Goal: Task Accomplishment & Management: Use online tool/utility

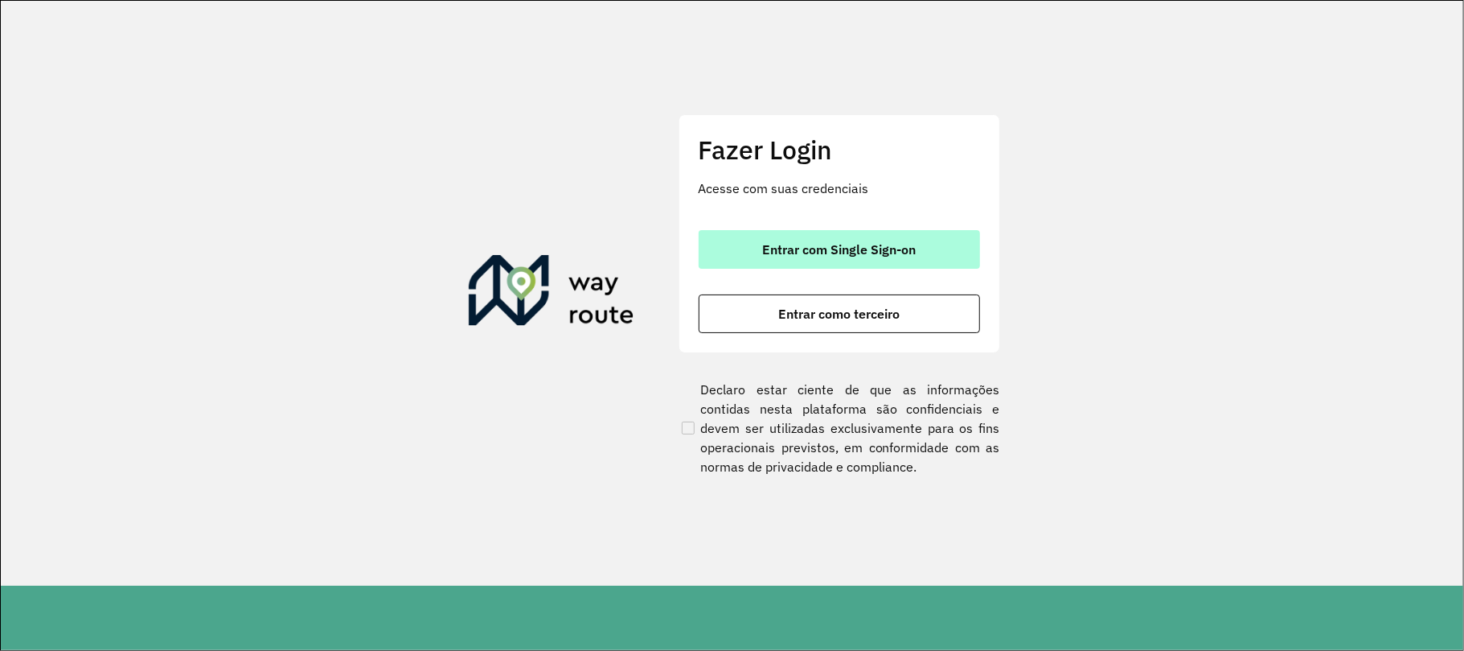
click at [909, 243] on span "Entrar com Single Sign-on" at bounding box center [839, 249] width 154 height 13
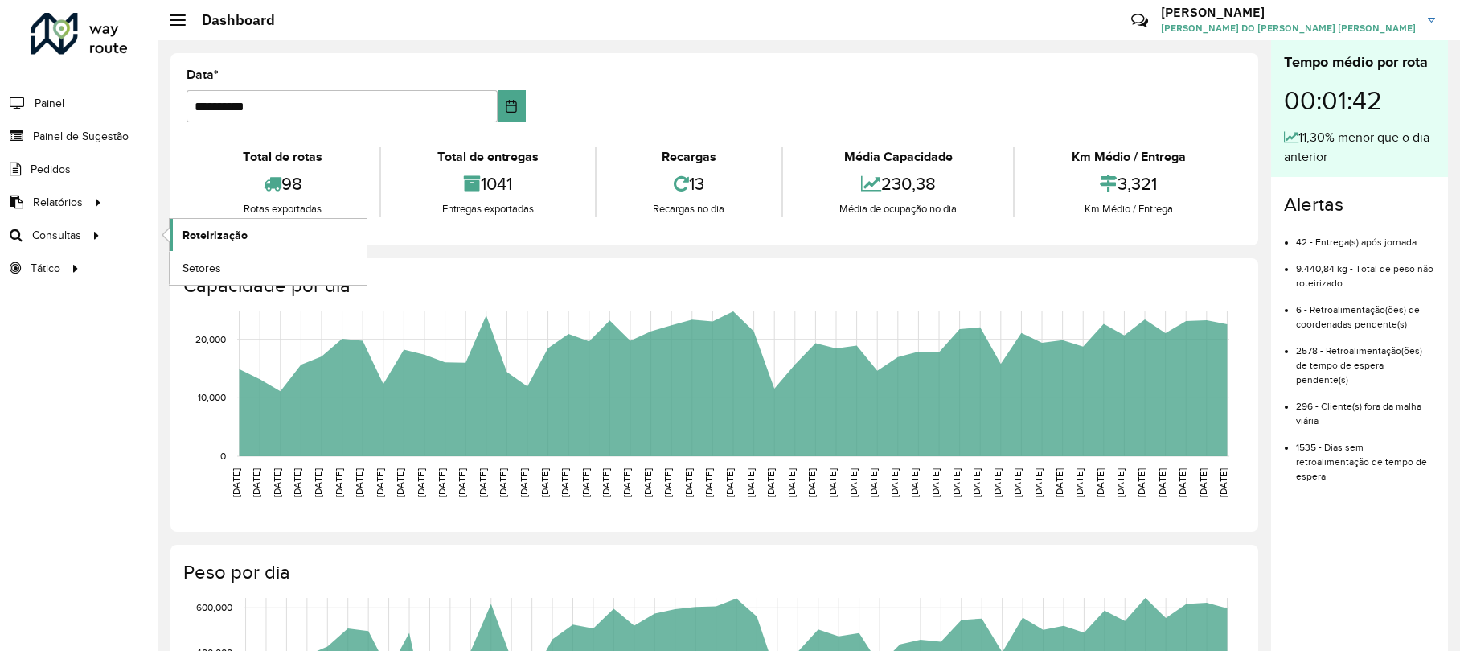
click at [230, 226] on link "Roteirização" at bounding box center [268, 235] width 197 height 32
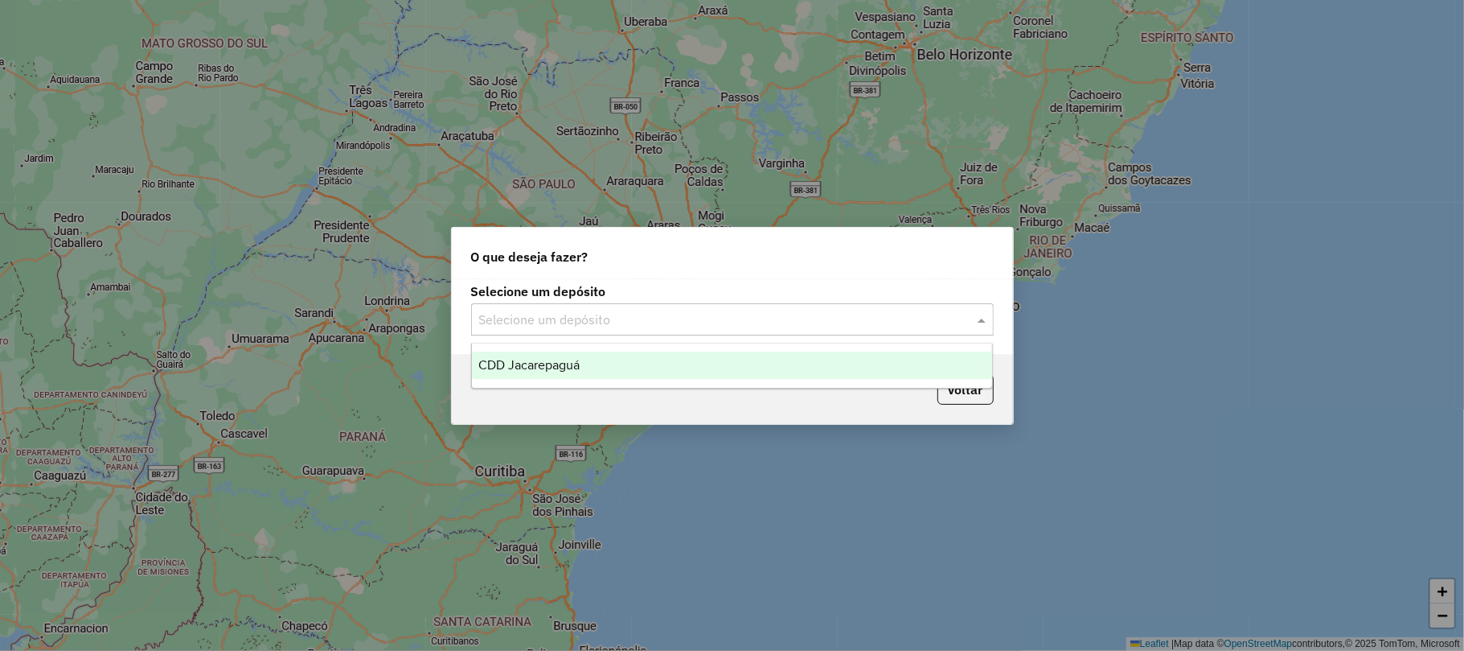
click at [656, 325] on input "text" at bounding box center [716, 319] width 474 height 19
click at [656, 355] on div "CDD Jacarepaguá" at bounding box center [732, 364] width 520 height 27
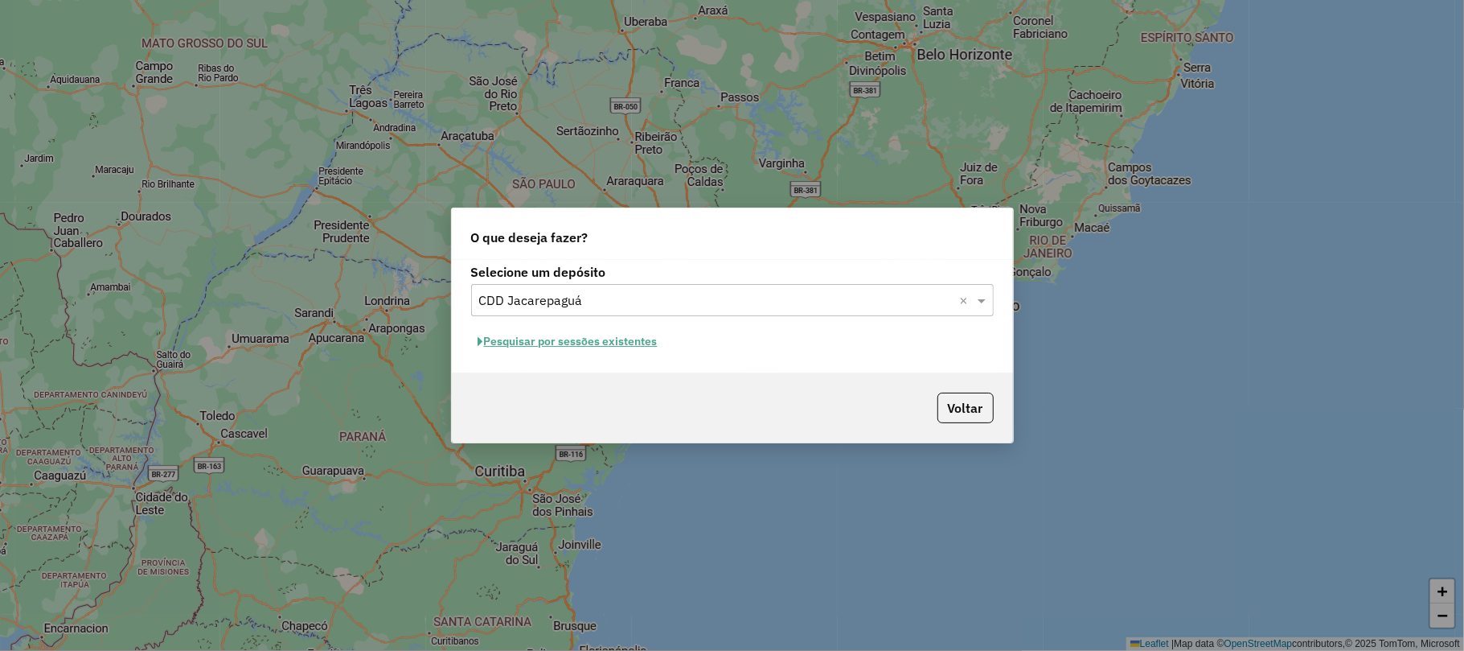
click at [624, 344] on button "Pesquisar por sessões existentes" at bounding box center [568, 341] width 194 height 25
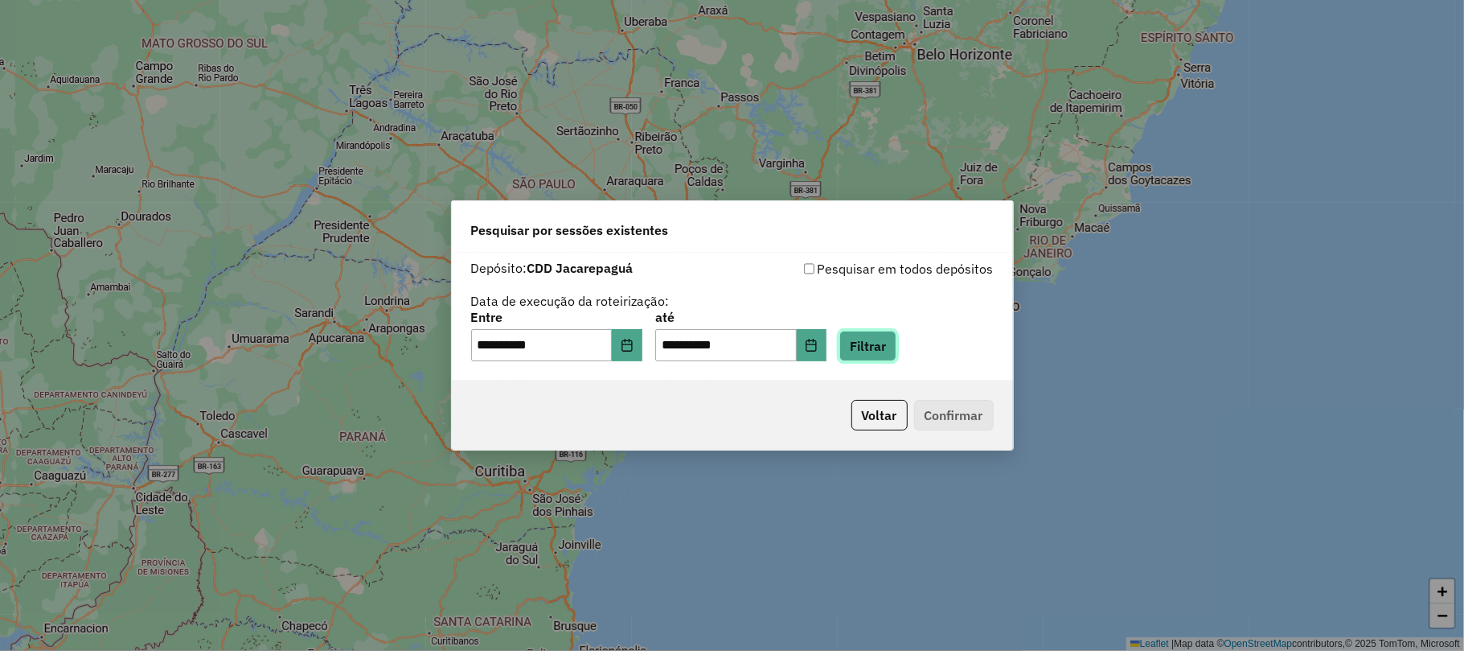
click at [892, 339] on button "Filtrar" at bounding box center [868, 346] width 57 height 31
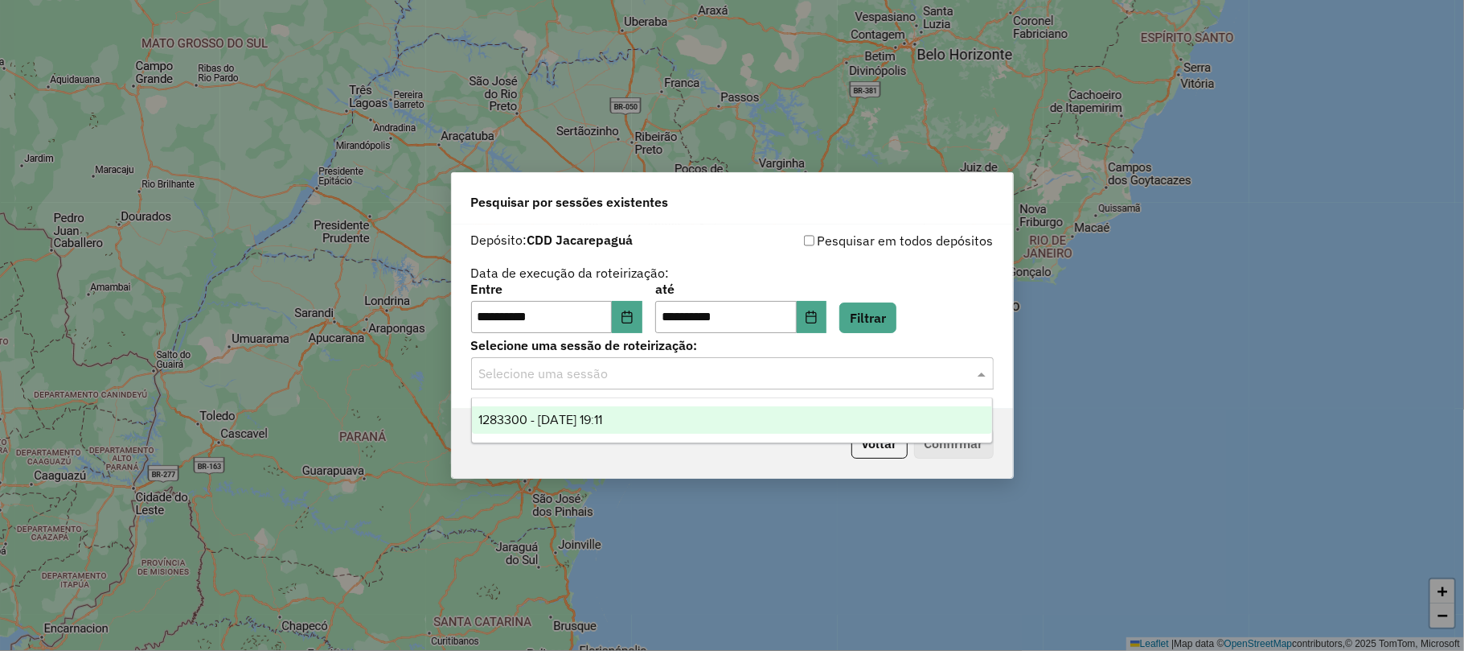
click at [618, 380] on input "text" at bounding box center [716, 373] width 474 height 19
click at [640, 421] on div "1283300 - 26/09/2025 19:11" at bounding box center [732, 419] width 520 height 27
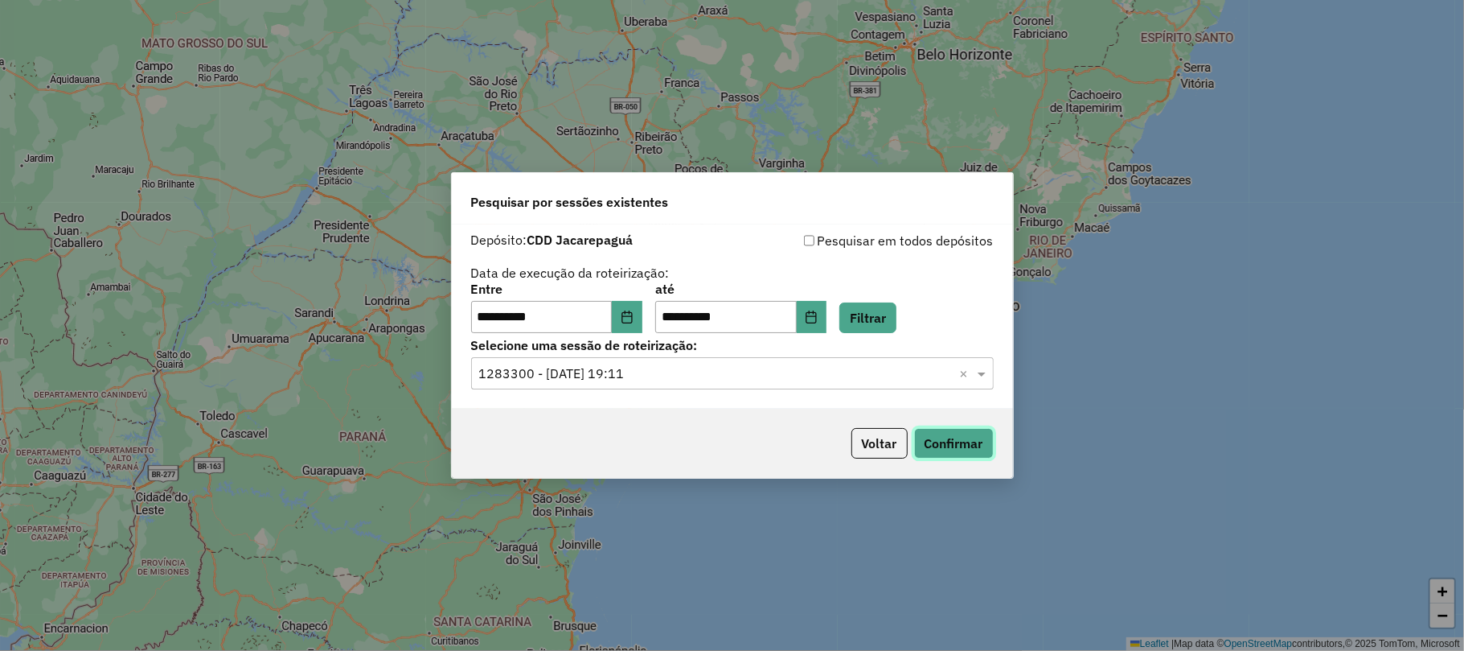
click at [938, 439] on button "Confirmar" at bounding box center [954, 443] width 80 height 31
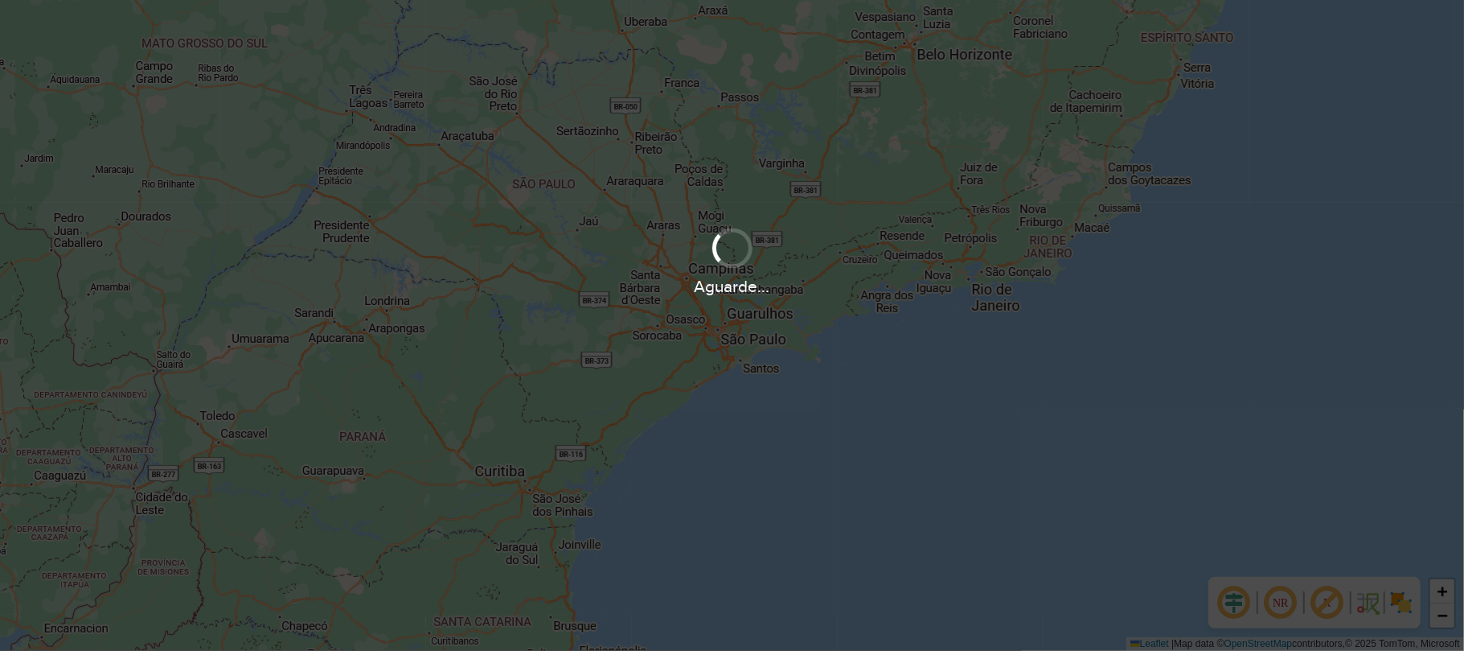
drag, startPoint x: 609, startPoint y: 384, endPoint x: 609, endPoint y: 407, distance: 23.3
click at [609, 407] on div "Aguarde..." at bounding box center [732, 325] width 1464 height 651
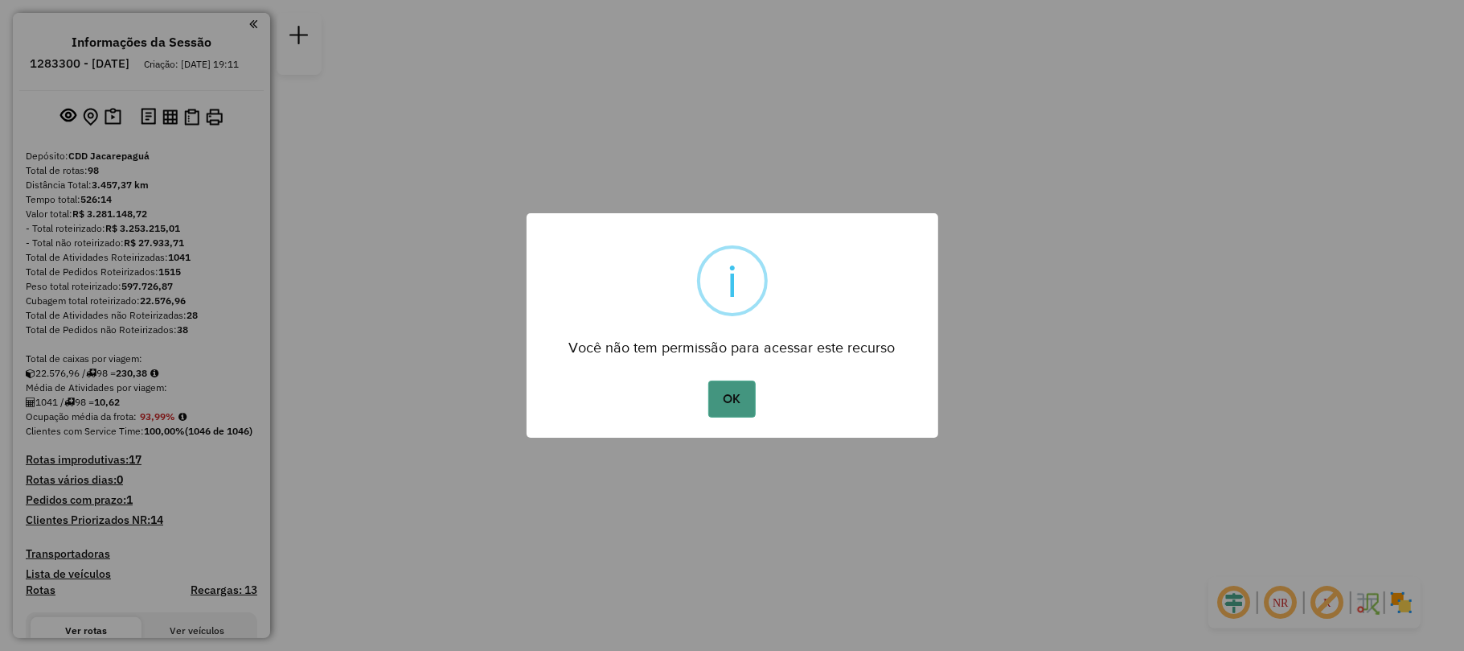
click at [727, 396] on button "OK" at bounding box center [731, 398] width 47 height 37
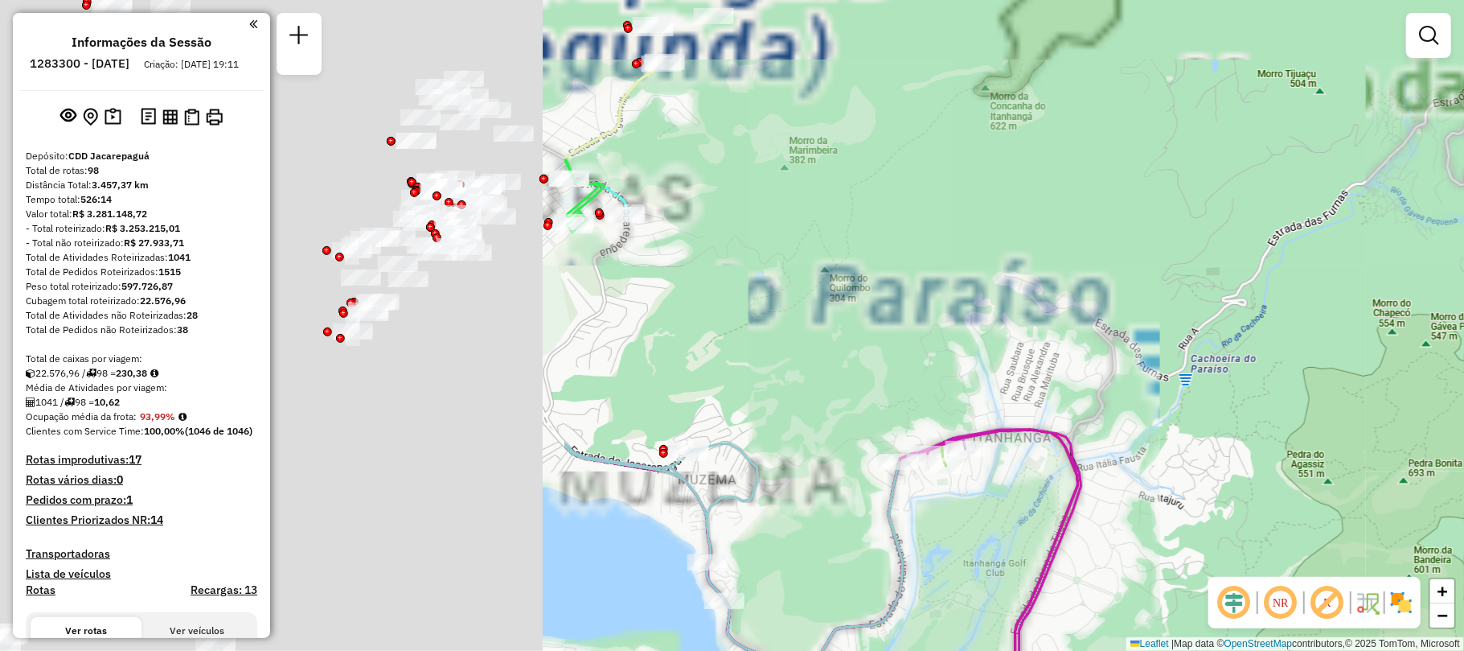
drag, startPoint x: 640, startPoint y: 254, endPoint x: 1359, endPoint y: 394, distance: 732.4
click at [1375, 399] on div "Janela de atendimento Grade de atendimento Capacidade Transportadoras Veículos …" at bounding box center [732, 325] width 1464 height 651
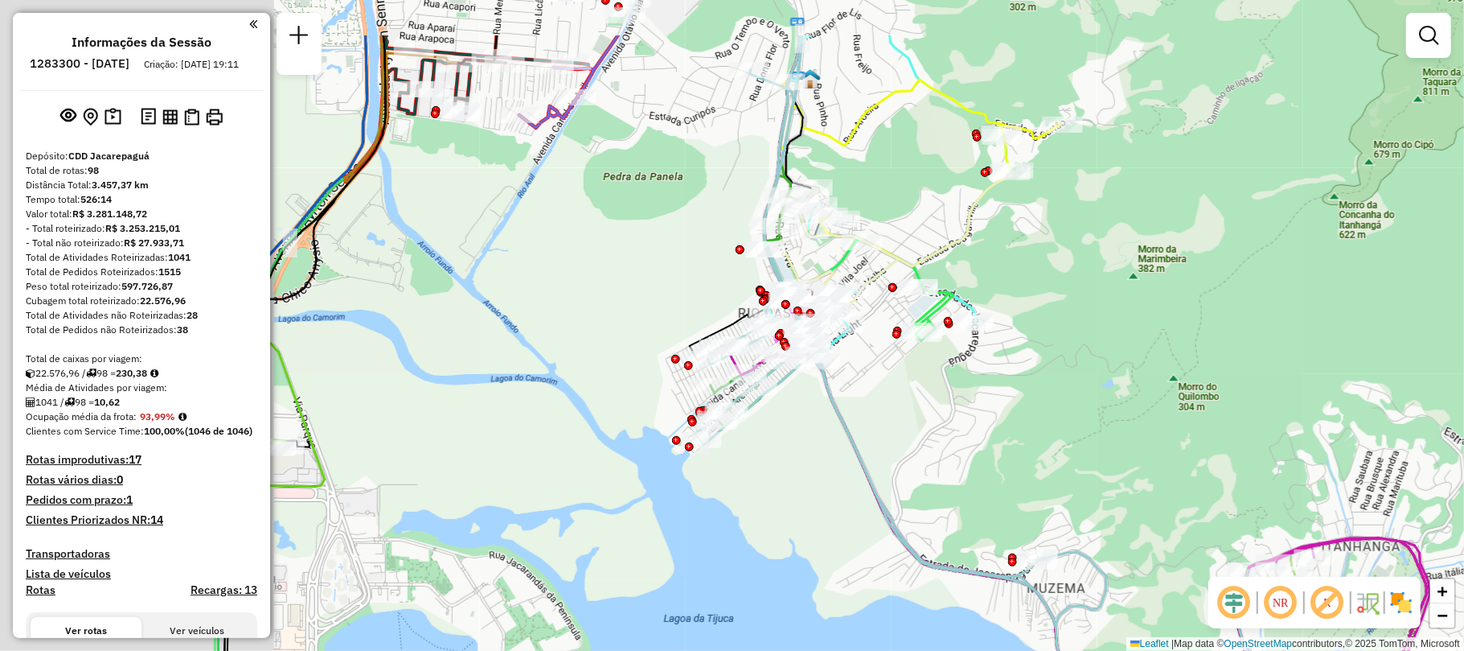
drag, startPoint x: 756, startPoint y: 277, endPoint x: 1001, endPoint y: 360, distance: 259.1
click at [1081, 377] on div "Janela de atendimento Grade de atendimento Capacidade Transportadoras Veículos …" at bounding box center [732, 325] width 1464 height 651
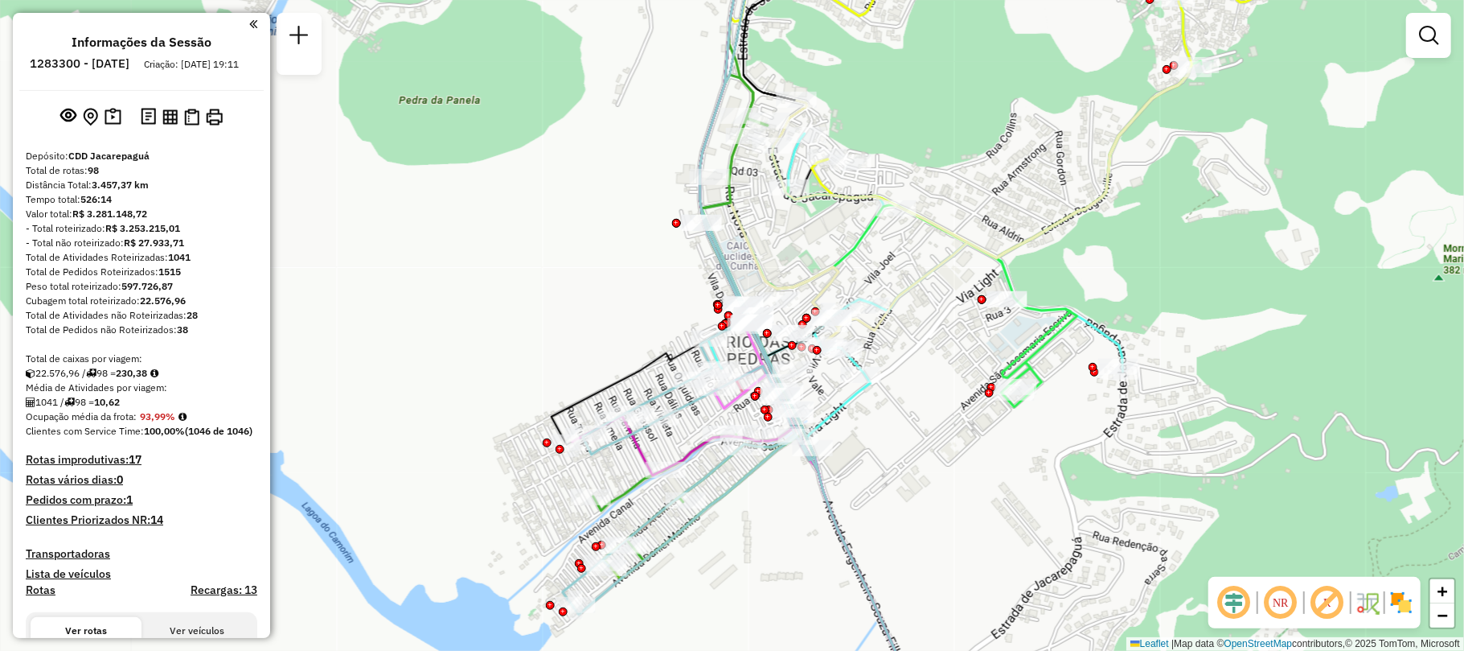
drag, startPoint x: 966, startPoint y: 409, endPoint x: 930, endPoint y: 426, distance: 39.9
click at [930, 426] on div "Janela de atendimento Grade de atendimento Capacidade Transportadoras Veículos …" at bounding box center [732, 325] width 1464 height 651
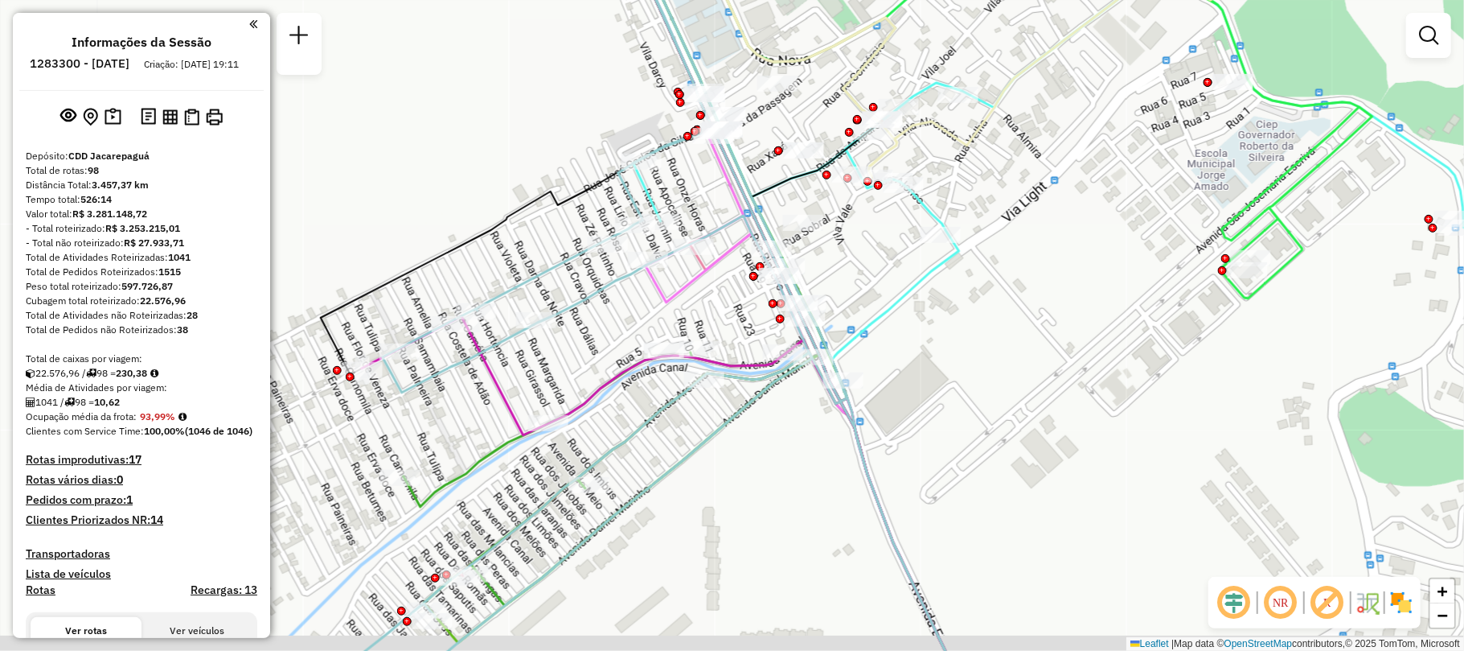
drag, startPoint x: 751, startPoint y: 512, endPoint x: 724, endPoint y: 487, distance: 37.0
click at [724, 487] on div "Janela de atendimento Grade de atendimento Capacidade Transportadoras Veículos …" at bounding box center [732, 325] width 1464 height 651
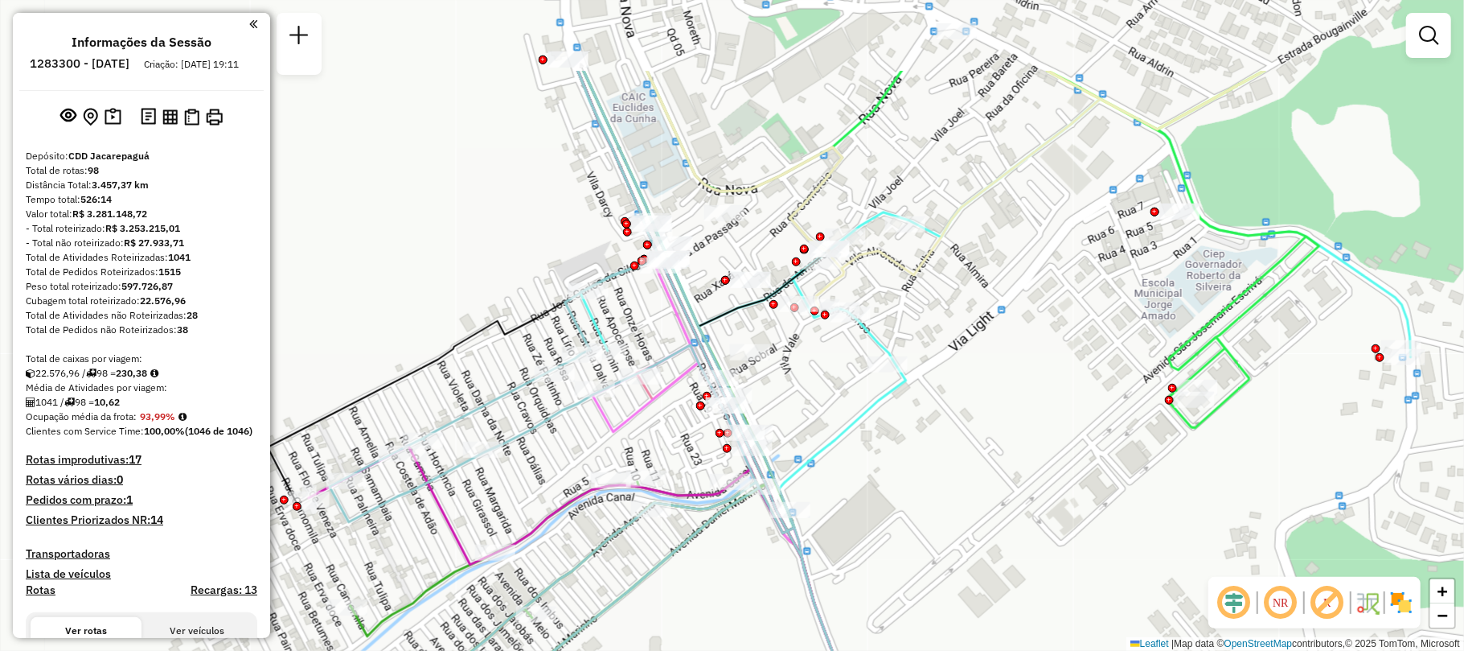
drag, startPoint x: 1053, startPoint y: 322, endPoint x: 1004, endPoint y: 458, distance: 144.2
click at [1004, 458] on div "Janela de atendimento Grade de atendimento Capacidade Transportadoras Veículos …" at bounding box center [732, 325] width 1464 height 651
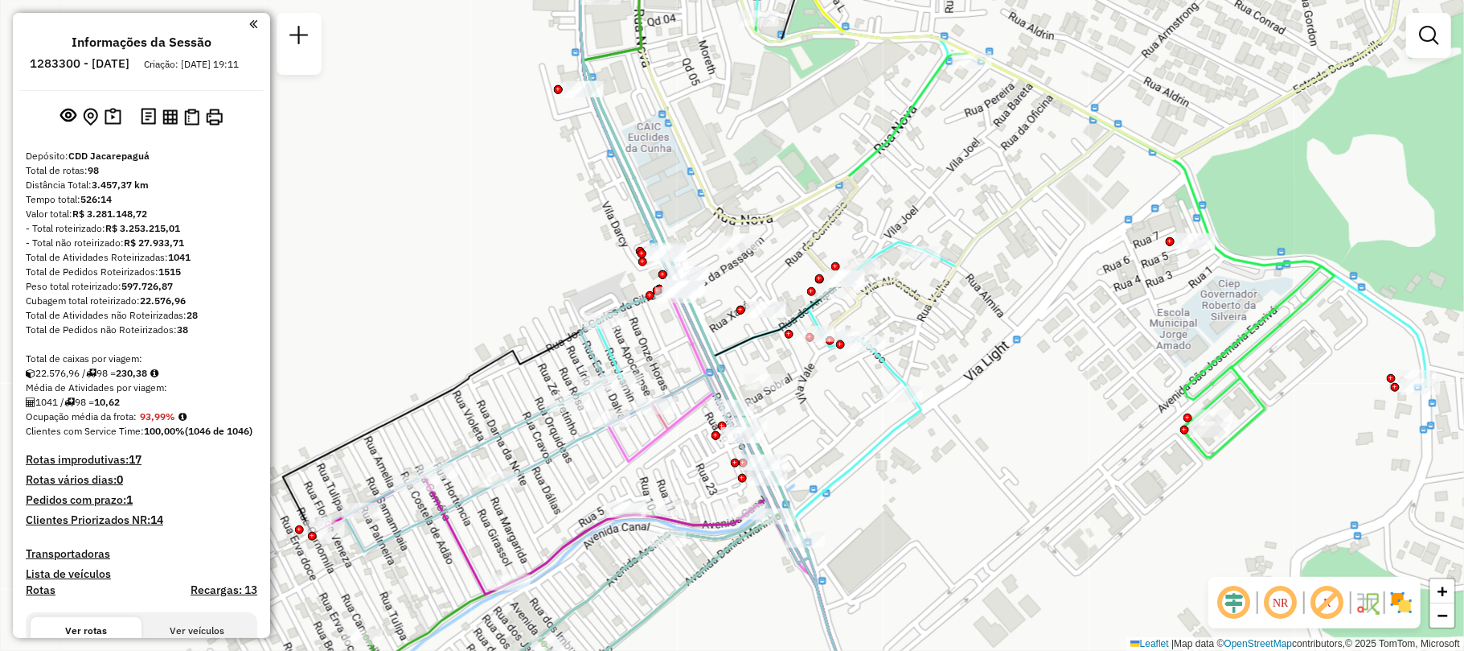
drag, startPoint x: 992, startPoint y: 419, endPoint x: 1007, endPoint y: 449, distance: 33.4
click at [1007, 449] on div "Janela de atendimento Grade de atendimento Capacidade Transportadoras Veículos …" at bounding box center [732, 325] width 1464 height 651
click at [1400, 603] on img at bounding box center [1402, 602] width 26 height 26
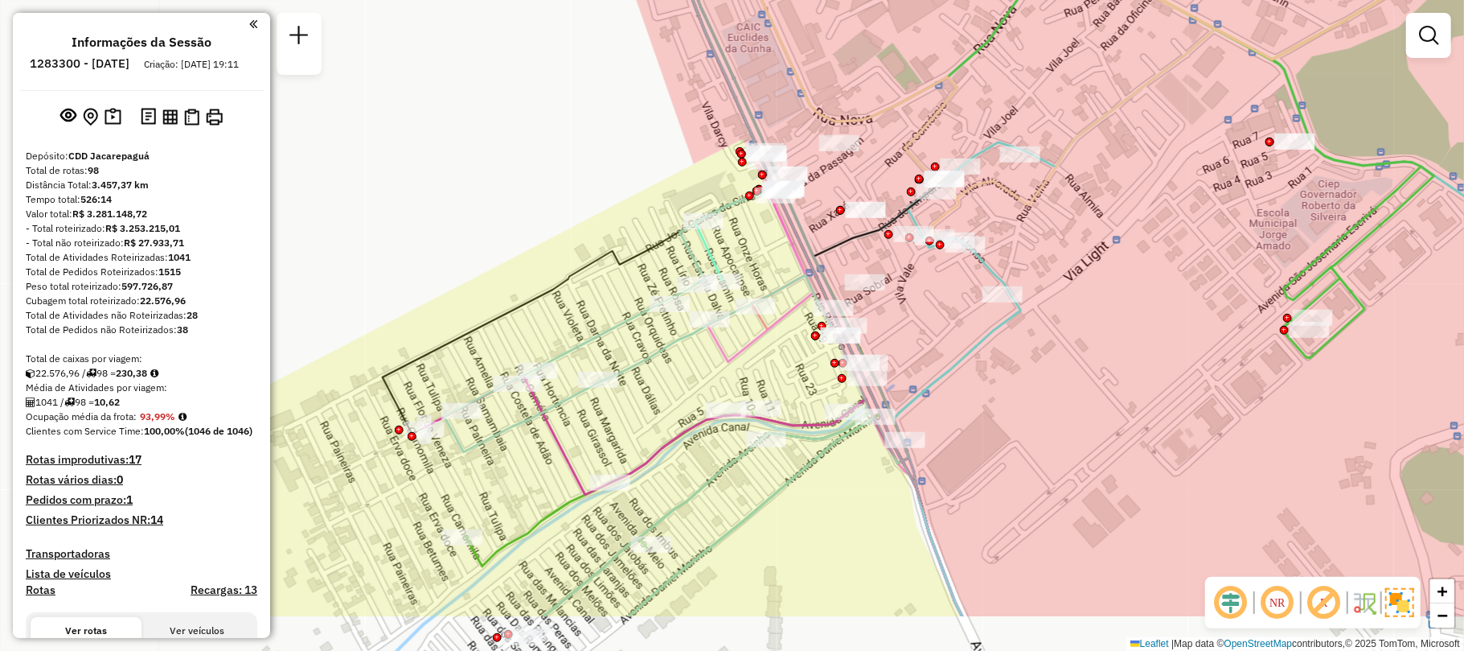
drag, startPoint x: 967, startPoint y: 513, endPoint x: 1024, endPoint y: 450, distance: 84.8
click at [1024, 450] on div "Janela de atendimento Grade de atendimento Capacidade Transportadoras Veículos …" at bounding box center [732, 325] width 1464 height 651
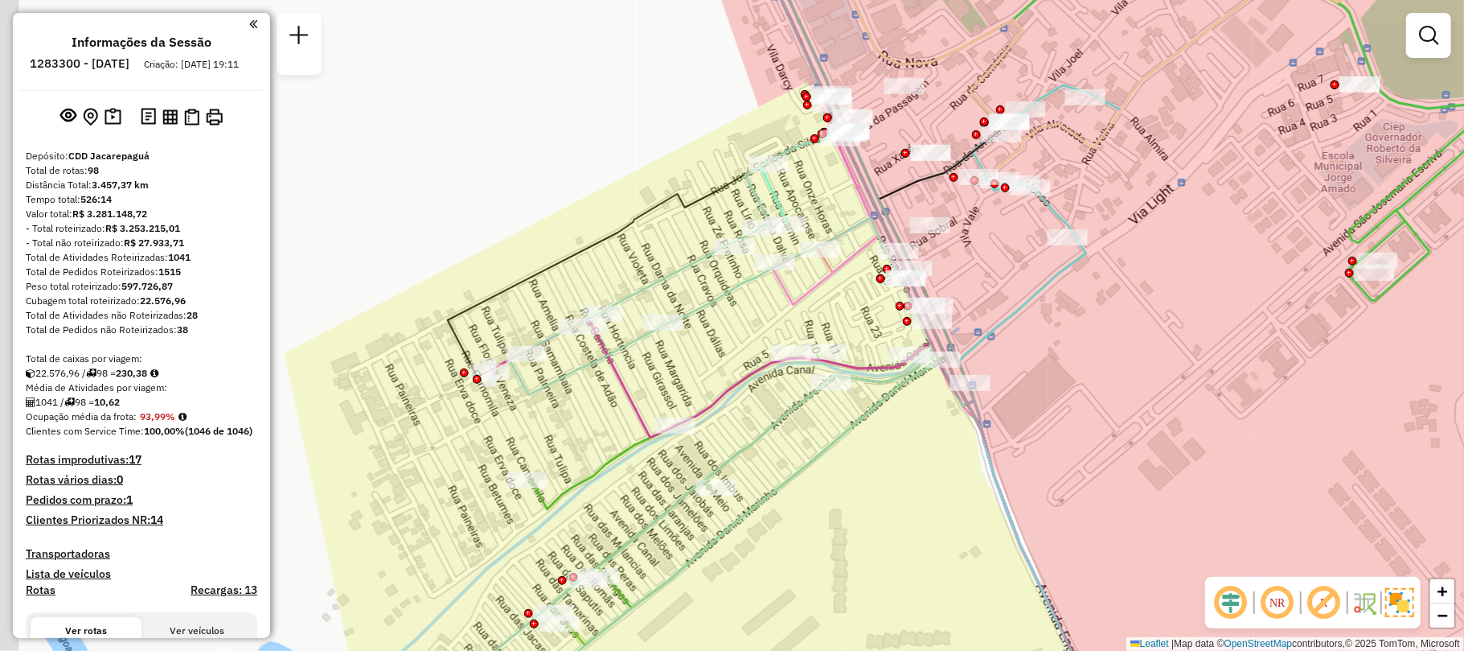
drag, startPoint x: 699, startPoint y: 534, endPoint x: 772, endPoint y: 470, distance: 97.4
click at [772, 470] on div "Janela de atendimento Grade de atendimento Capacidade Transportadoras Veículos …" at bounding box center [732, 325] width 1464 height 651
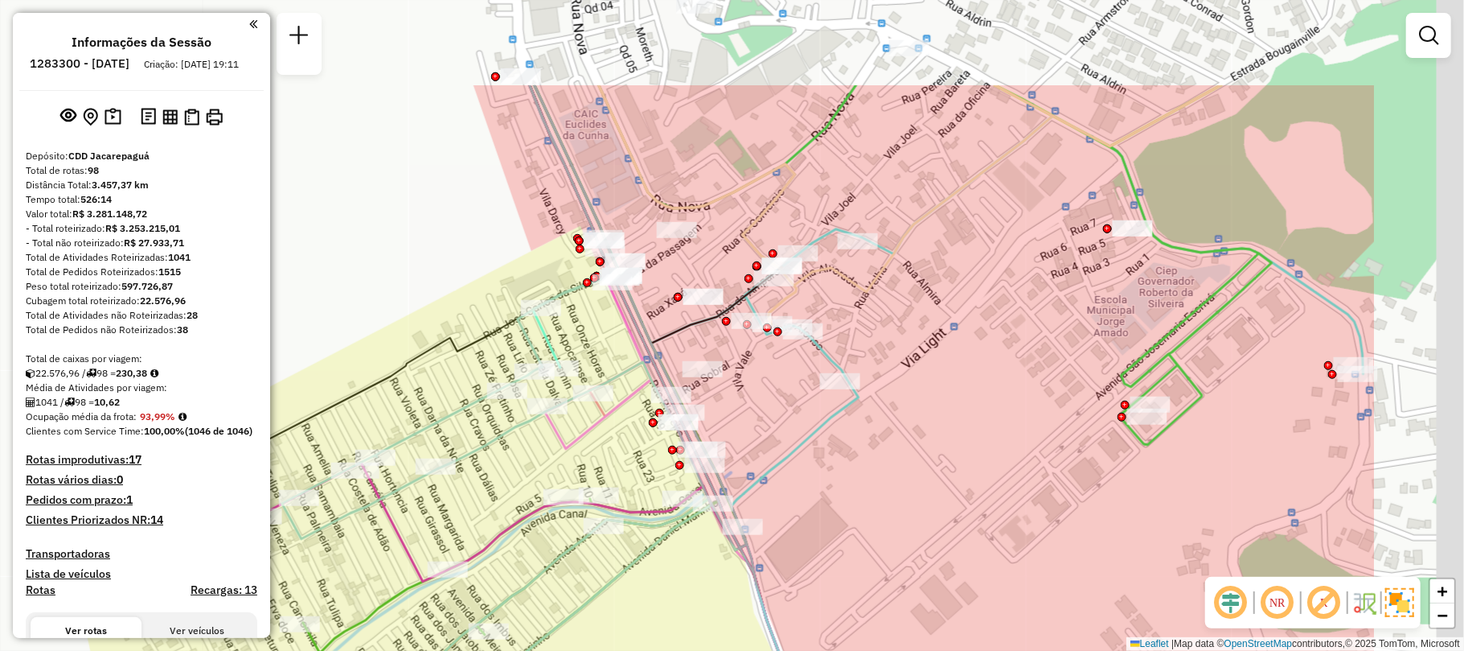
drag, startPoint x: 1086, startPoint y: 162, endPoint x: 850, endPoint y: 312, distance: 279.5
click at [850, 312] on div "Janela de atendimento Grade de atendimento Capacidade Transportadoras Veículos …" at bounding box center [732, 325] width 1464 height 651
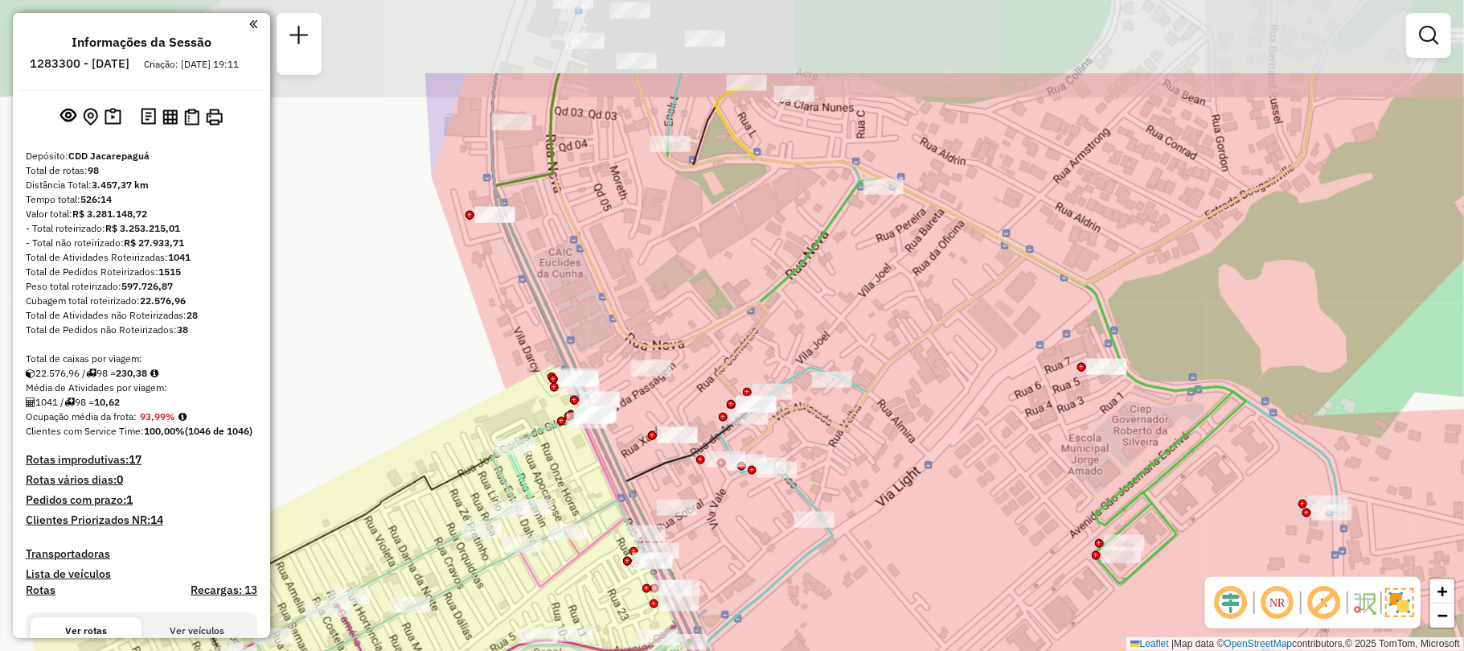
drag, startPoint x: 1004, startPoint y: 310, endPoint x: 998, endPoint y: 329, distance: 19.3
click at [998, 329] on div "Janela de atendimento Grade de atendimento Capacidade Transportadoras Veículos …" at bounding box center [732, 325] width 1464 height 651
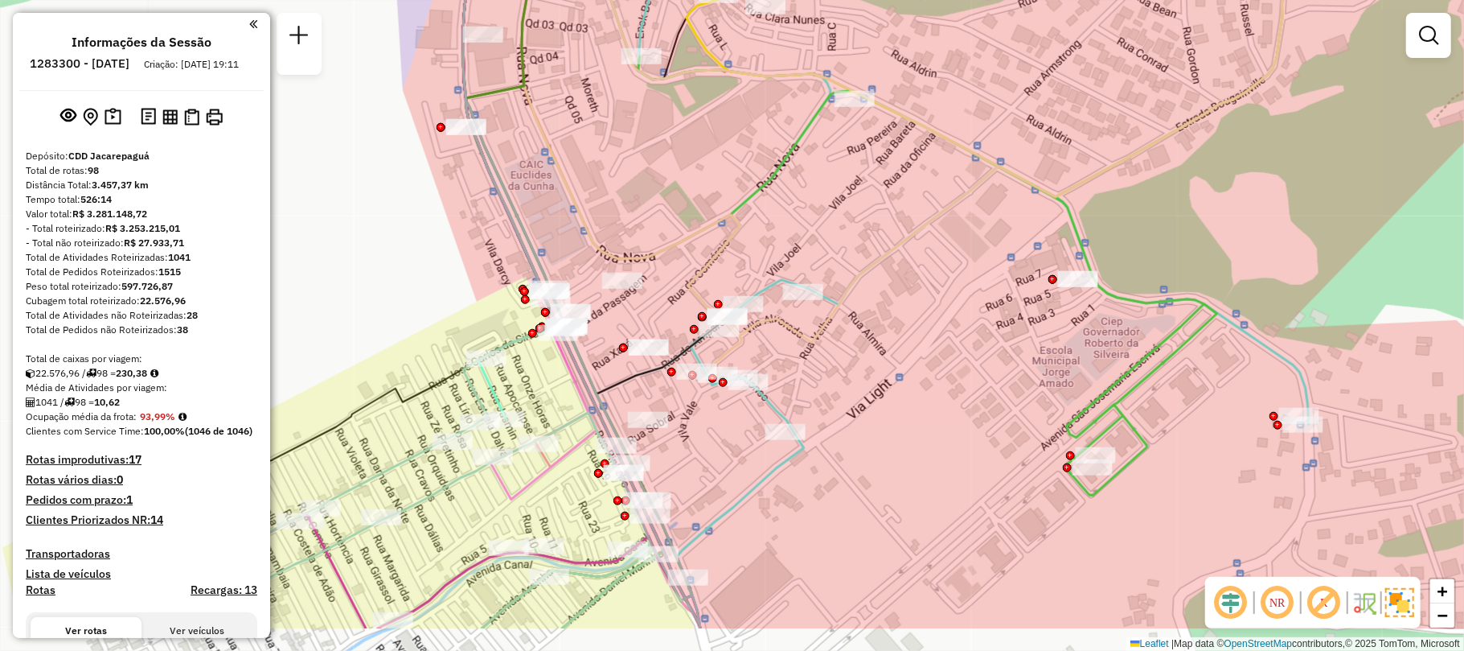
drag, startPoint x: 754, startPoint y: 560, endPoint x: 715, endPoint y: 470, distance: 97.3
click at [725, 471] on div "Janela de atendimento Grade de atendimento Capacidade Transportadoras Veículos …" at bounding box center [732, 325] width 1464 height 651
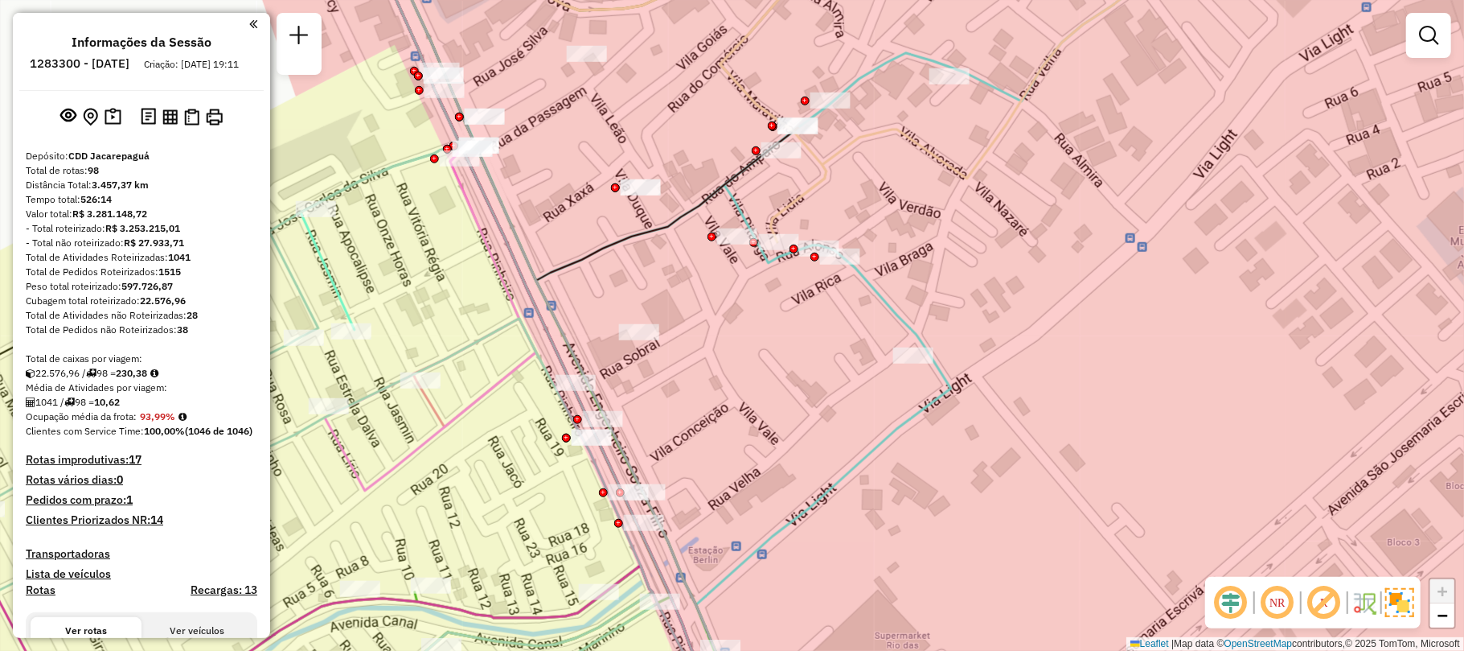
drag, startPoint x: 660, startPoint y: 526, endPoint x: 696, endPoint y: 493, distance: 48.4
click at [696, 493] on div "Janela de atendimento Grade de atendimento Capacidade Transportadoras Veículos …" at bounding box center [732, 325] width 1464 height 651
select select "**********"
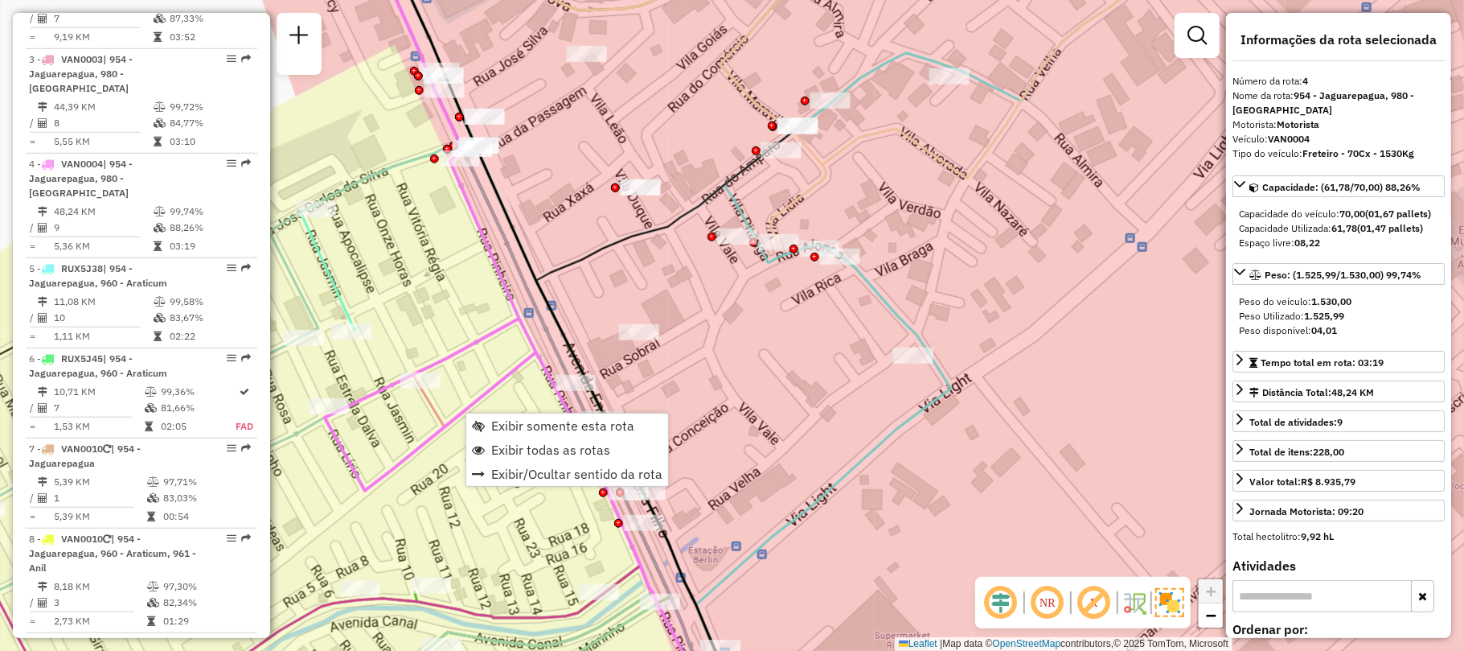
scroll to position [979, 0]
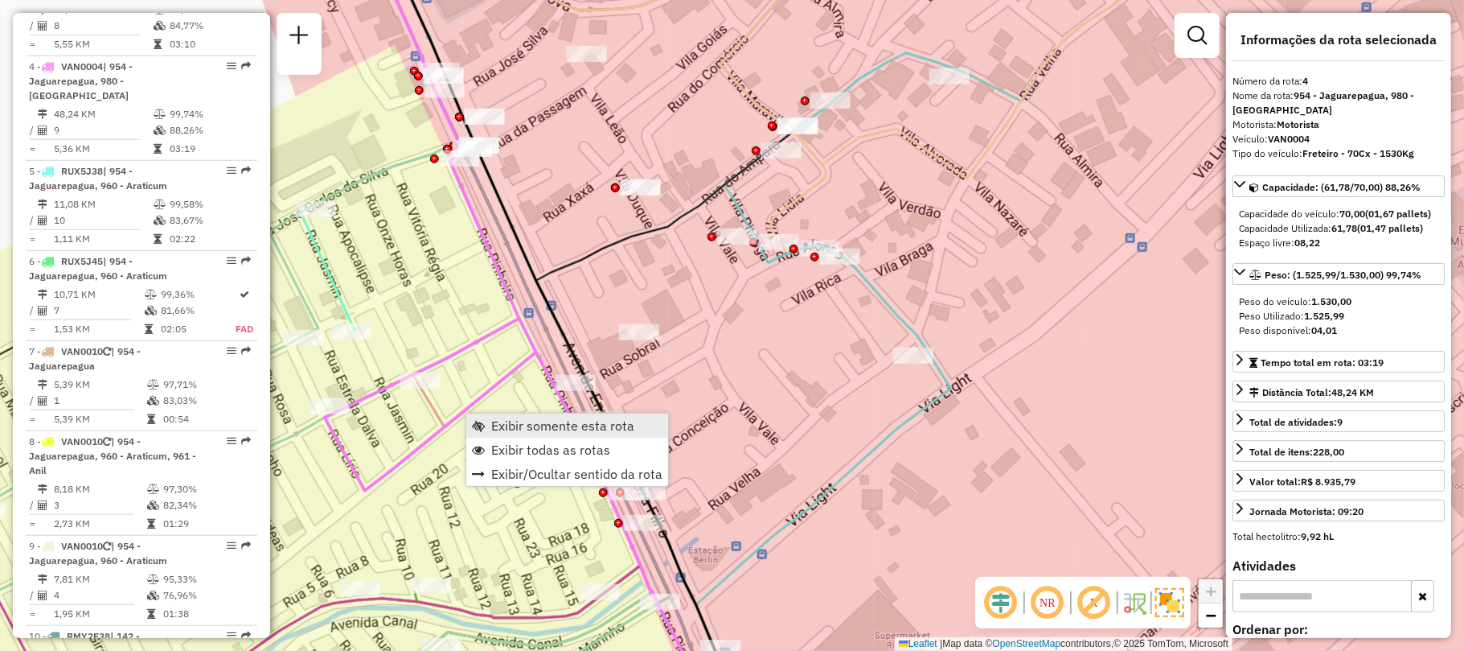
click at [532, 426] on span "Exibir somente esta rota" at bounding box center [562, 425] width 143 height 13
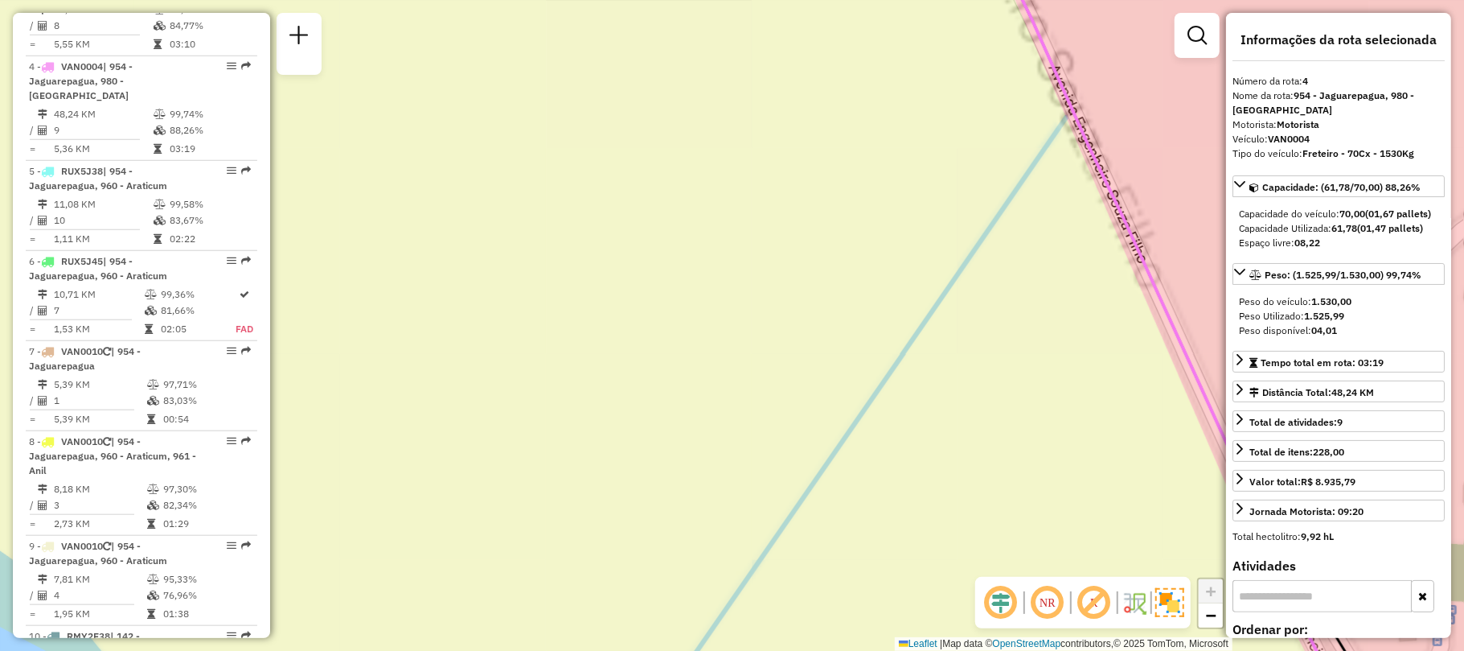
drag, startPoint x: 612, startPoint y: 232, endPoint x: 579, endPoint y: 464, distance: 234.7
click at [585, 474] on div "Janela de atendimento Grade de atendimento Capacidade Transportadoras Veículos …" at bounding box center [732, 325] width 1464 height 651
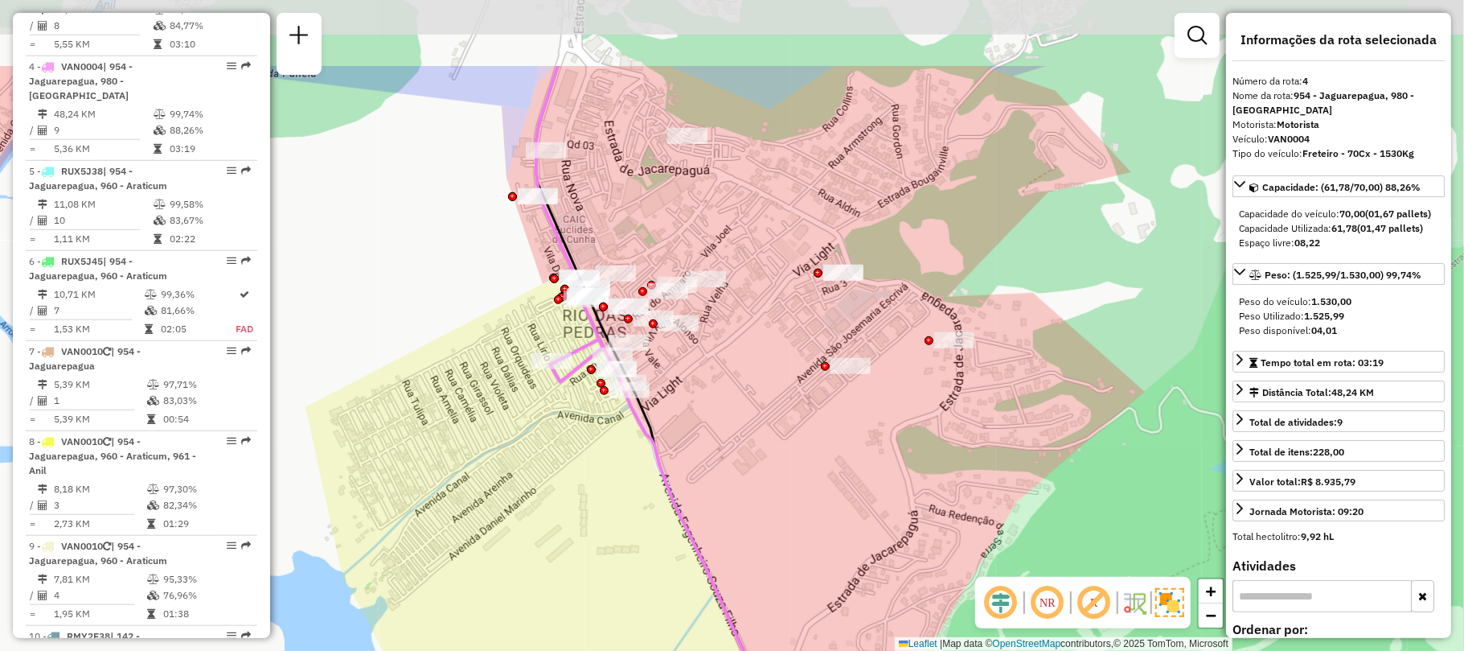
drag, startPoint x: 679, startPoint y: 294, endPoint x: 685, endPoint y: 431, distance: 136.9
click at [685, 431] on div "Janela de atendimento Grade de atendimento Capacidade Transportadoras Veículos …" at bounding box center [732, 325] width 1464 height 651
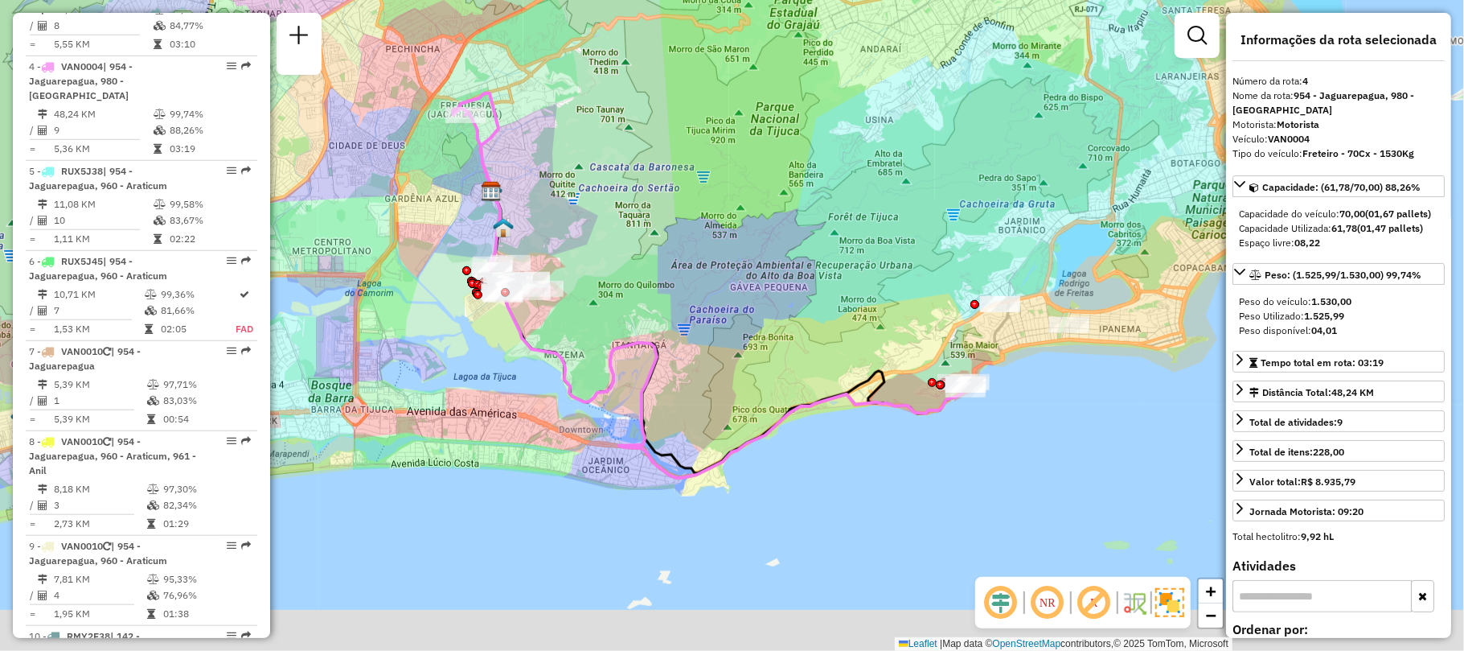
drag, startPoint x: 776, startPoint y: 548, endPoint x: 721, endPoint y: 422, distance: 137.9
click at [721, 422] on div "Janela de atendimento Grade de atendimento Capacidade Transportadoras Veículos …" at bounding box center [732, 325] width 1464 height 651
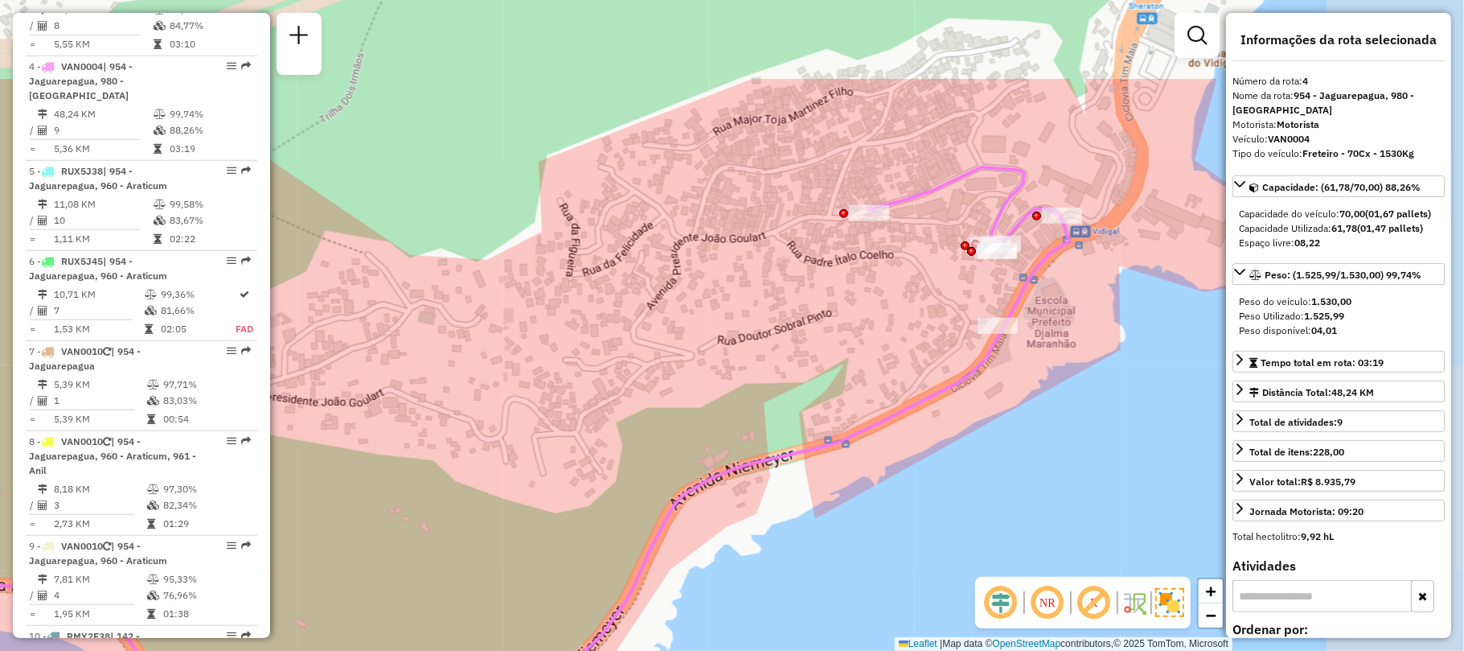
drag, startPoint x: 1086, startPoint y: 294, endPoint x: 946, endPoint y: 442, distance: 203.7
click at [944, 444] on div "Janela de atendimento Grade de atendimento Capacidade Transportadoras Veículos …" at bounding box center [732, 325] width 1464 height 651
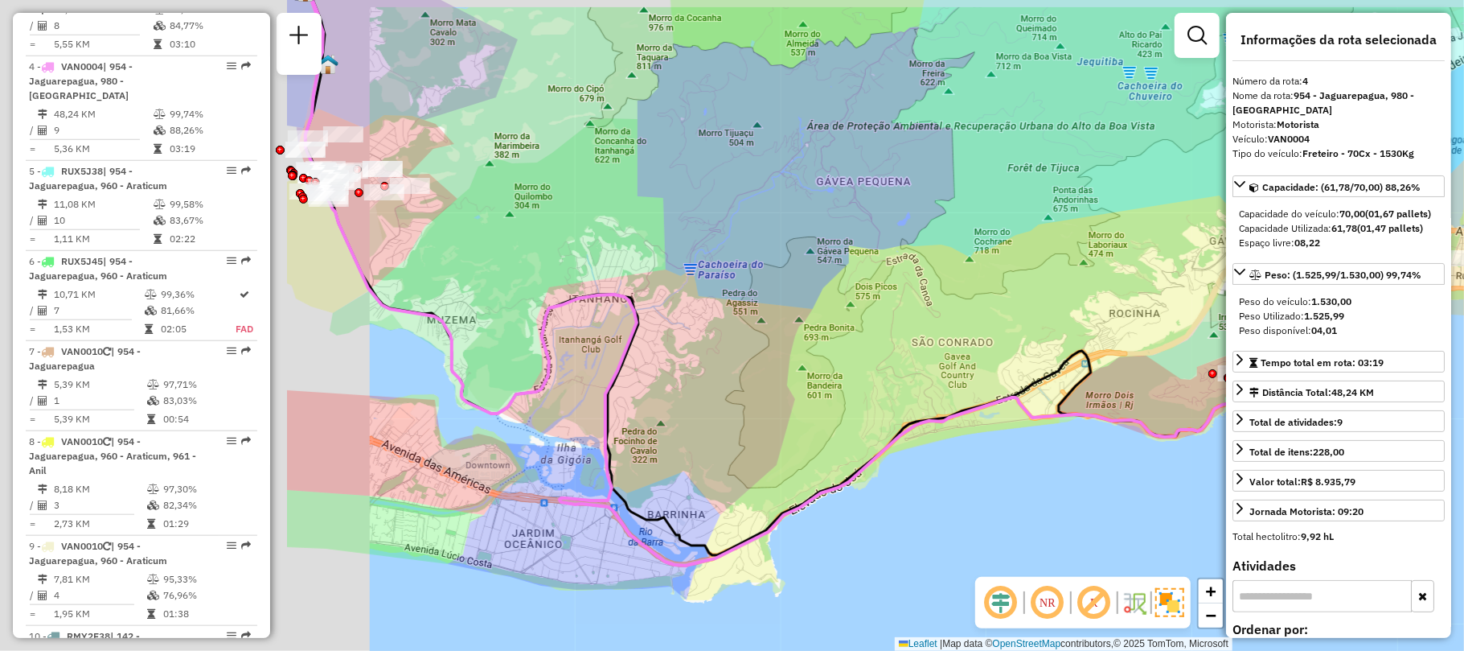
drag, startPoint x: 589, startPoint y: 394, endPoint x: 1161, endPoint y: 409, distance: 572.8
click at [1161, 409] on div "Janela de atendimento Grade de atendimento Capacidade Transportadoras Veículos …" at bounding box center [732, 325] width 1464 height 651
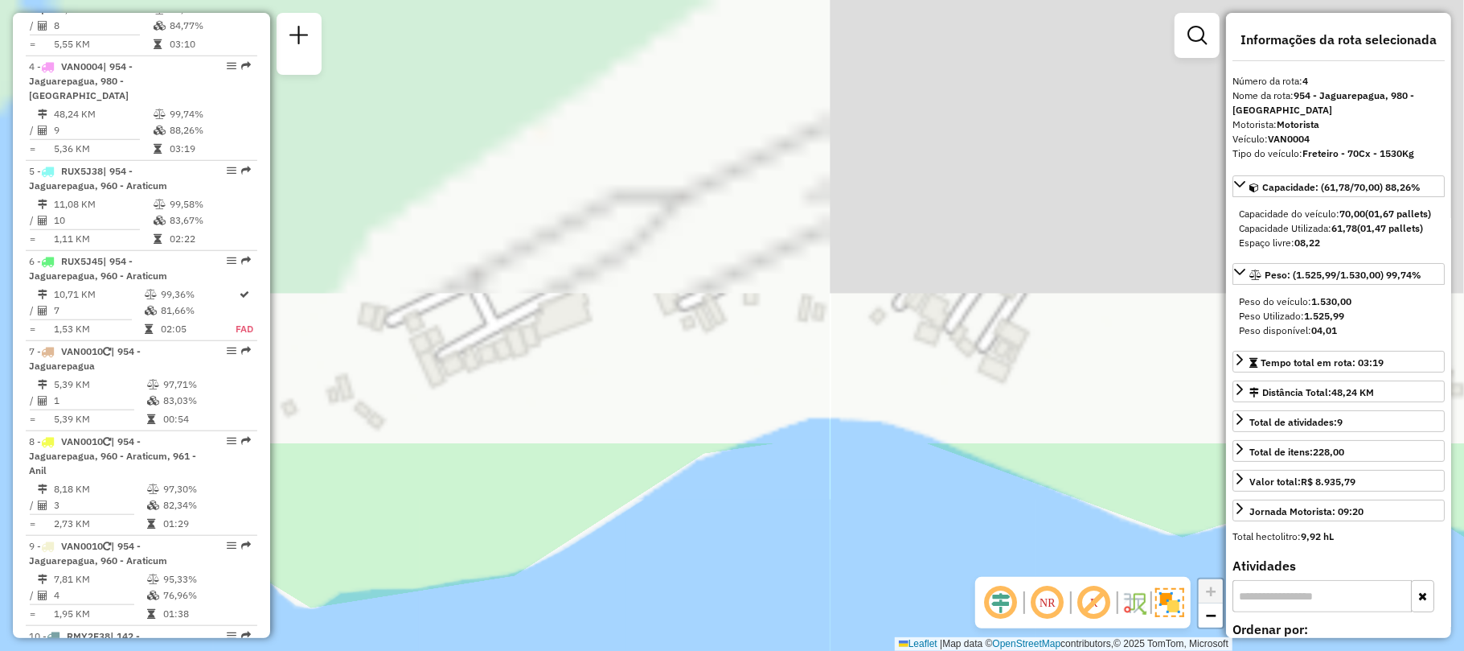
drag, startPoint x: 596, startPoint y: 165, endPoint x: 561, endPoint y: 474, distance: 311.6
click at [676, 650] on html "Aguarde... Pop-up bloqueado! Seu navegador bloqueou automáticamente a abertura …" at bounding box center [732, 325] width 1464 height 651
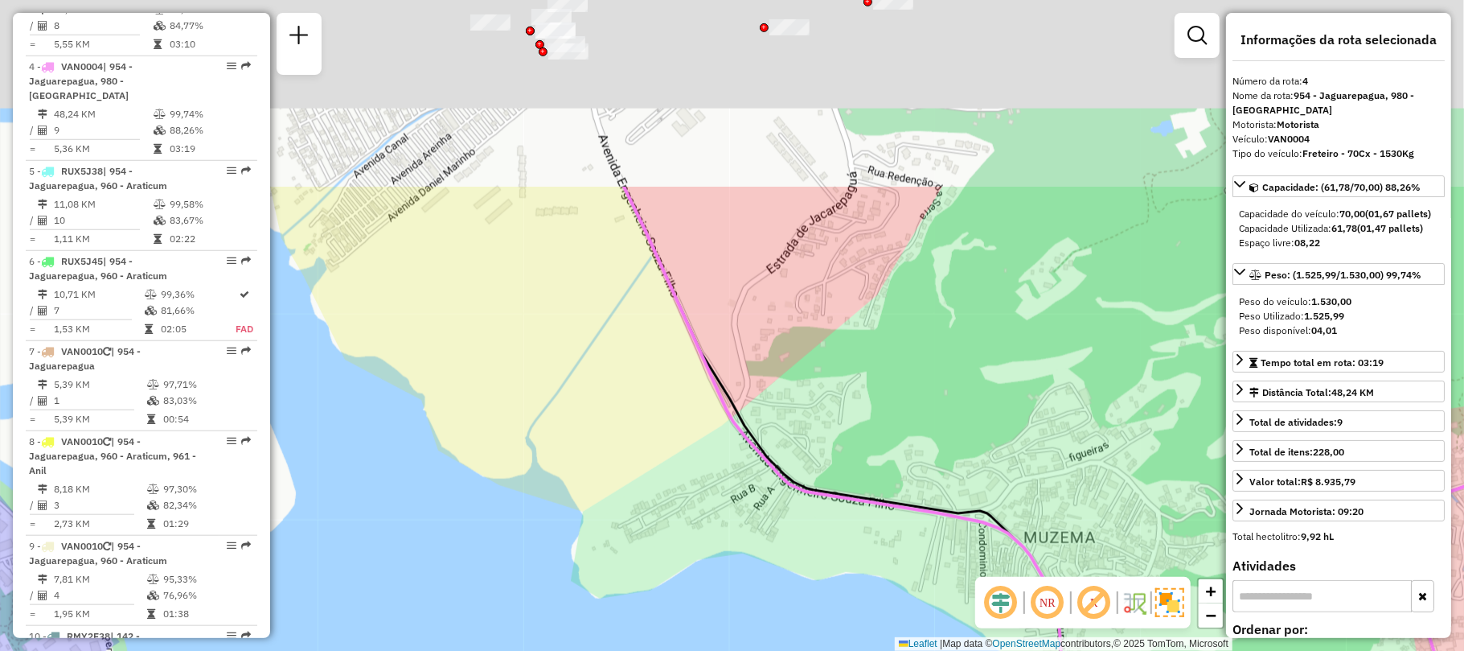
click at [647, 502] on div "Janela de atendimento Grade de atendimento Capacidade Transportadoras Veículos …" at bounding box center [732, 325] width 1464 height 651
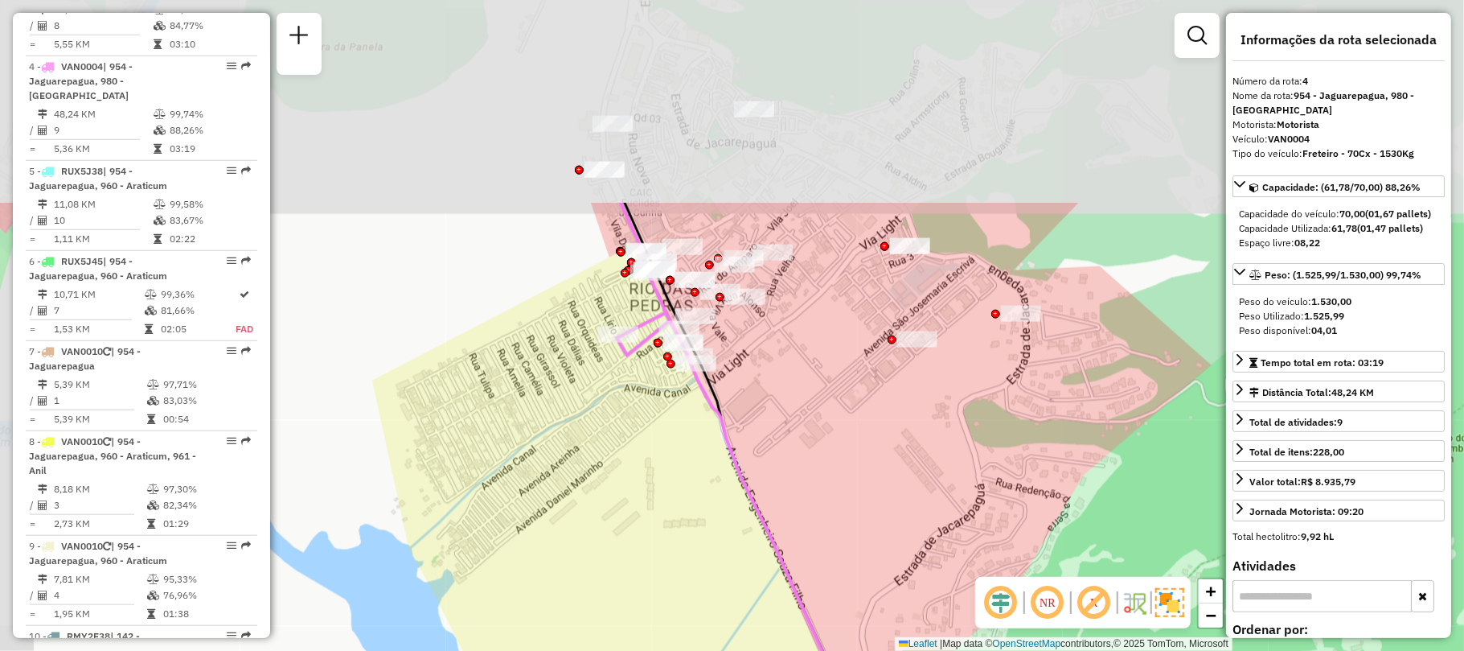
drag, startPoint x: 428, startPoint y: 116, endPoint x: 515, endPoint y: 375, distance: 273.4
click at [524, 389] on div "Janela de atendimento Grade de atendimento Capacidade Transportadoras Veículos …" at bounding box center [732, 325] width 1464 height 651
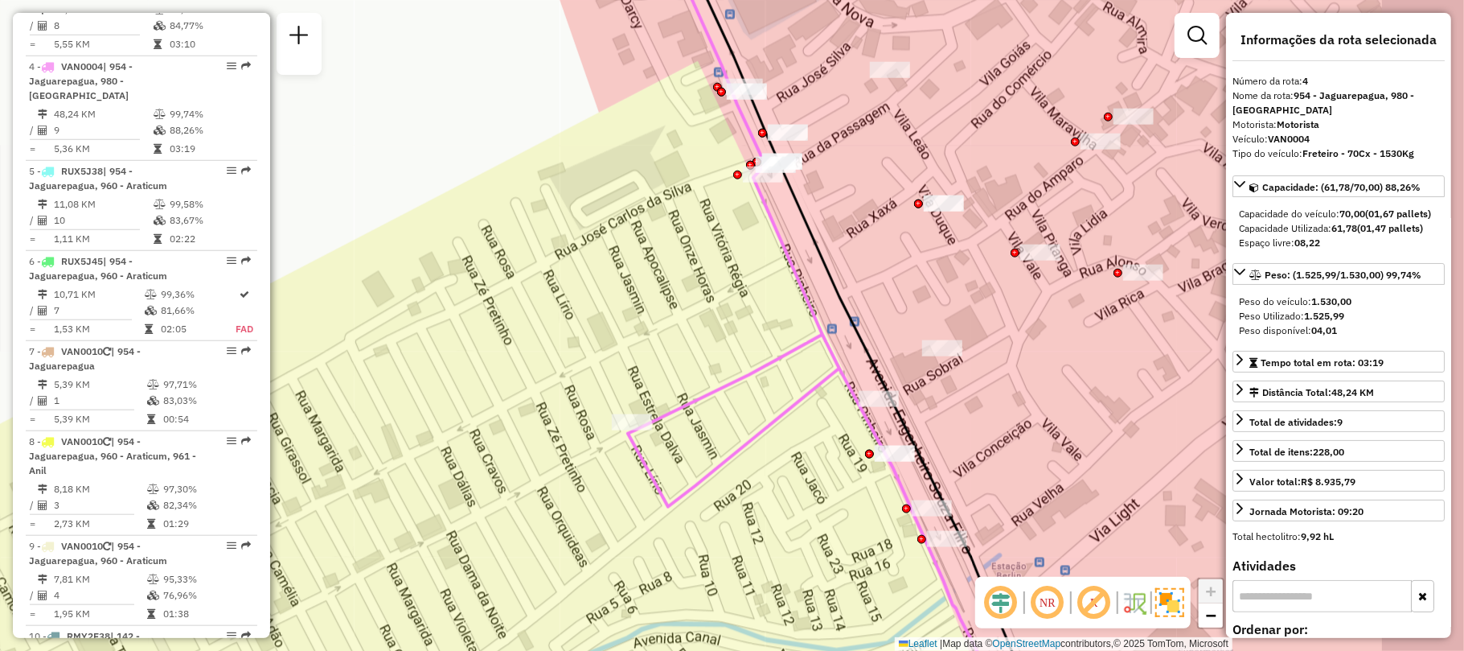
drag, startPoint x: 775, startPoint y: 351, endPoint x: 661, endPoint y: 332, distance: 115.7
click at [673, 336] on div "Janela de atendimento Grade de atendimento Capacidade Transportadoras Veículos …" at bounding box center [732, 325] width 1464 height 651
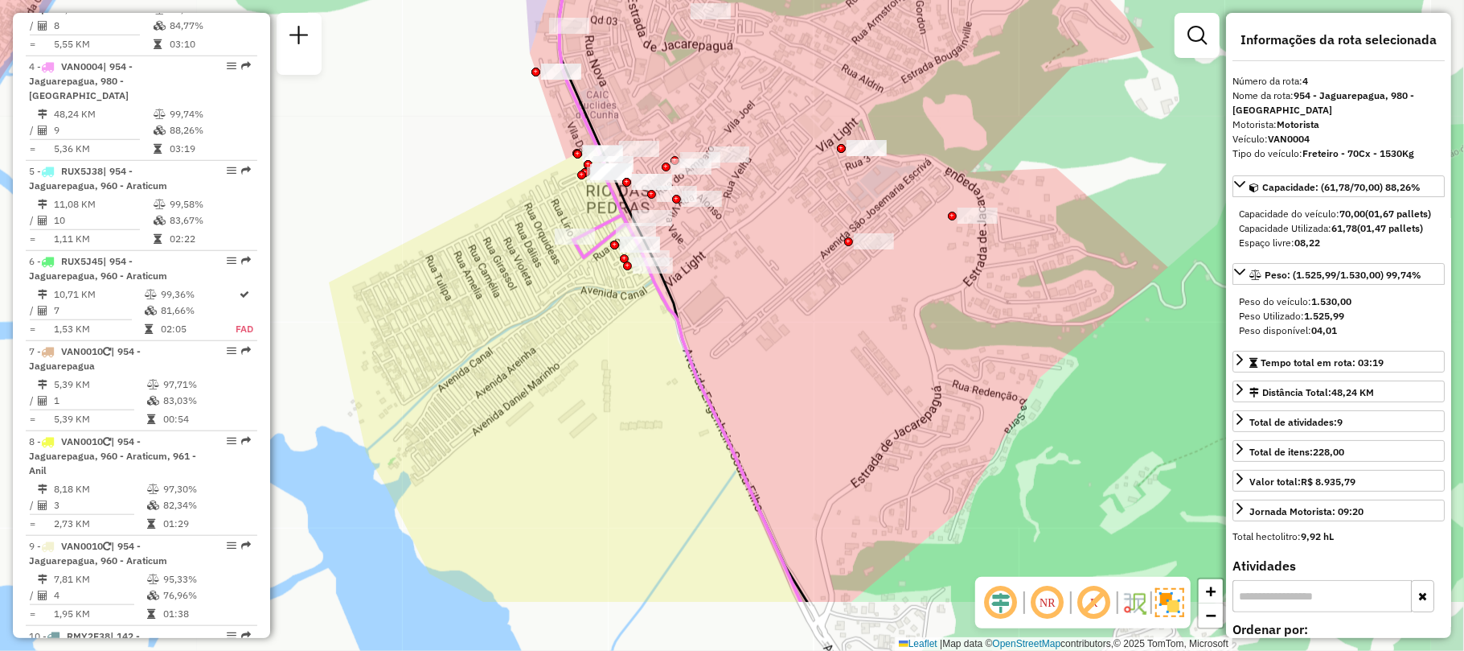
drag, startPoint x: 610, startPoint y: 463, endPoint x: 525, endPoint y: 349, distance: 142.0
click at [525, 349] on div "Janela de atendimento Grade de atendimento Capacidade Transportadoras Veículos …" at bounding box center [732, 325] width 1464 height 651
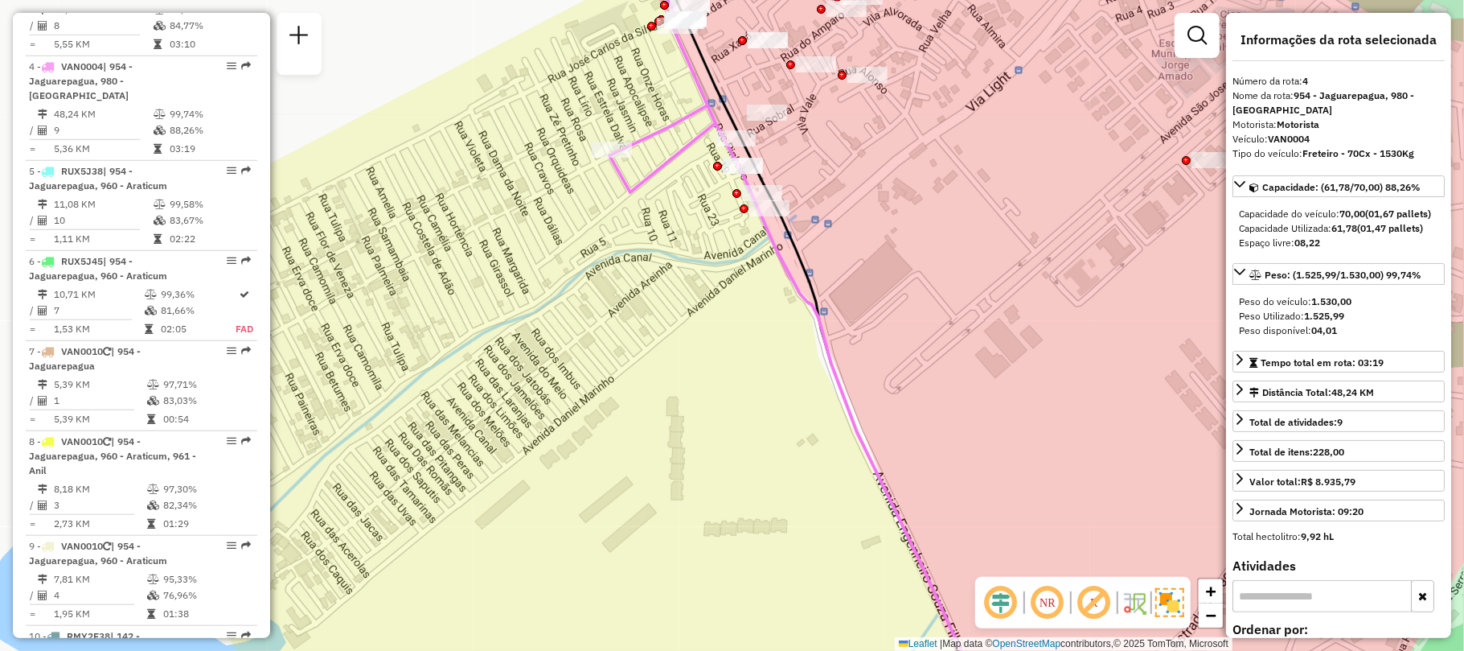
click at [603, 348] on div "Janela de atendimento Grade de atendimento Capacidade Transportadoras Veículos …" at bounding box center [732, 325] width 1464 height 651
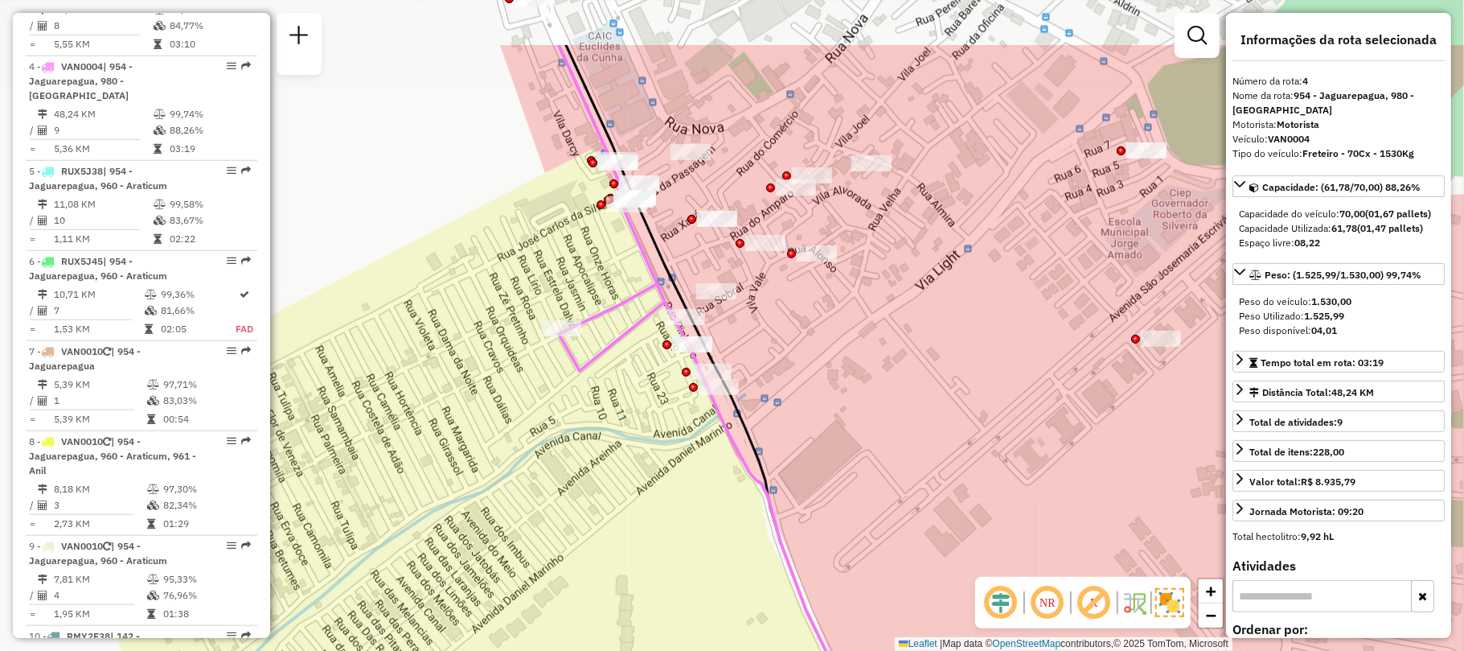
drag, startPoint x: 544, startPoint y: 376, endPoint x: 538, endPoint y: 393, distance: 18.1
click at [538, 393] on div "Janela de atendimento Grade de atendimento Capacidade Transportadoras Veículos …" at bounding box center [732, 325] width 1464 height 651
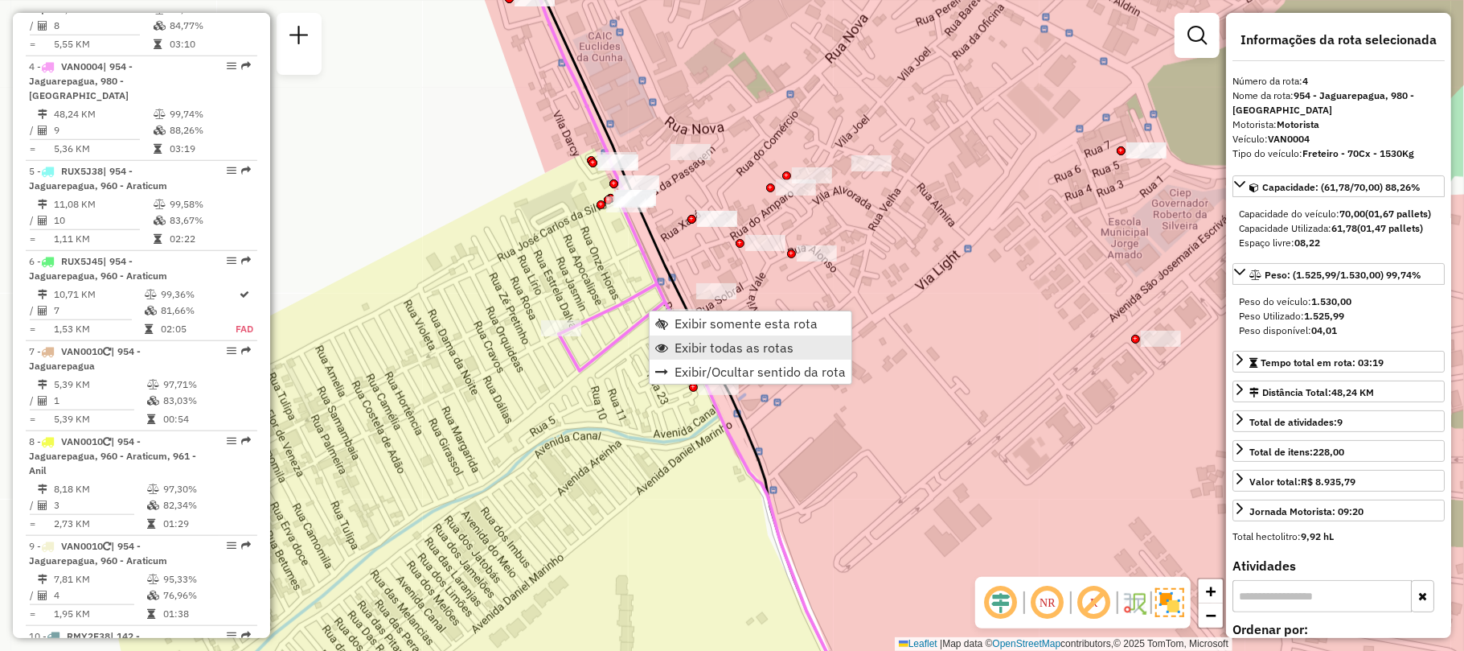
drag, startPoint x: 754, startPoint y: 326, endPoint x: 761, endPoint y: 346, distance: 21.1
click at [761, 346] on ul "Exibir somente esta rota Exibir todas as rotas Exibir/Ocultar sentido da rota" at bounding box center [751, 347] width 202 height 72
click at [761, 346] on span "Exibir todas as rotas" at bounding box center [734, 347] width 119 height 13
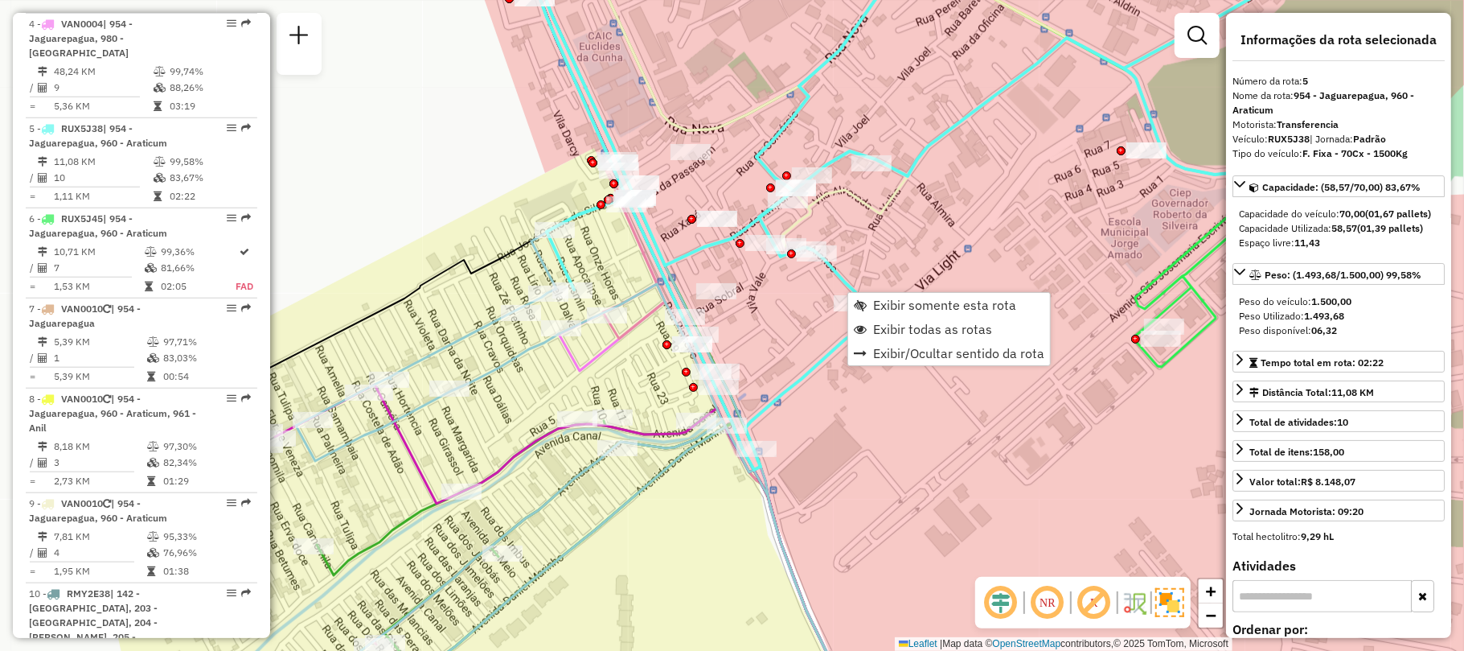
scroll to position [1069, 0]
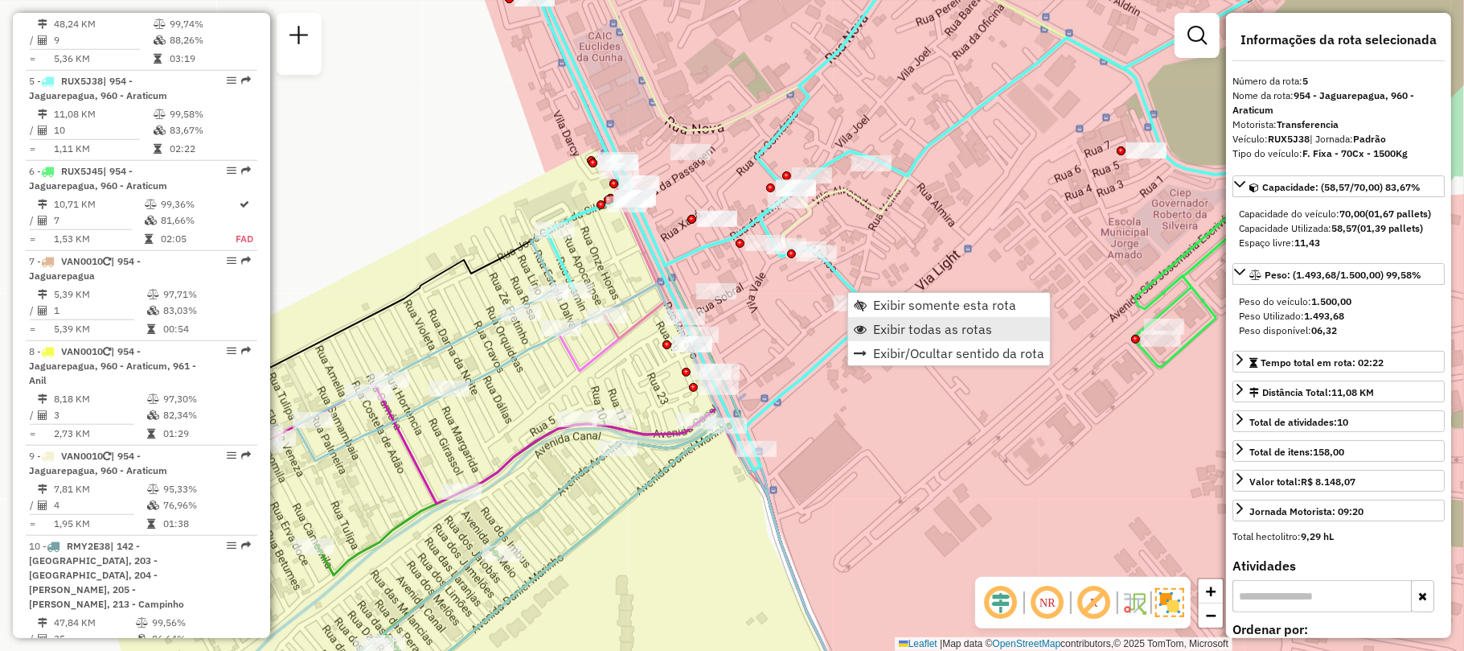
click at [867, 317] on link "Exibir todas as rotas" at bounding box center [949, 329] width 202 height 24
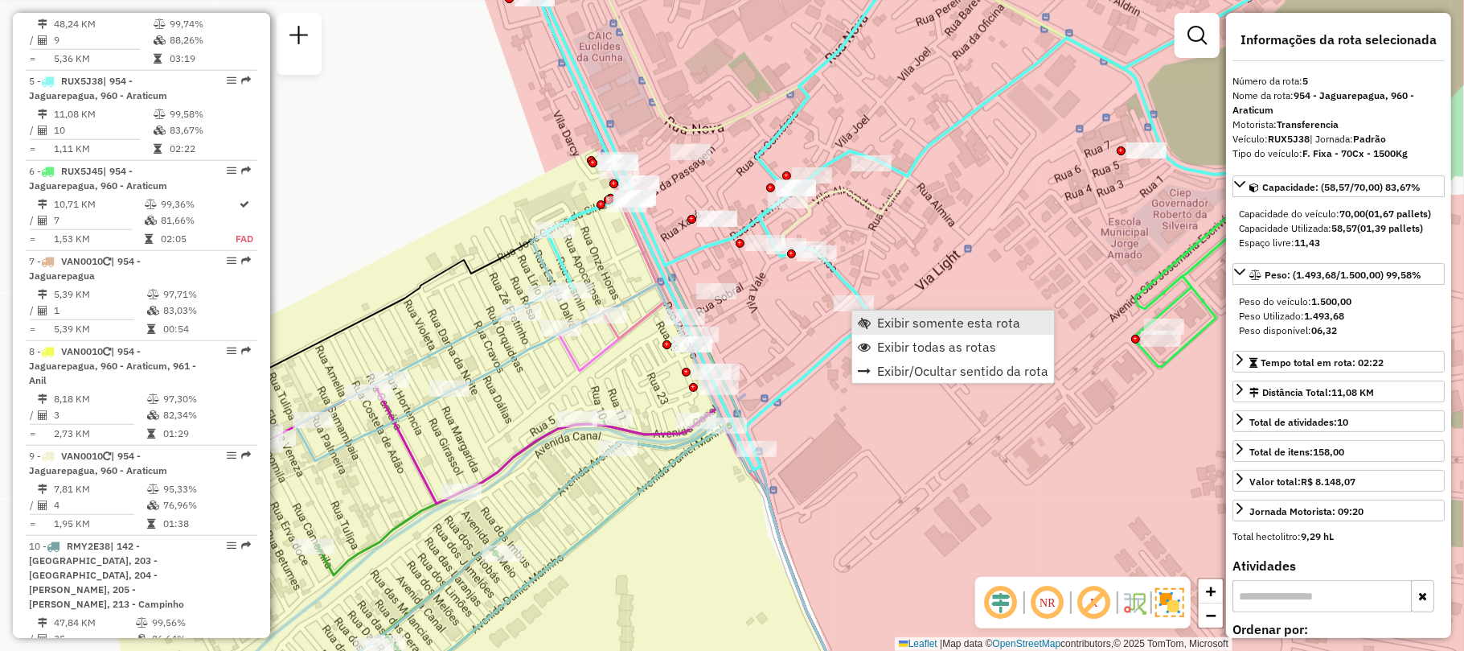
click at [915, 316] on span "Exibir somente esta rota" at bounding box center [948, 322] width 143 height 13
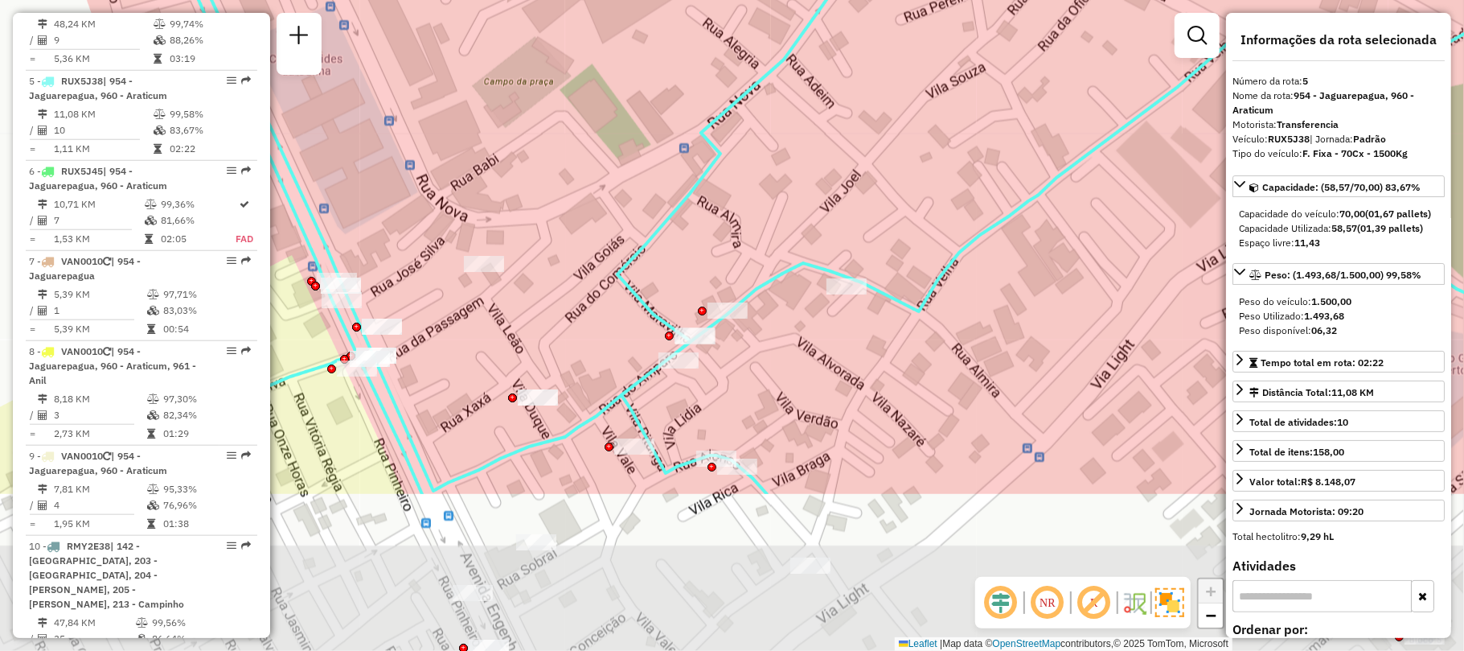
drag, startPoint x: 738, startPoint y: 536, endPoint x: 795, endPoint y: 255, distance: 286.4
click at [795, 255] on div "Janela de atendimento Grade de atendimento Capacidade Transportadoras Veículos …" at bounding box center [732, 325] width 1464 height 651
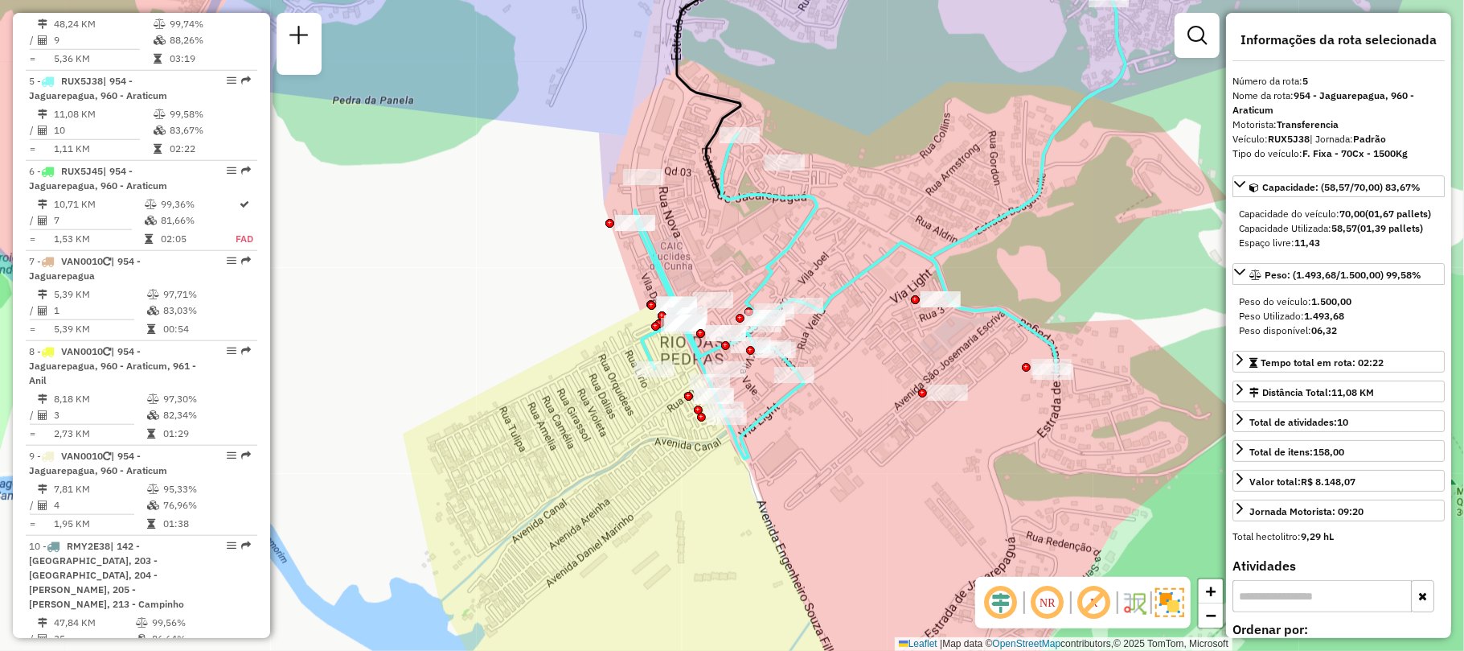
drag, startPoint x: 927, startPoint y: 248, endPoint x: 917, endPoint y: 304, distance: 56.5
click at [917, 304] on div at bounding box center [915, 299] width 9 height 9
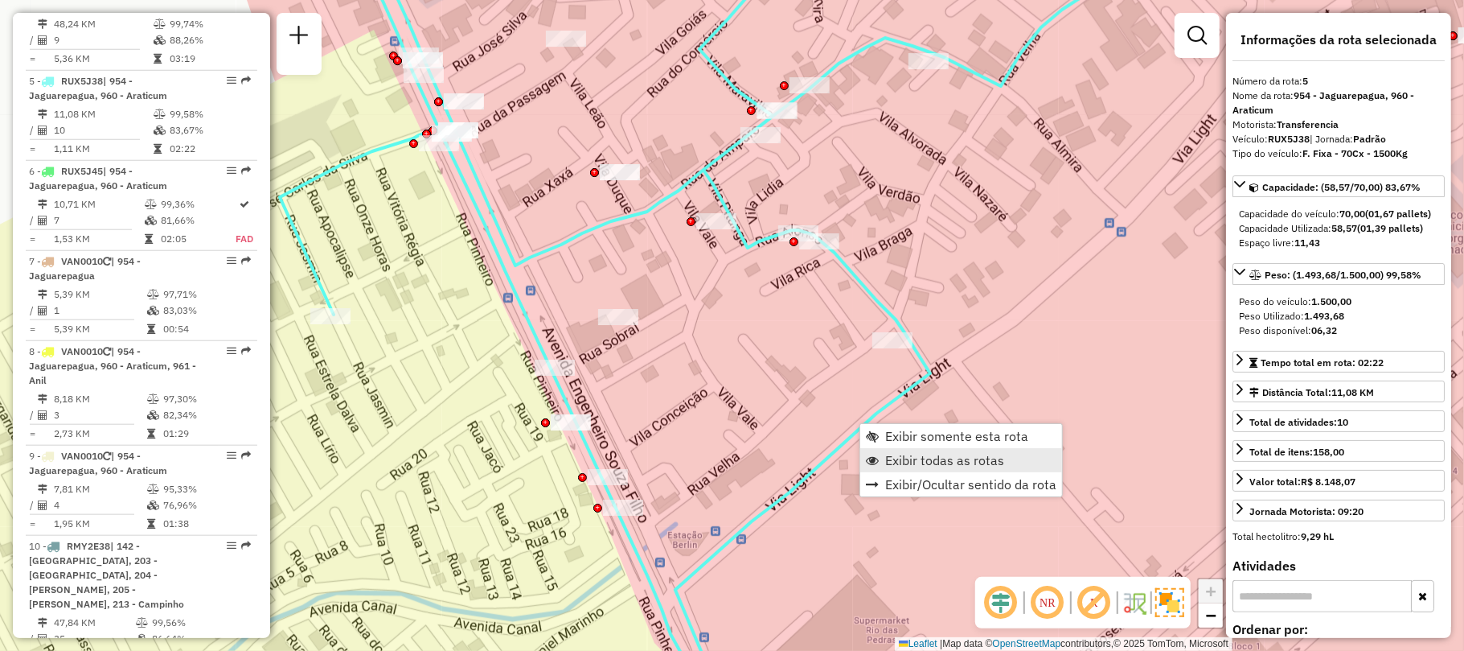
click at [928, 454] on span "Exibir todas as rotas" at bounding box center [944, 460] width 119 height 13
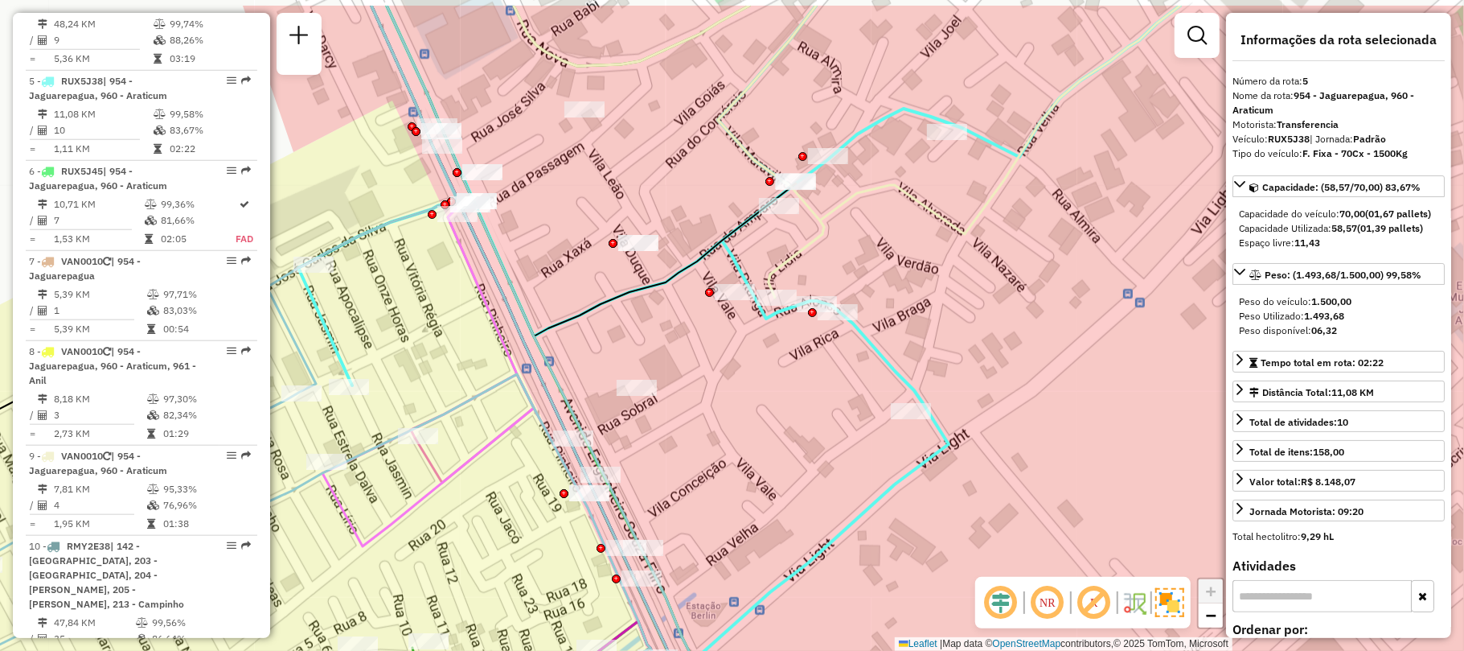
drag, startPoint x: 658, startPoint y: 269, endPoint x: 676, endPoint y: 336, distance: 70.0
click at [676, 336] on div "Janela de atendimento Grade de atendimento Capacidade Transportadoras Veículos …" at bounding box center [732, 325] width 1464 height 651
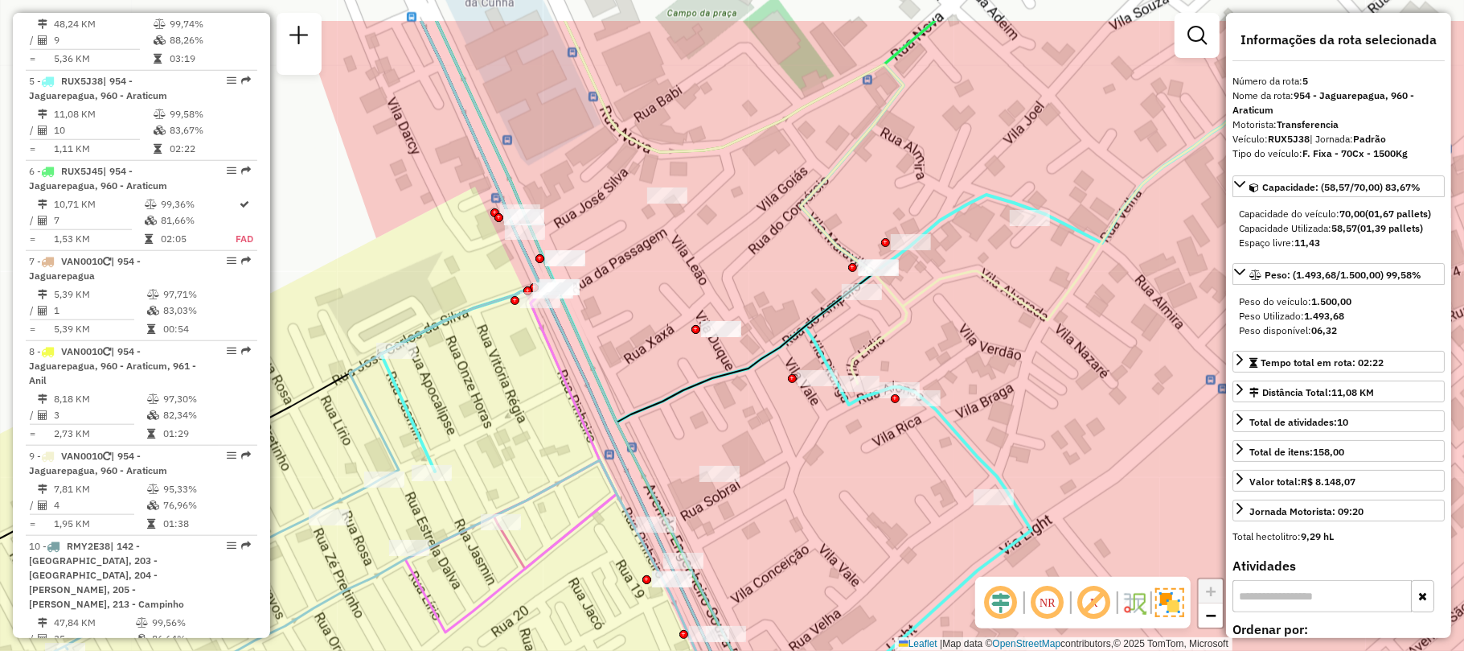
drag, startPoint x: 602, startPoint y: 303, endPoint x: 685, endPoint y: 389, distance: 119.4
click at [685, 389] on icon at bounding box center [658, 221] width 442 height 401
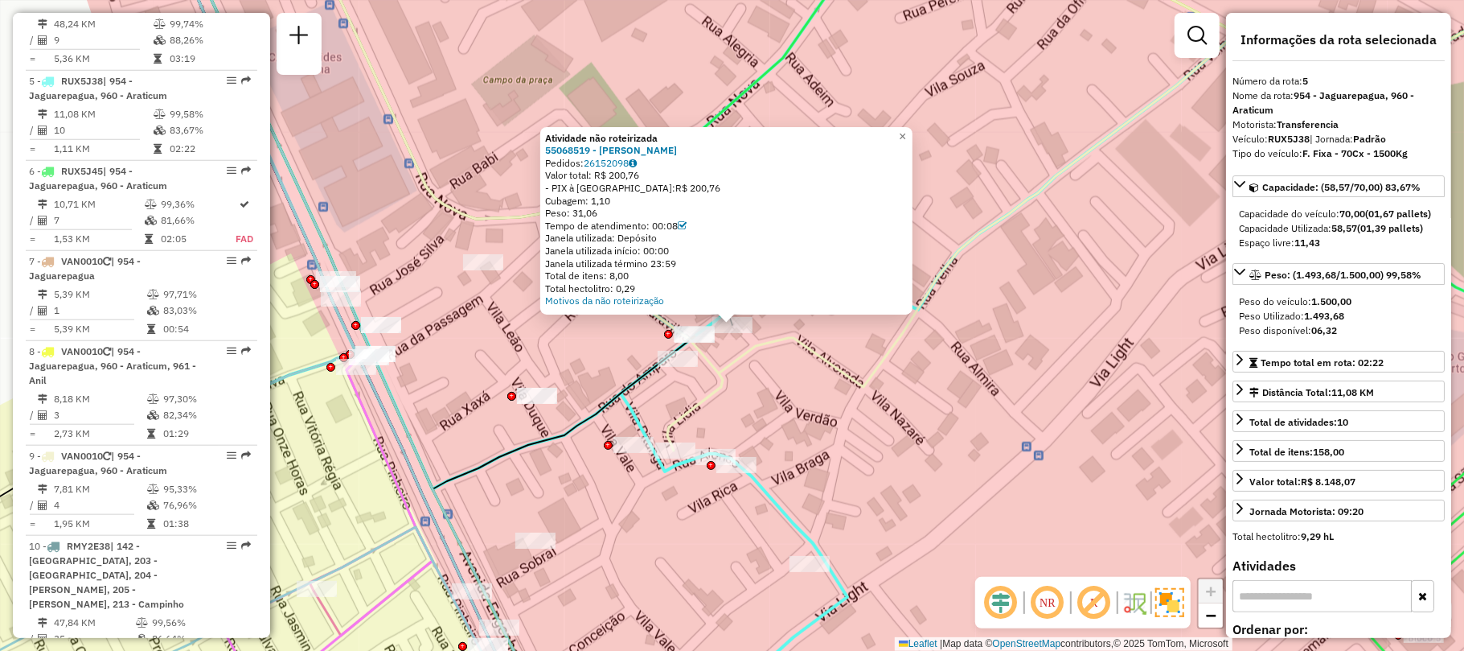
click at [878, 447] on div "Atividade não roteirizada 55068519 - ANTONIO EDNO Pedidos: 26152098 Valor total…" at bounding box center [732, 325] width 1464 height 651
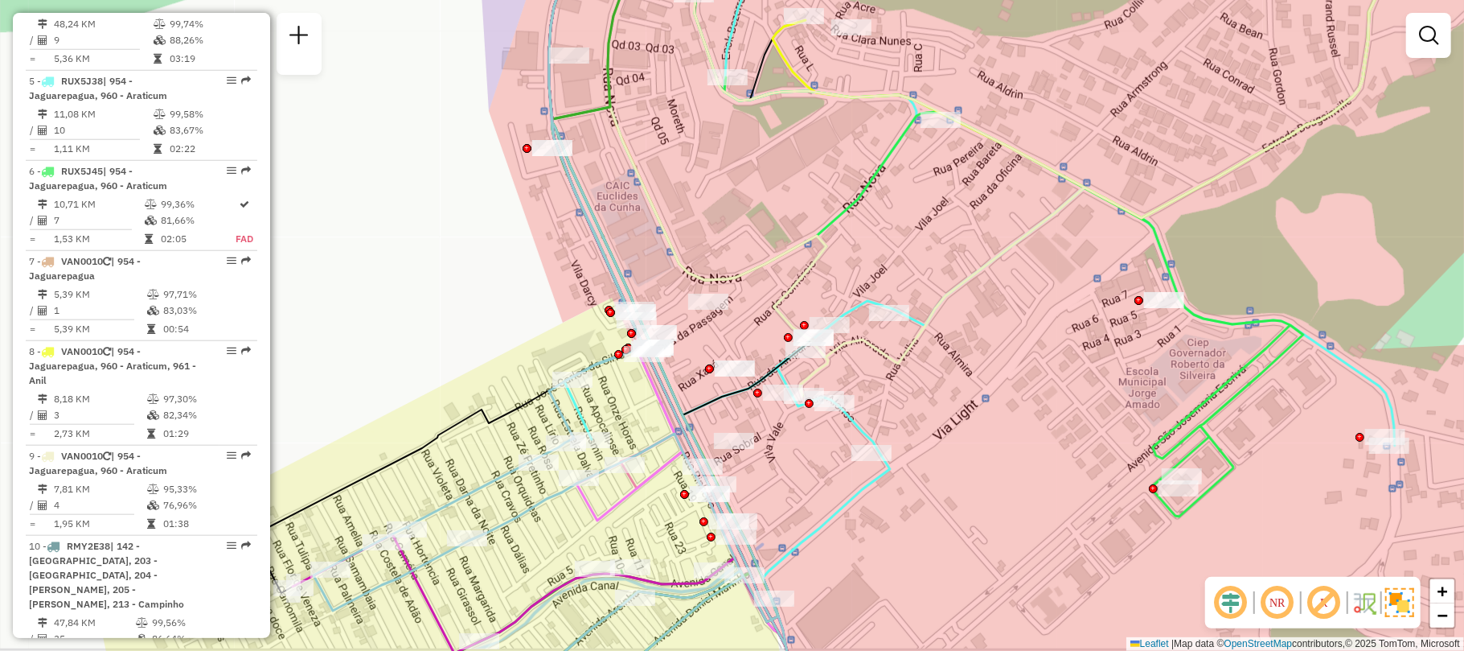
drag, startPoint x: 854, startPoint y: 565, endPoint x: 880, endPoint y: 511, distance: 59.0
click at [880, 511] on div "Janela de atendimento Grade de atendimento Capacidade Transportadoras Veículos …" at bounding box center [732, 325] width 1464 height 651
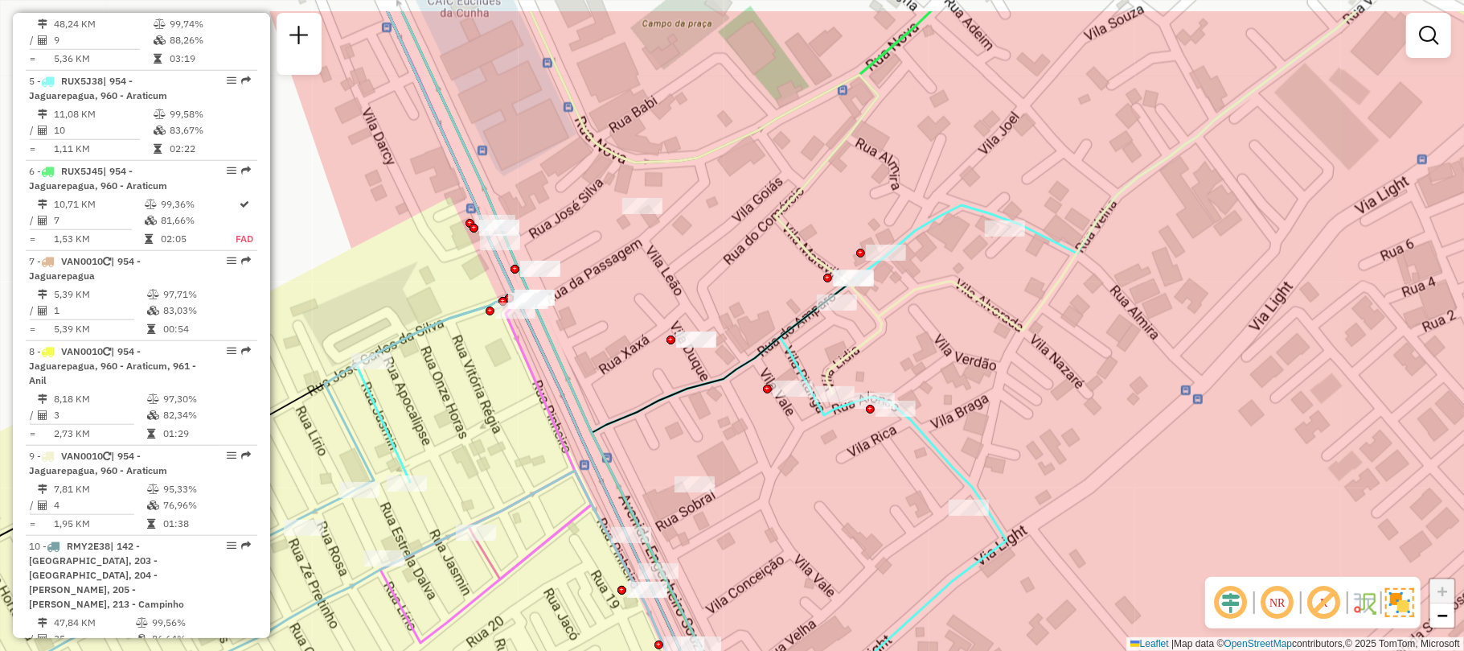
drag, startPoint x: 782, startPoint y: 319, endPoint x: 762, endPoint y: 390, distance: 73.6
click at [763, 390] on div at bounding box center [767, 388] width 9 height 9
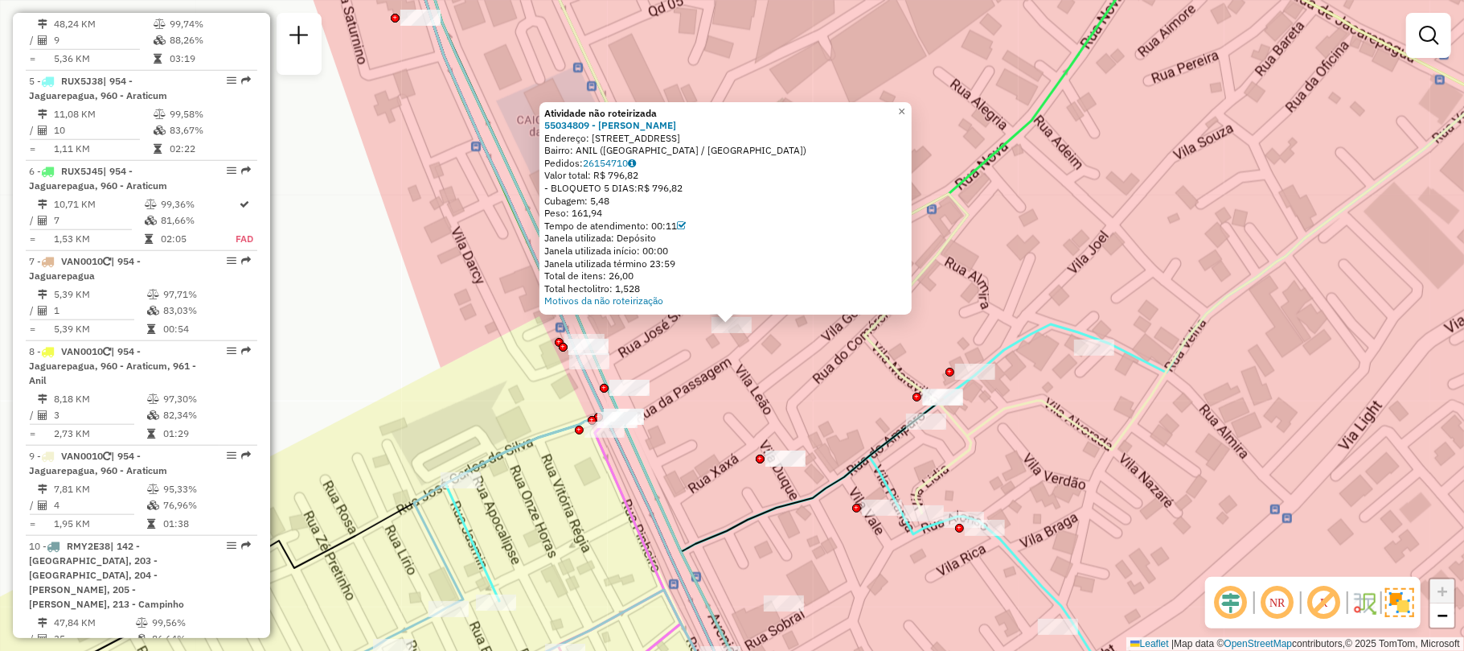
click at [744, 191] on div "- BLOQUETO 5 DIAS: R$ 796,82" at bounding box center [725, 188] width 363 height 13
click at [738, 360] on div "Atividade não roteirizada 55034809 - RAMILTON DE LIMA SIL Endereço: R PASSAGEM …" at bounding box center [732, 325] width 1464 height 651
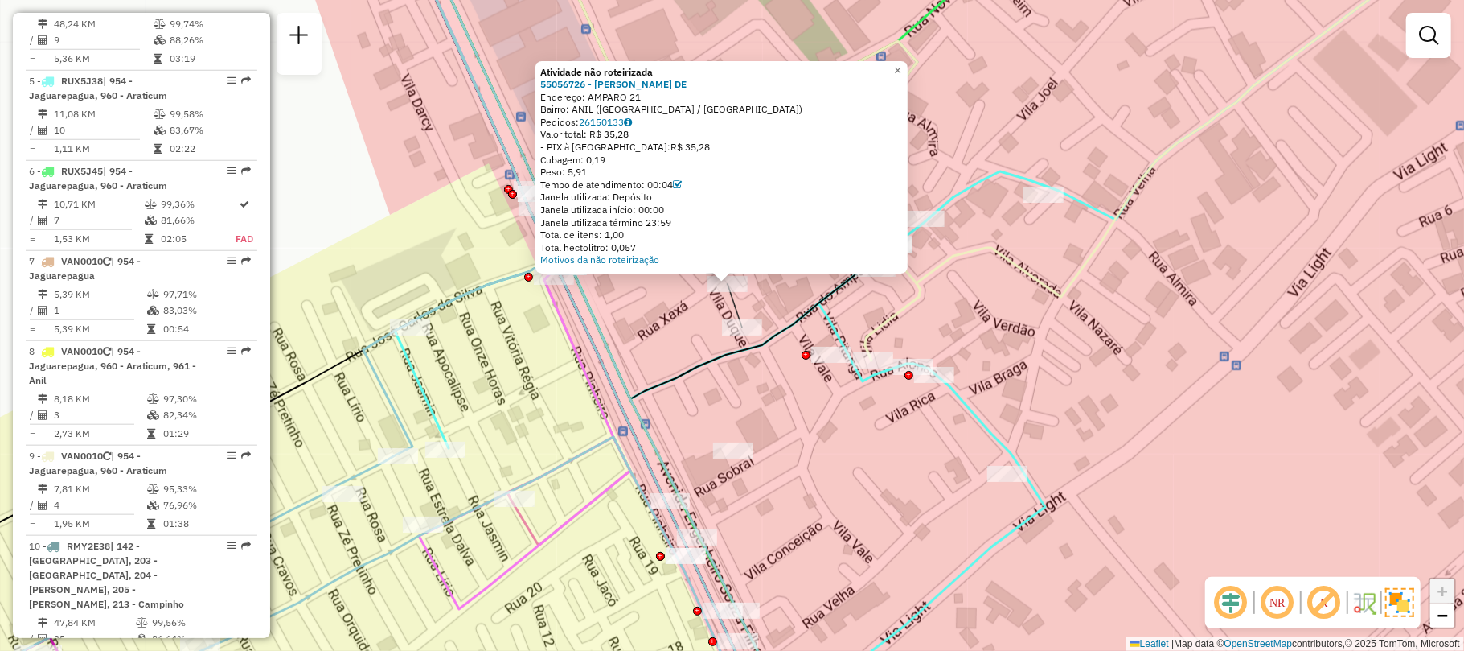
drag, startPoint x: 745, startPoint y: 499, endPoint x: 745, endPoint y: 479, distance: 19.3
click at [745, 479] on div "Atividade não roteirizada 55056726 - FRANCISCO MARCOS DE Endereço: AMPARO 21 Ba…" at bounding box center [732, 325] width 1464 height 651
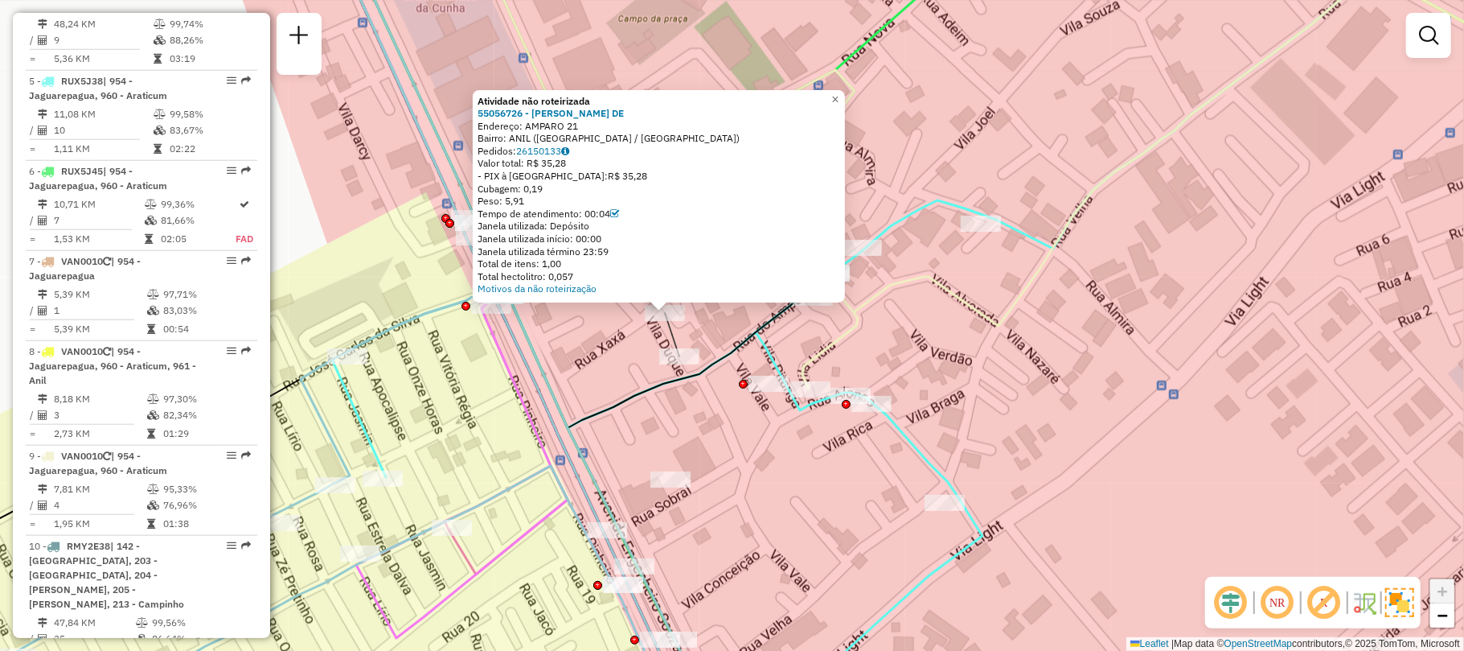
drag, startPoint x: 822, startPoint y: 384, endPoint x: 764, endPoint y: 412, distance: 64.4
click at [764, 412] on div "Atividade não roteirizada 55056726 - FRANCISCO MARCOS DE Endereço: AMPARO 21 Ba…" at bounding box center [732, 325] width 1464 height 651
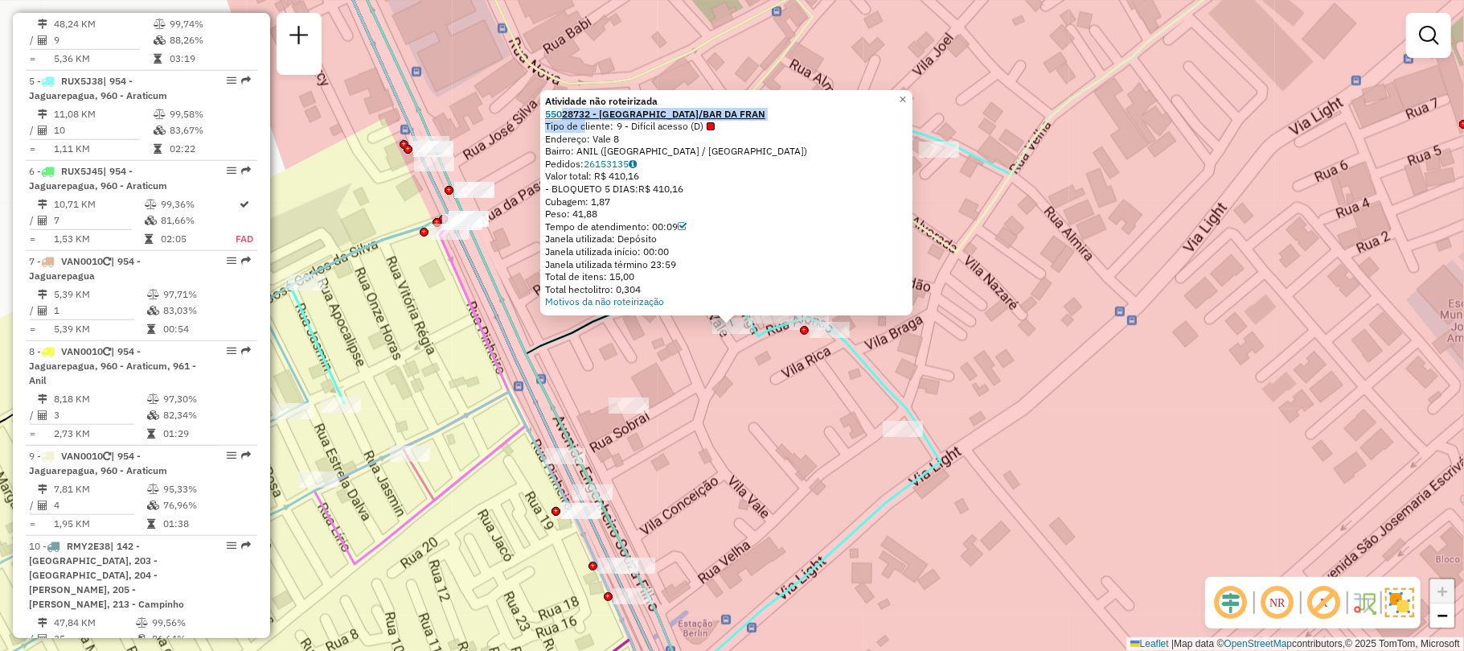
drag, startPoint x: 585, startPoint y: 122, endPoint x: 570, endPoint y: 110, distance: 19.5
click at [570, 110] on div "Atividade não roteirizada 55028732 - VILA BAR/BAR DA FRAN Tipo de cliente: 9 - …" at bounding box center [726, 201] width 363 height 213
copy div "28732 - VILA BAR/BAR DA FRAN Tipo de"
click at [808, 418] on div "Atividade não roteirizada 55028732 - VILA BAR/BAR DA FRAN Tipo de cliente: 9 - …" at bounding box center [732, 325] width 1464 height 651
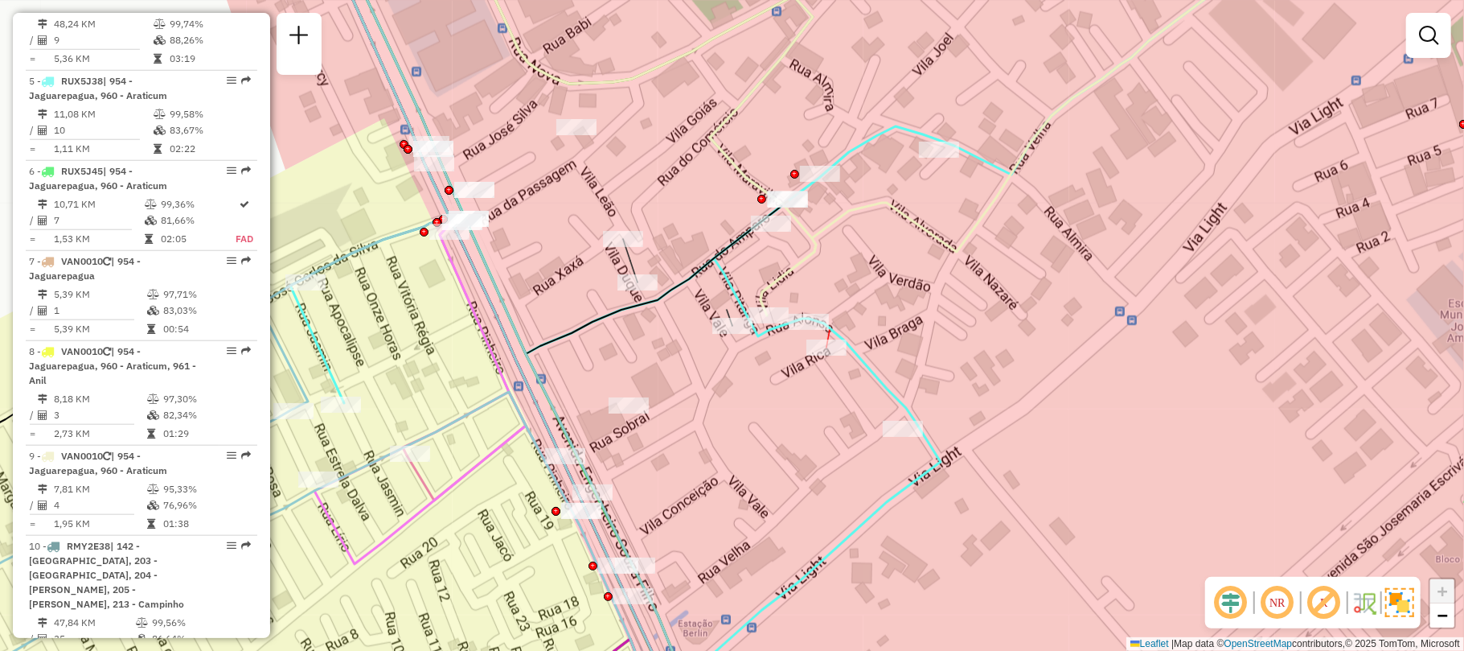
click at [827, 355] on div at bounding box center [827, 347] width 40 height 16
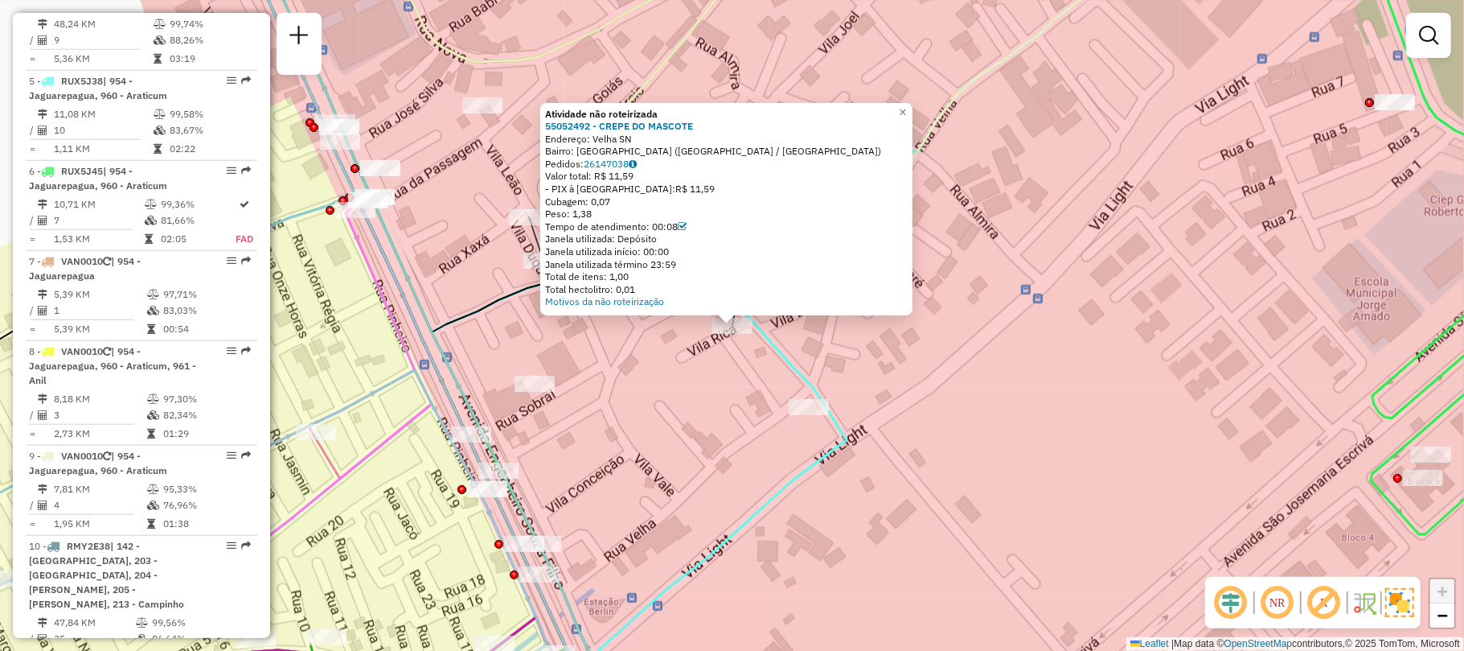
click at [671, 409] on div "Atividade não roteirizada 55052492 - CREPE DO MASCOTE Endereço: Velha SN Bairro…" at bounding box center [732, 325] width 1464 height 651
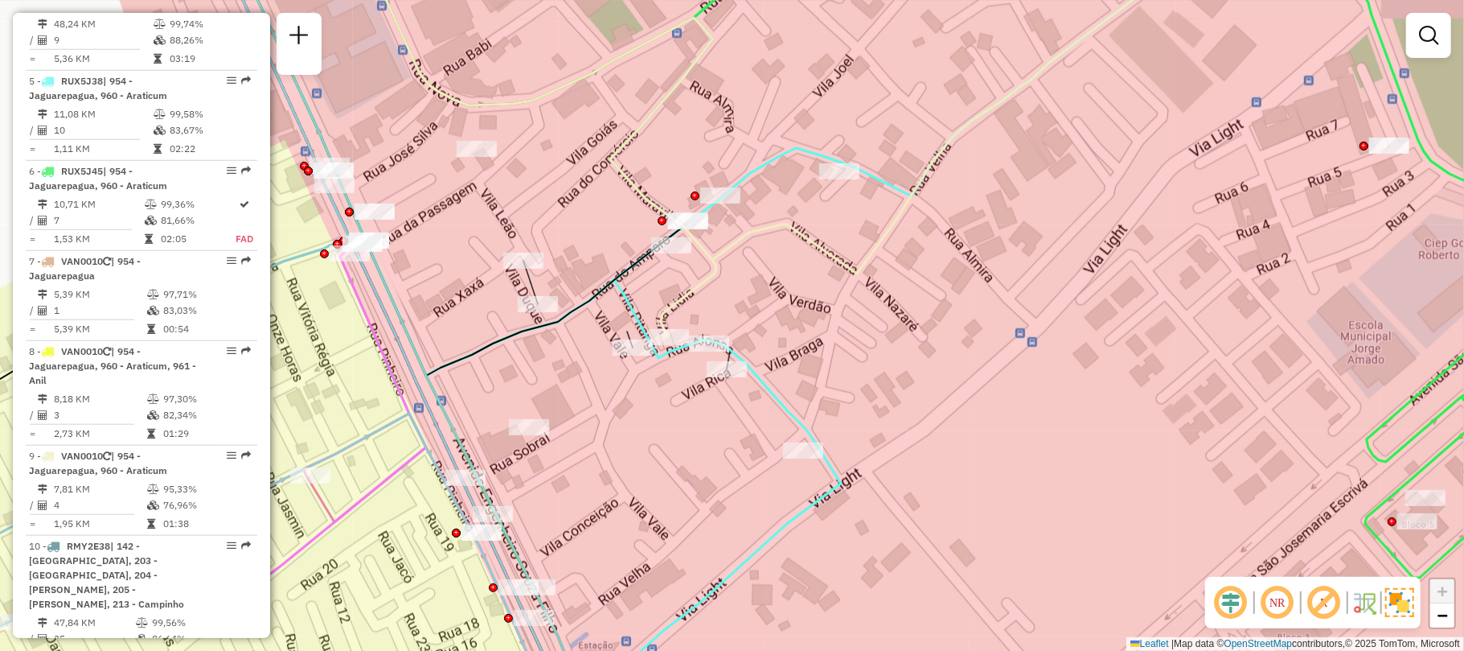
drag, startPoint x: 672, startPoint y: 391, endPoint x: 670, endPoint y: 407, distance: 16.3
click at [670, 407] on div "Janela de atendimento Grade de atendimento Capacidade Transportadoras Veículos …" at bounding box center [732, 325] width 1464 height 651
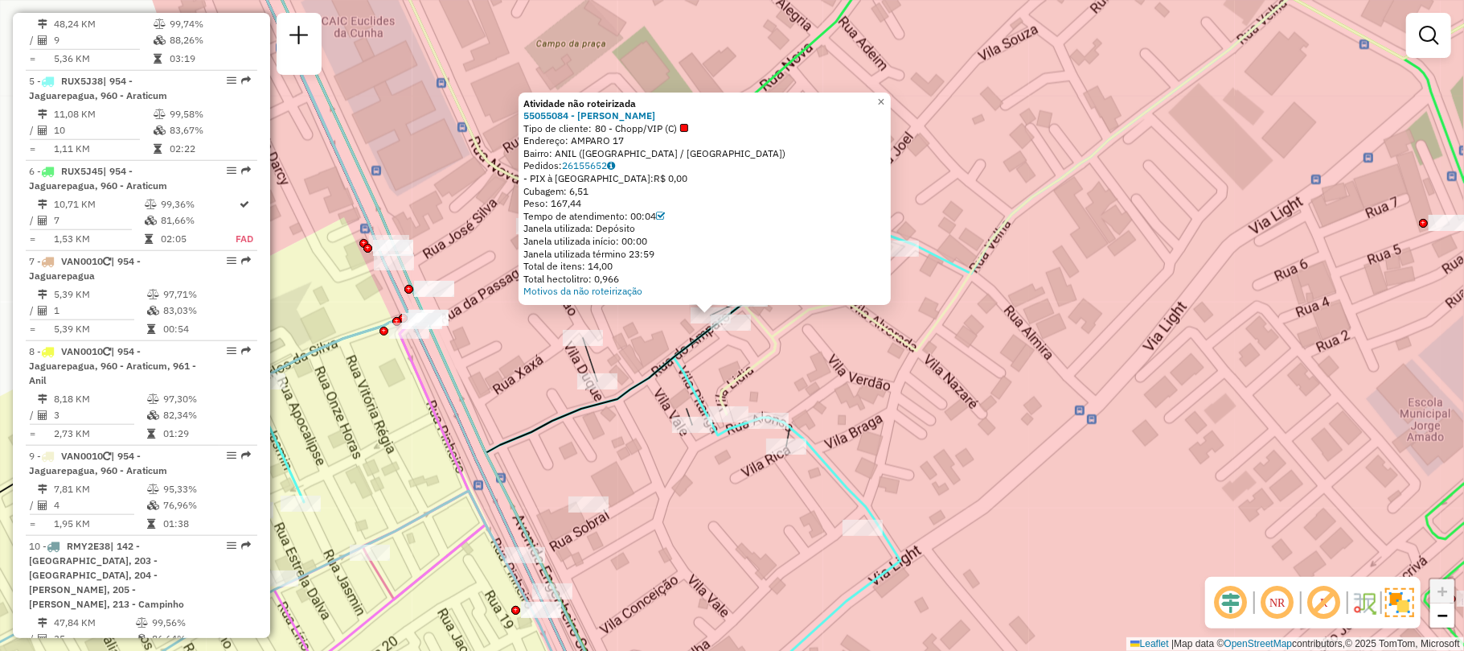
drag, startPoint x: 770, startPoint y: 381, endPoint x: 746, endPoint y: 373, distance: 25.4
click at [746, 372] on icon at bounding box center [1155, 169] width 869 height 489
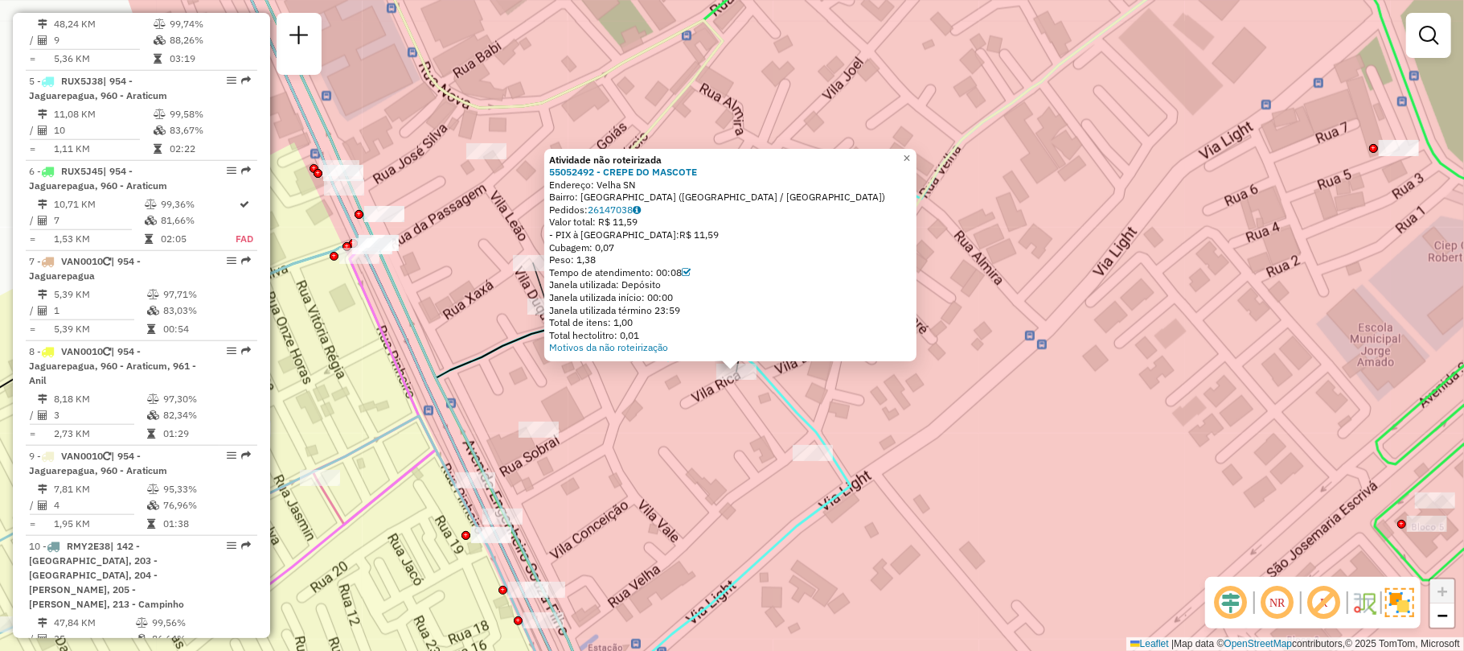
drag, startPoint x: 853, startPoint y: 441, endPoint x: 859, endPoint y: 487, distance: 46.2
click at [859, 487] on icon at bounding box center [907, 371] width 1415 height 781
click at [912, 148] on link "×" at bounding box center [908, 157] width 19 height 19
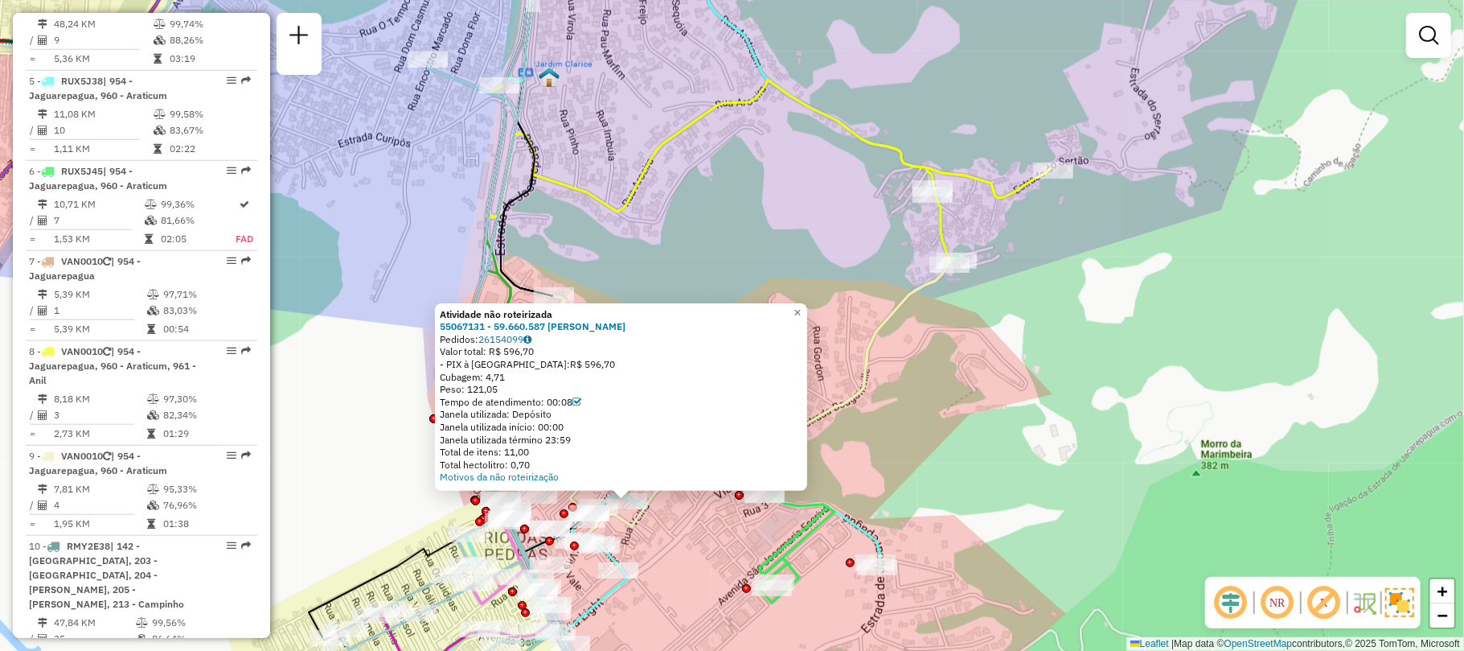
click at [682, 464] on div "Total hectolitro: 0,70" at bounding box center [621, 464] width 363 height 13
click at [801, 309] on span "×" at bounding box center [797, 313] width 7 height 14
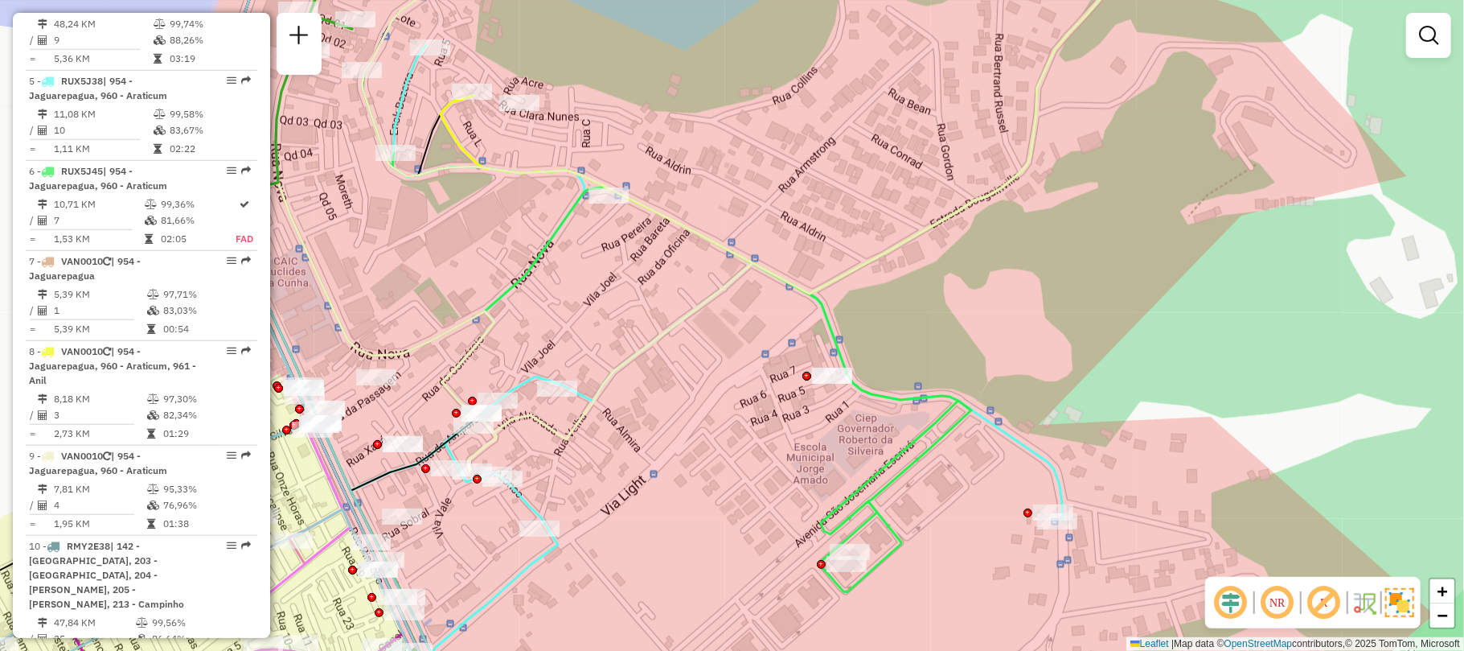
drag, startPoint x: 811, startPoint y: 544, endPoint x: 735, endPoint y: 483, distance: 97.2
click at [735, 483] on div "Janela de atendimento Grade de atendimento Capacidade Transportadoras Veículos …" at bounding box center [732, 325] width 1464 height 651
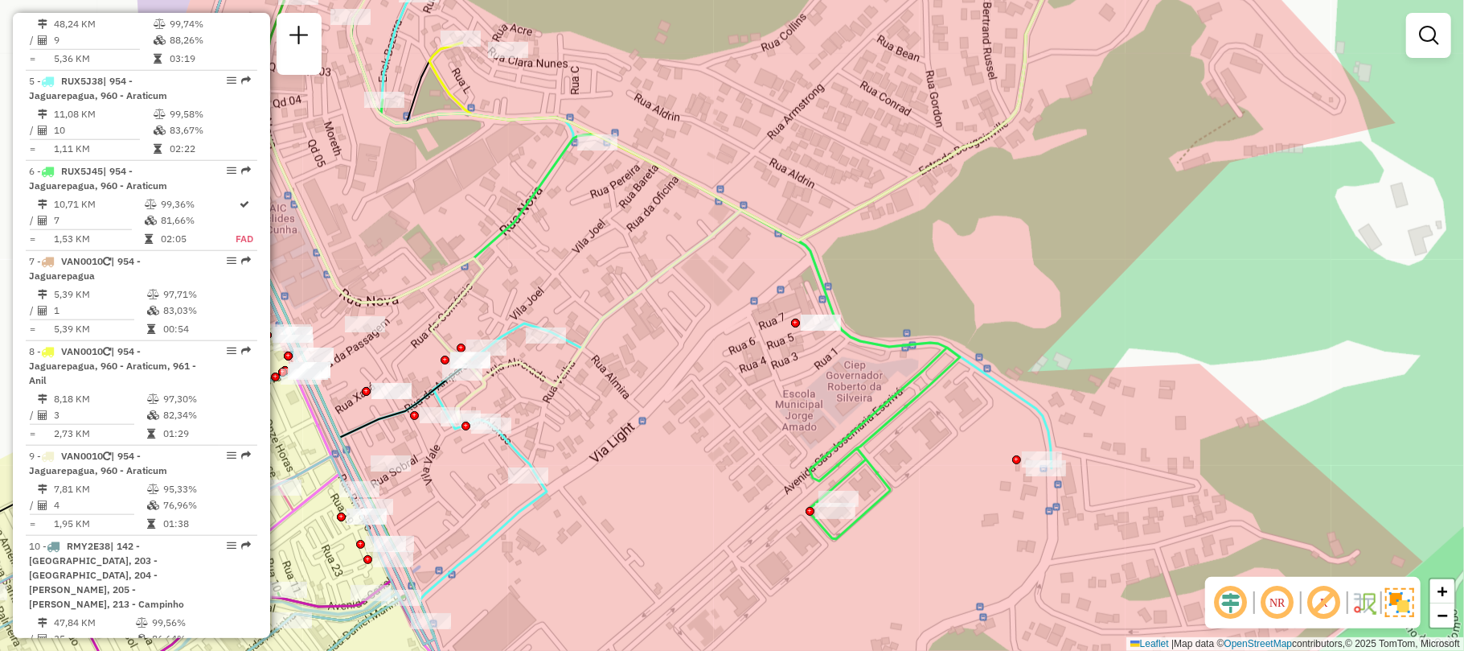
click at [989, 505] on div "Janela de atendimento Grade de atendimento Capacidade Transportadoras Veículos …" at bounding box center [732, 325] width 1464 height 651
click at [805, 392] on div "Janela de atendimento Grade de atendimento Capacidade Transportadoras Veículos …" at bounding box center [732, 325] width 1464 height 651
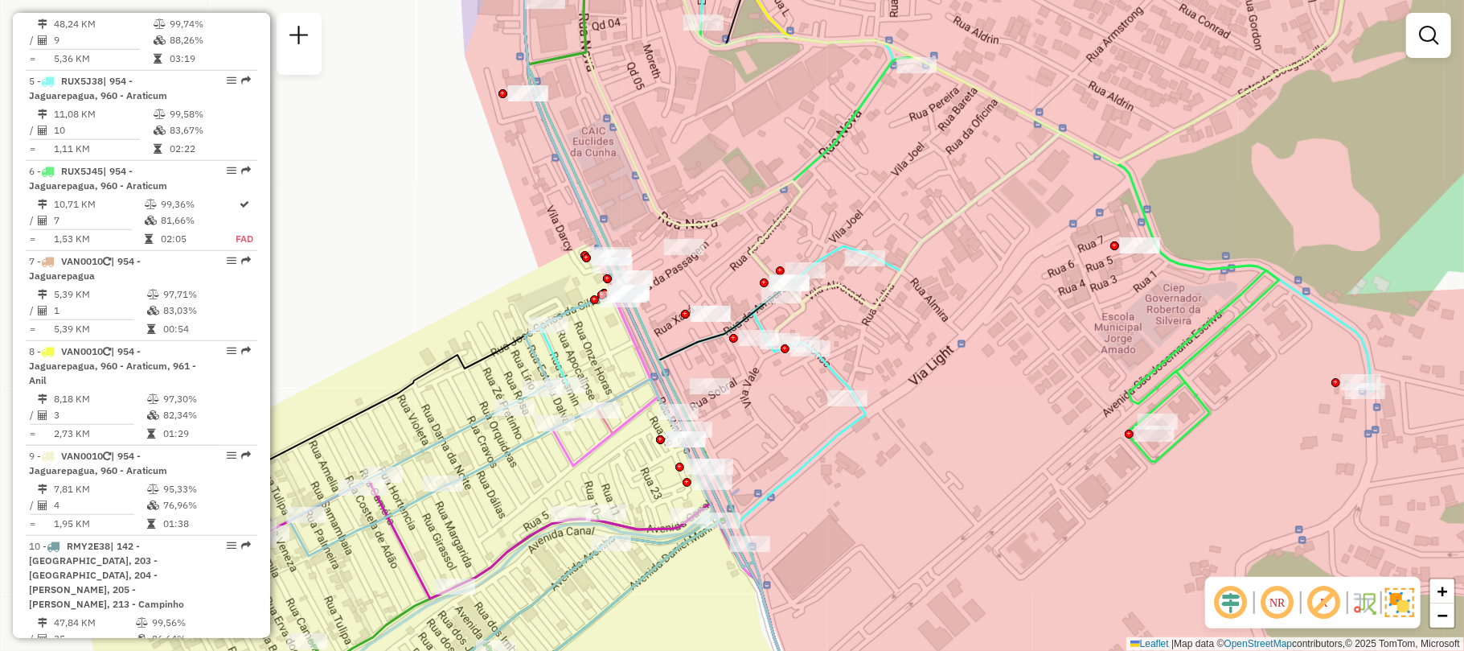
drag, startPoint x: 812, startPoint y: 465, endPoint x: 978, endPoint y: 442, distance: 167.2
click at [978, 442] on div "Janela de atendimento Grade de atendimento Capacidade Transportadoras Veículos …" at bounding box center [732, 325] width 1464 height 651
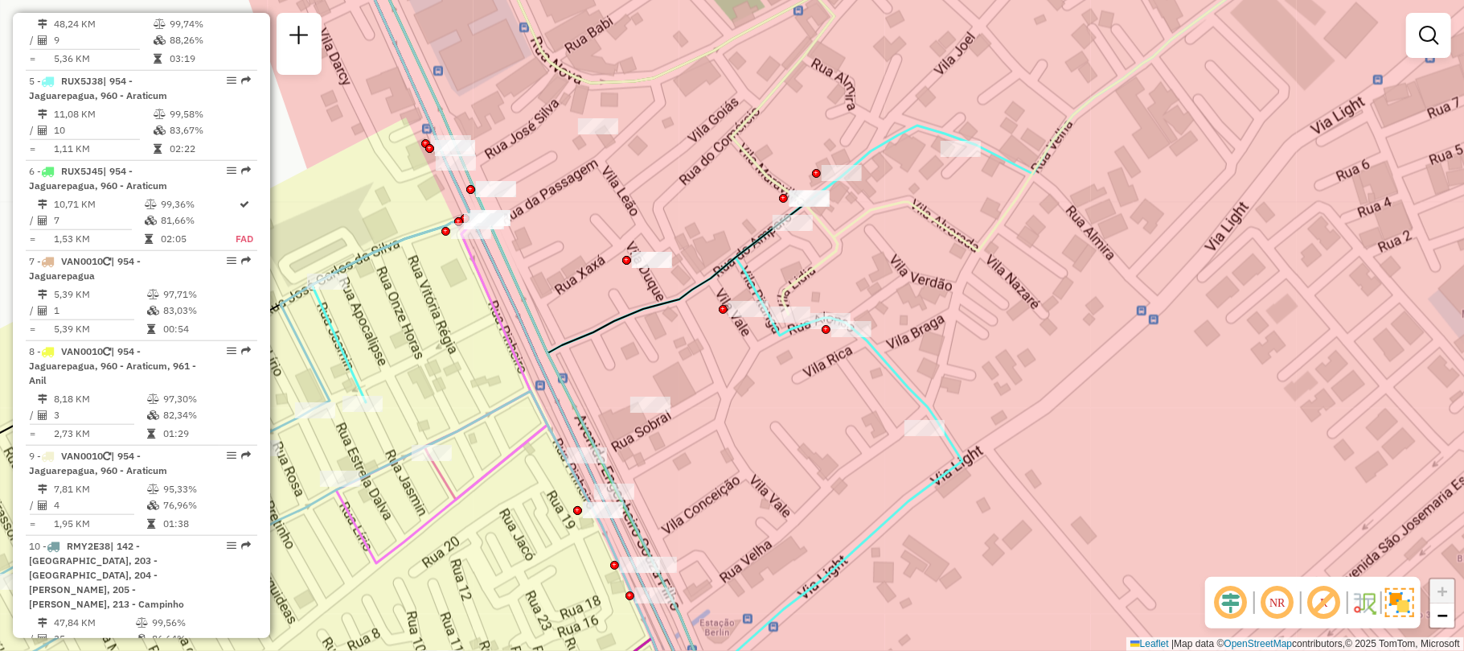
drag, startPoint x: 759, startPoint y: 387, endPoint x: 737, endPoint y: 446, distance: 62.9
click at [737, 446] on div "Janela de atendimento Grade de atendimento Capacidade Transportadoras Veículos …" at bounding box center [732, 325] width 1464 height 651
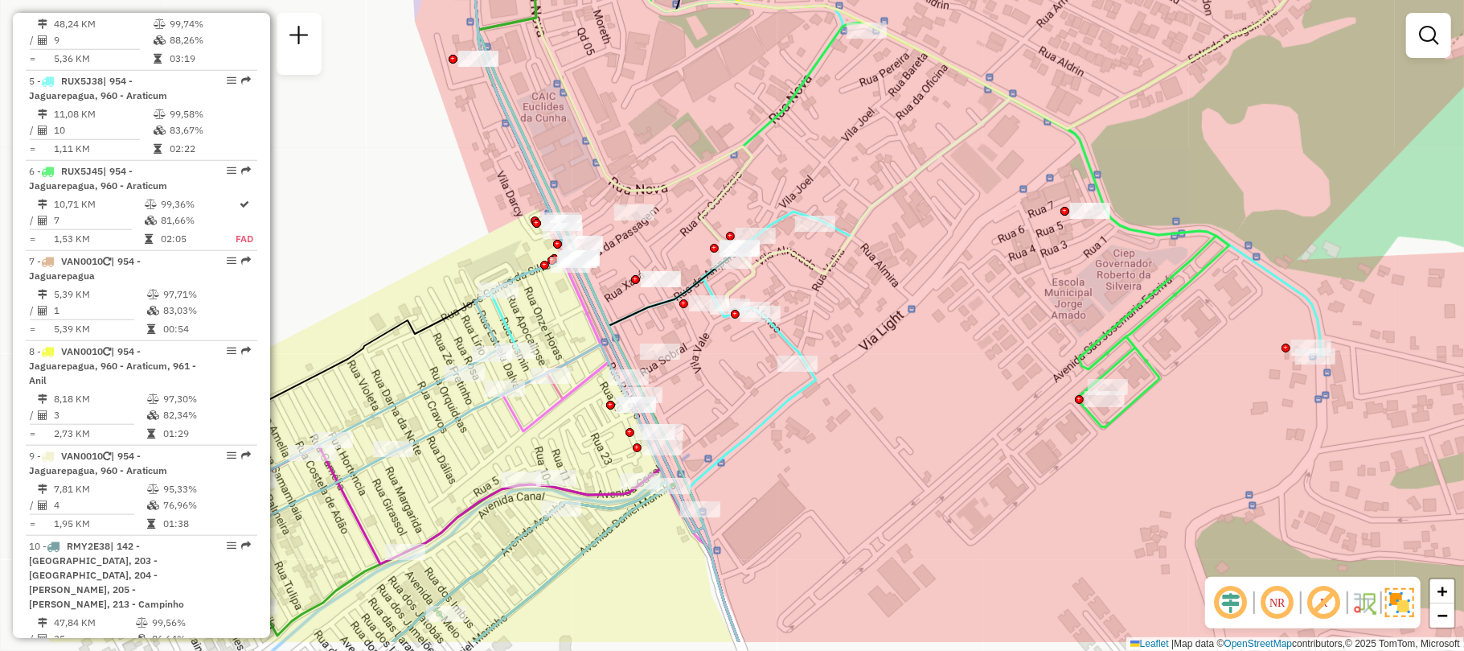
drag, startPoint x: 773, startPoint y: 532, endPoint x: 740, endPoint y: 458, distance: 81.0
click at [740, 458] on div "Janela de atendimento Grade de atendimento Capacidade Transportadoras Veículos …" at bounding box center [732, 325] width 1464 height 651
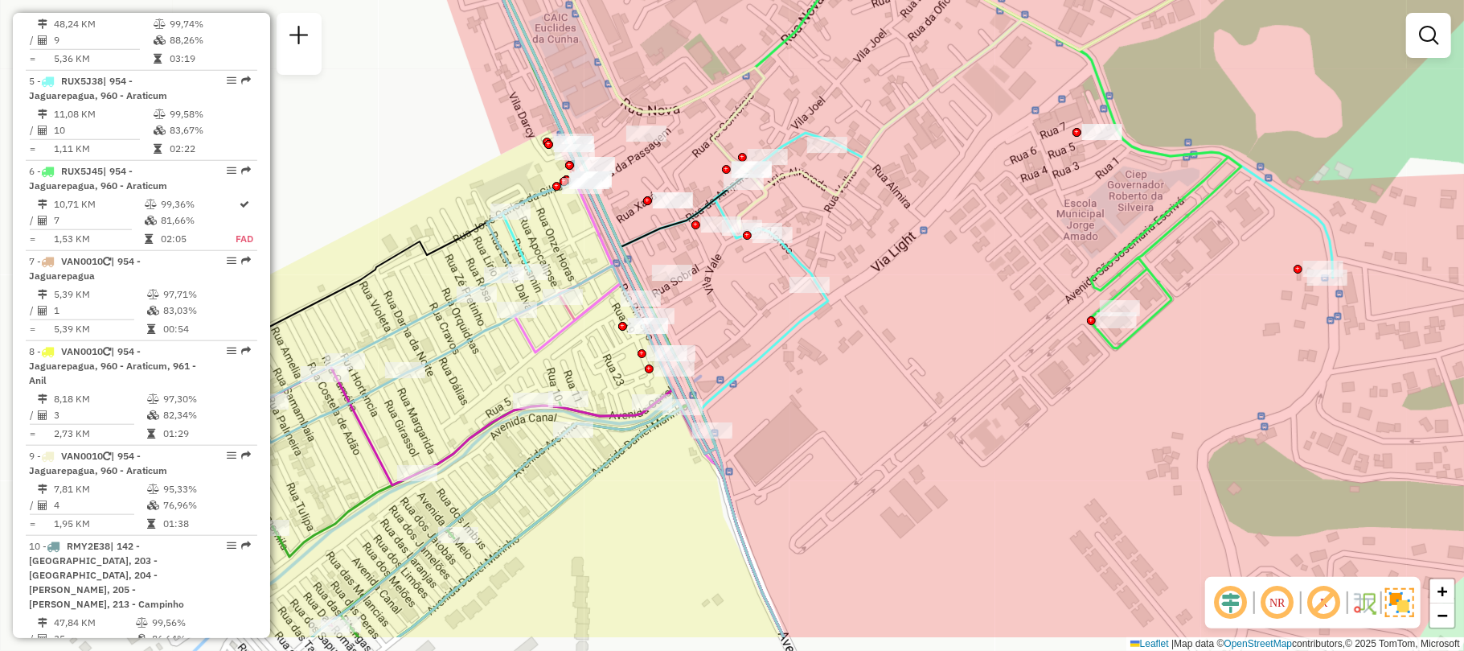
drag, startPoint x: 878, startPoint y: 522, endPoint x: 885, endPoint y: 449, distance: 73.5
click at [885, 449] on div "Janela de atendimento Grade de atendimento Capacidade Transportadoras Veículos …" at bounding box center [732, 325] width 1464 height 651
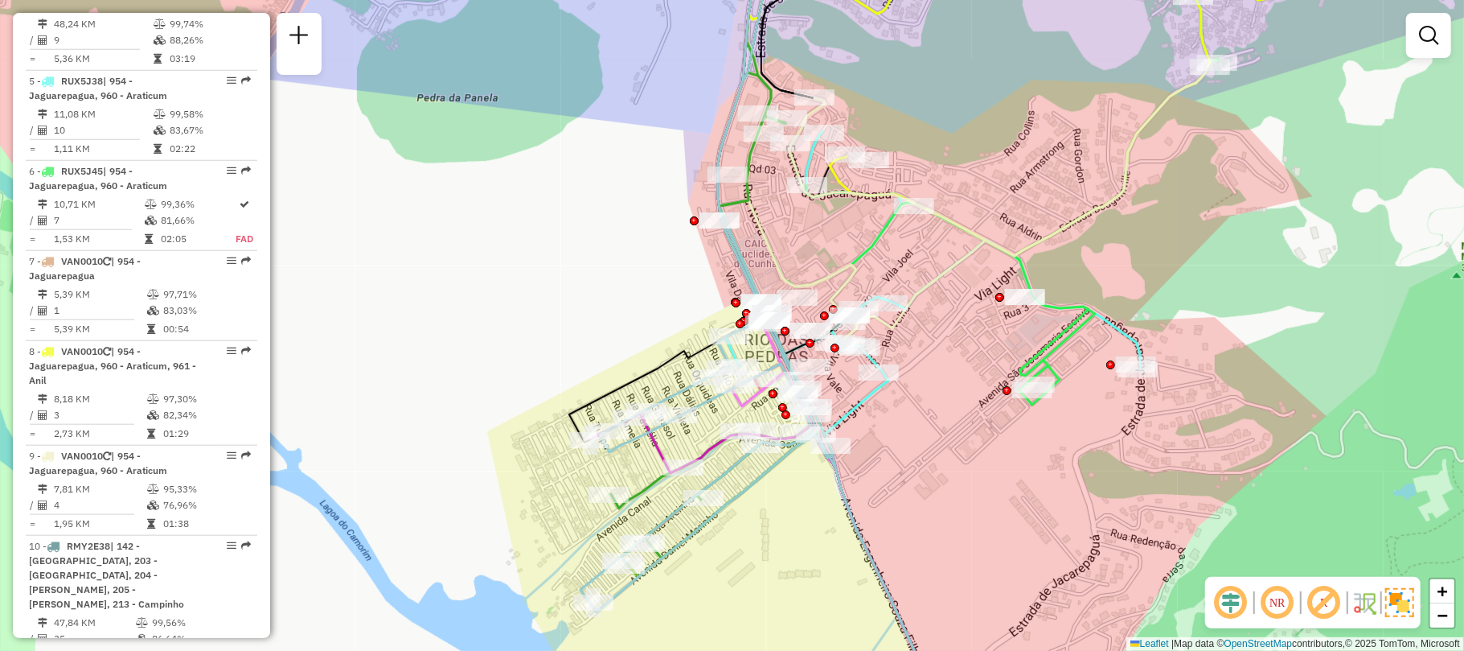
drag, startPoint x: 947, startPoint y: 362, endPoint x: 959, endPoint y: 360, distance: 12.2
click at [959, 360] on div "Janela de atendimento Grade de atendimento Capacidade Transportadoras Veículos …" at bounding box center [732, 325] width 1464 height 651
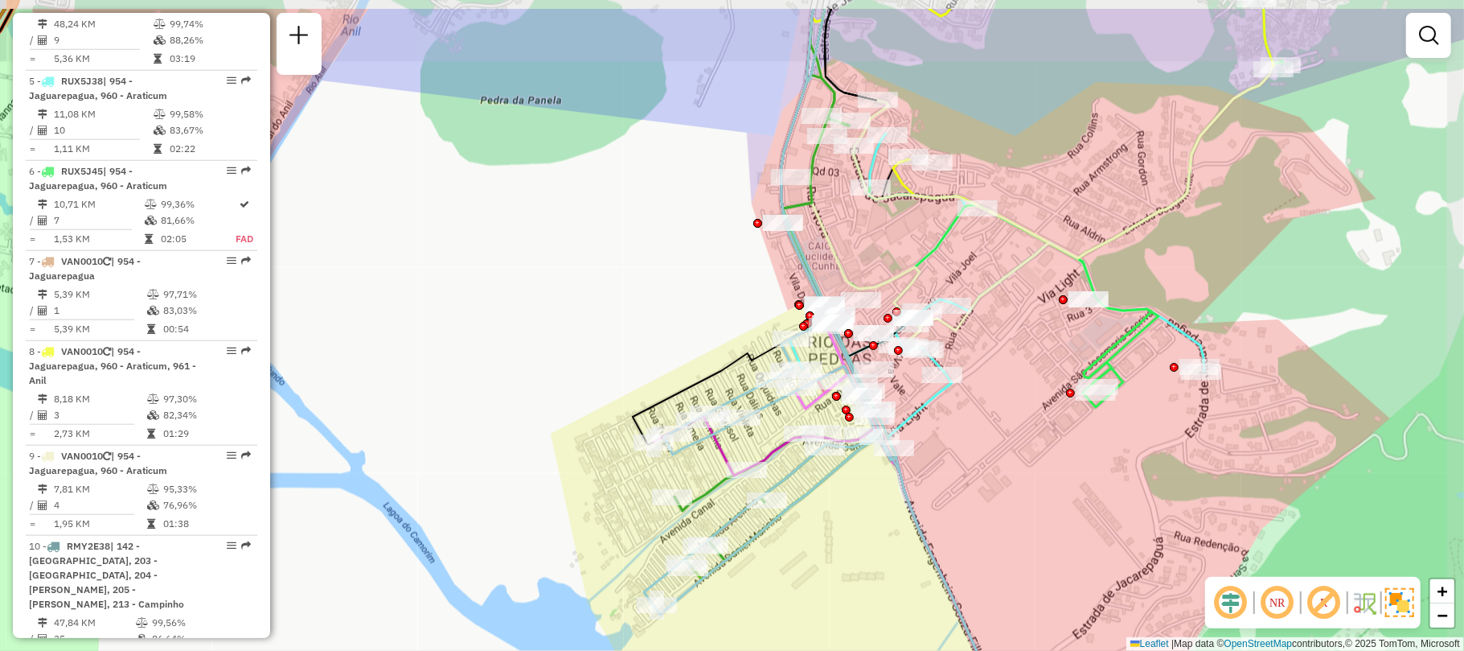
drag, startPoint x: 967, startPoint y: 497, endPoint x: 965, endPoint y: 505, distance: 8.2
click at [965, 505] on div "Janela de atendimento Grade de atendimento Capacidade Transportadoras Veículos …" at bounding box center [732, 325] width 1464 height 651
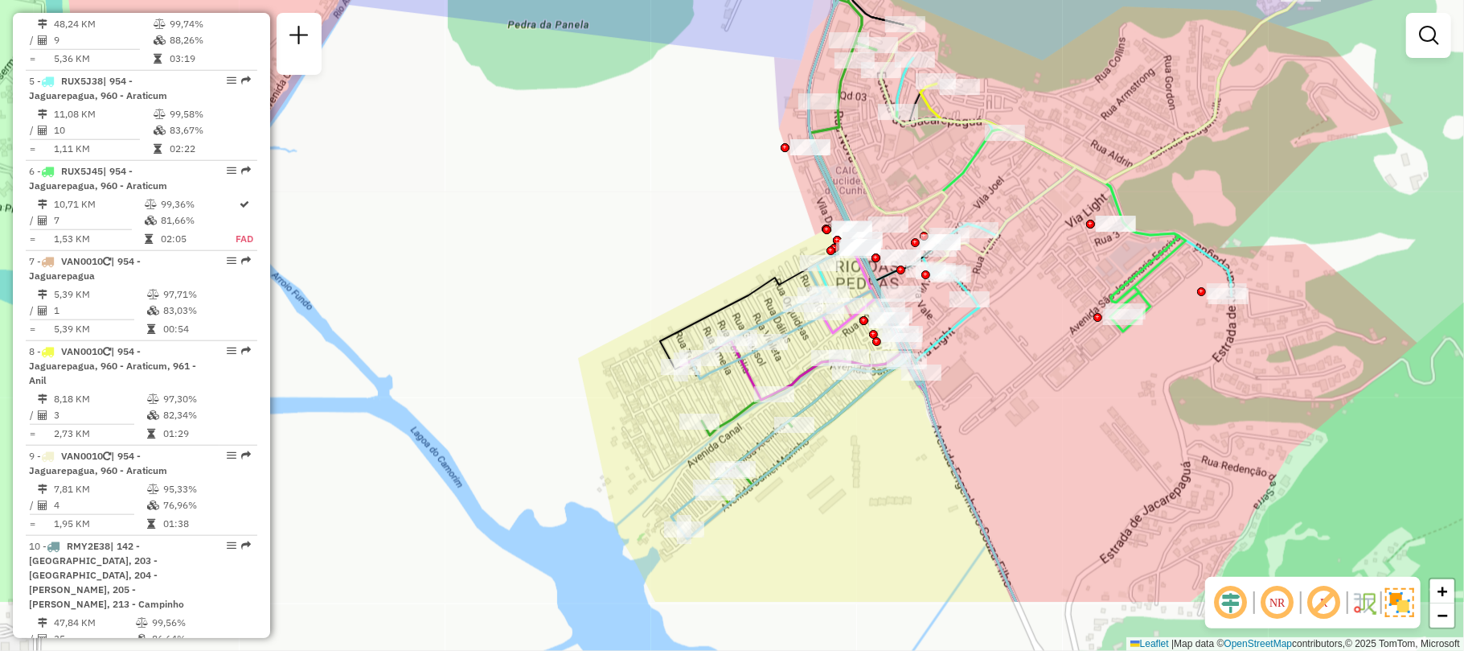
drag, startPoint x: 988, startPoint y: 571, endPoint x: 864, endPoint y: 457, distance: 168.5
click at [864, 457] on div "Janela de atendimento Grade de atendimento Capacidade Transportadoras Veículos …" at bounding box center [732, 325] width 1464 height 651
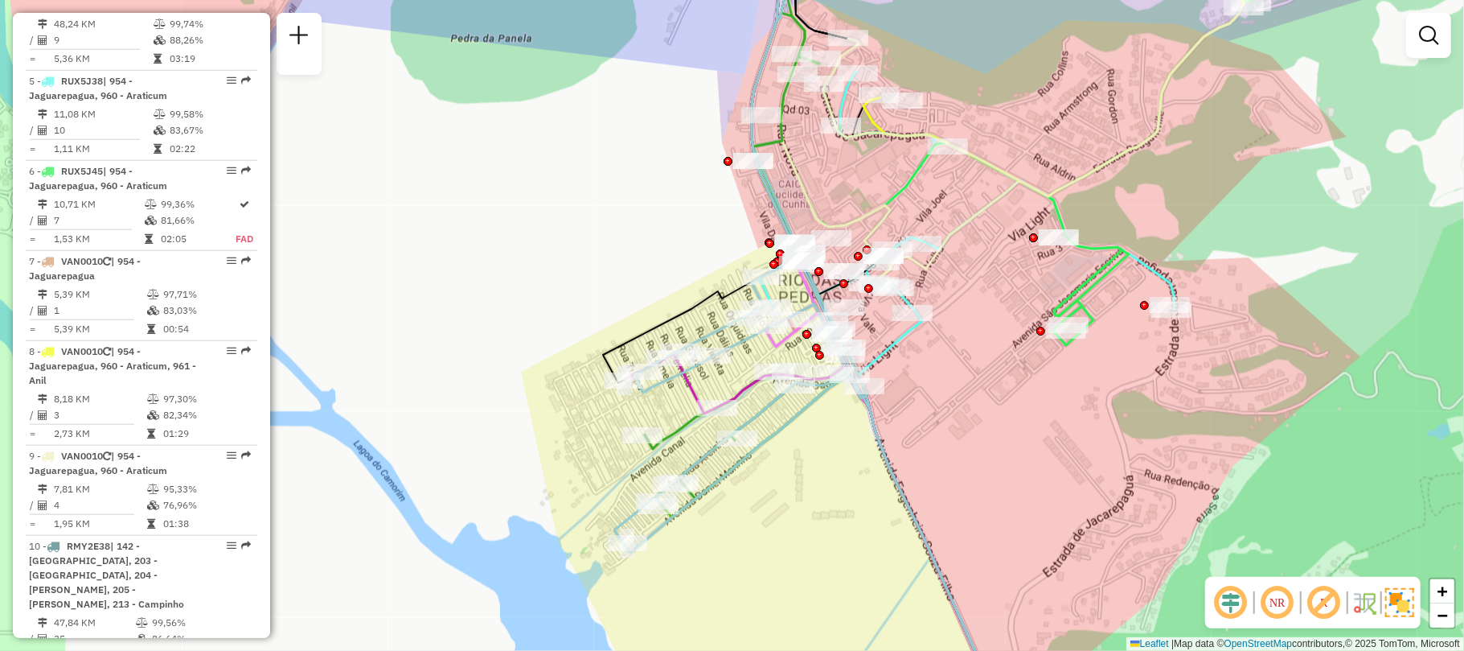
drag, startPoint x: 825, startPoint y: 420, endPoint x: 796, endPoint y: 432, distance: 31.4
click at [796, 432] on div "Janela de atendimento Grade de atendimento Capacidade Transportadoras Veículos …" at bounding box center [732, 325] width 1464 height 651
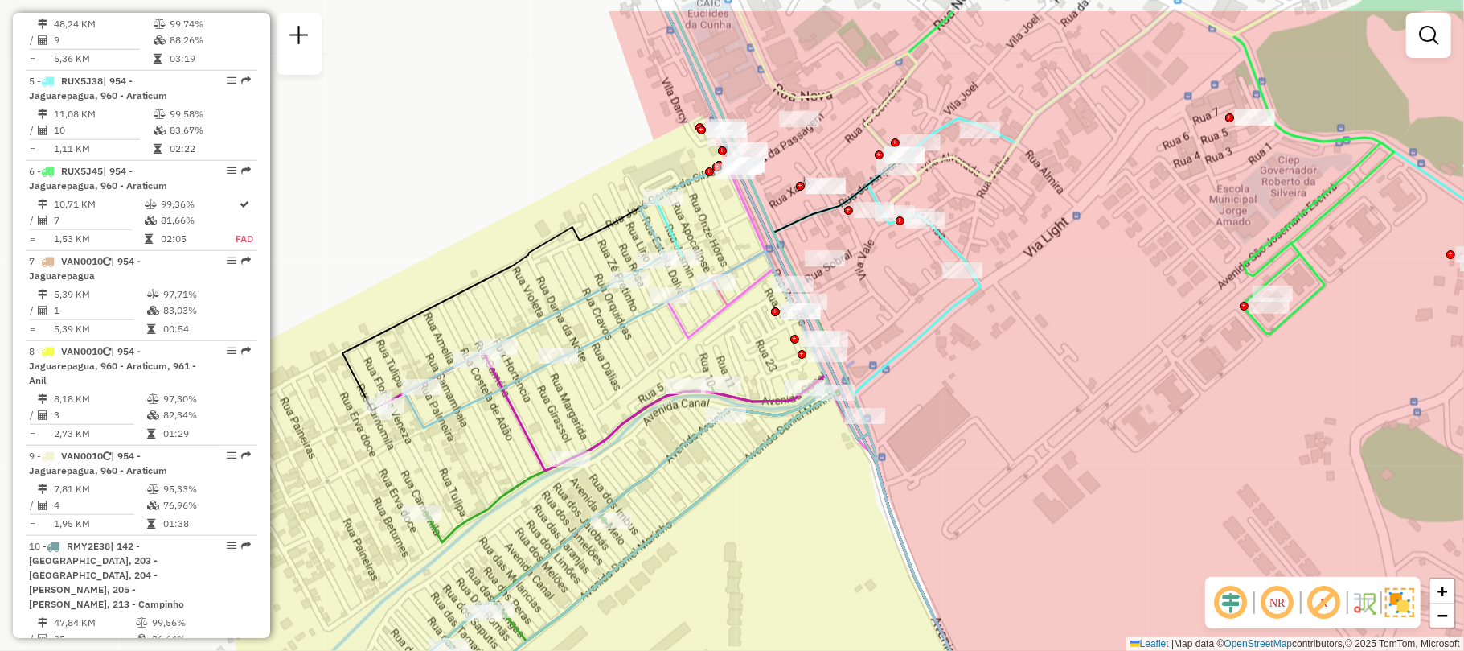
drag, startPoint x: 818, startPoint y: 433, endPoint x: 782, endPoint y: 509, distance: 84.5
click at [782, 509] on div "Janela de atendimento Grade de atendimento Capacidade Transportadoras Veículos …" at bounding box center [732, 325] width 1464 height 651
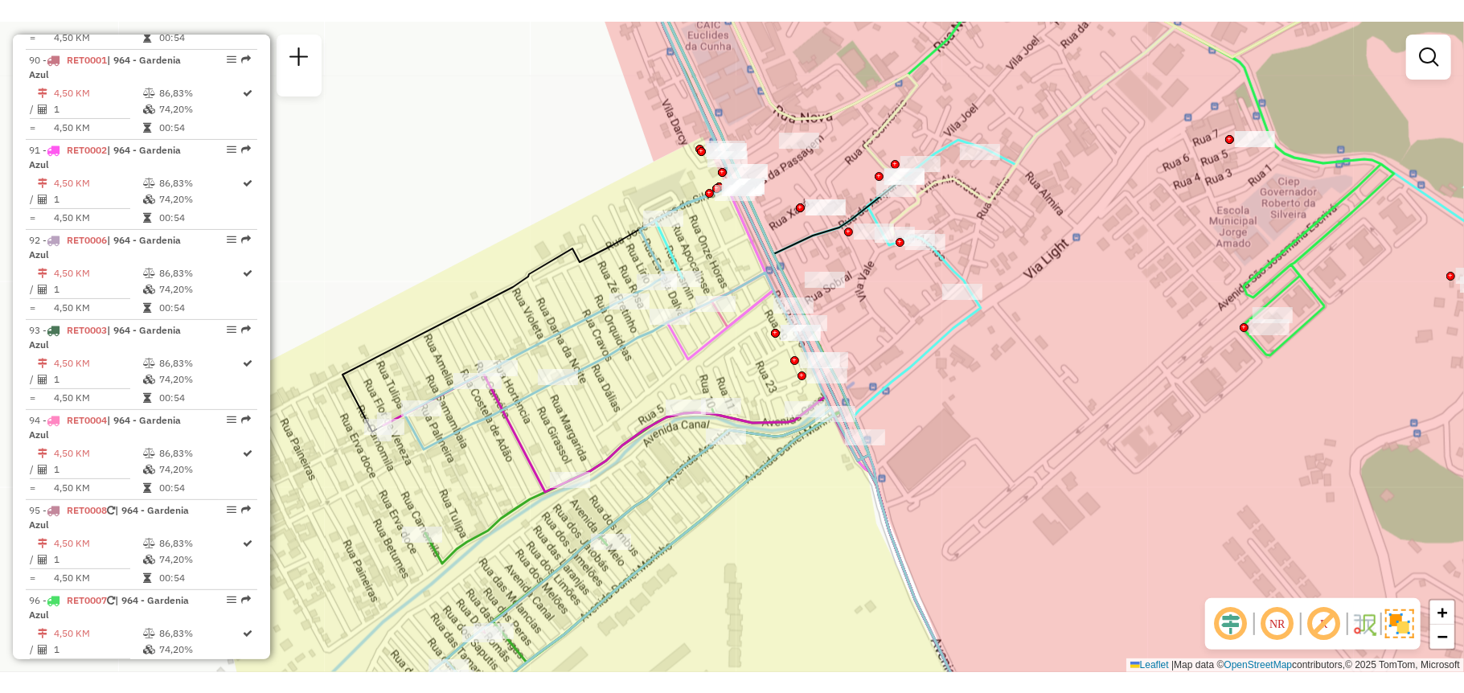
scroll to position [9261, 0]
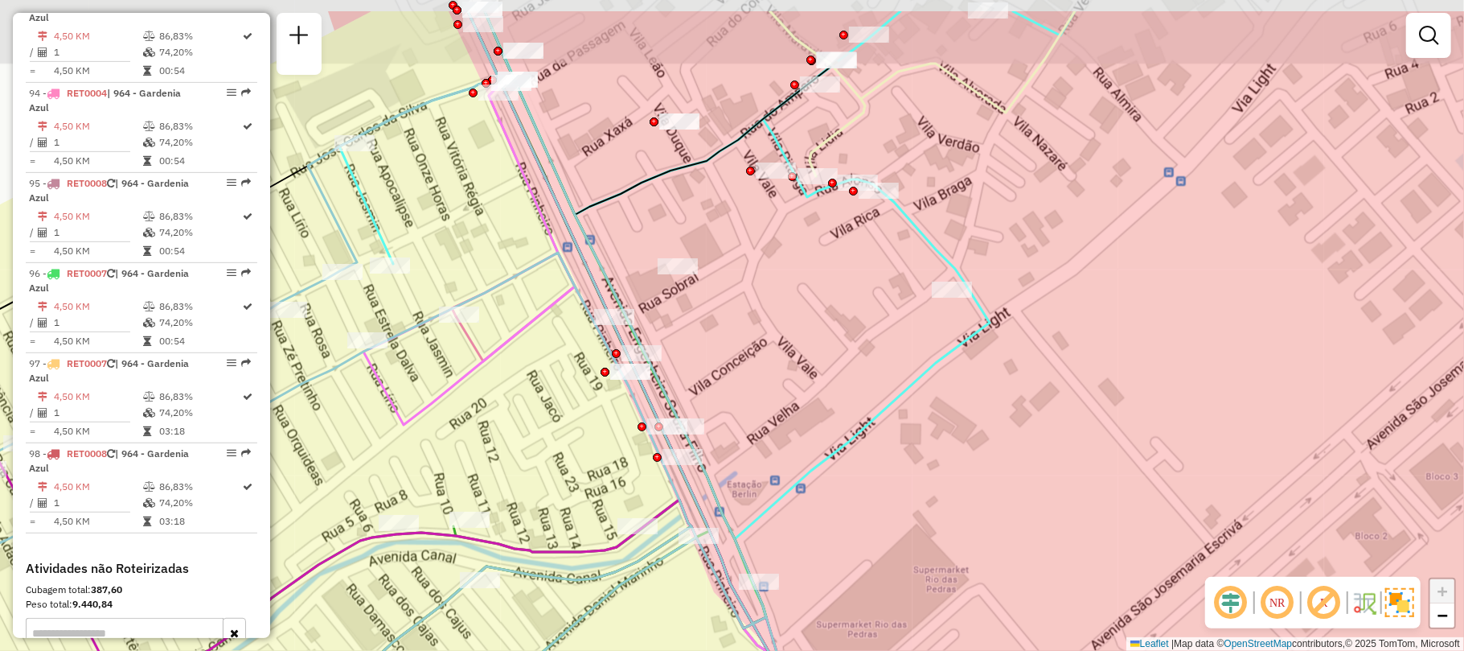
drag, startPoint x: 924, startPoint y: 275, endPoint x: 841, endPoint y: 351, distance: 112.7
click at [841, 351] on div "Janela de atendimento Grade de atendimento Capacidade Transportadoras Veículos …" at bounding box center [732, 325] width 1464 height 651
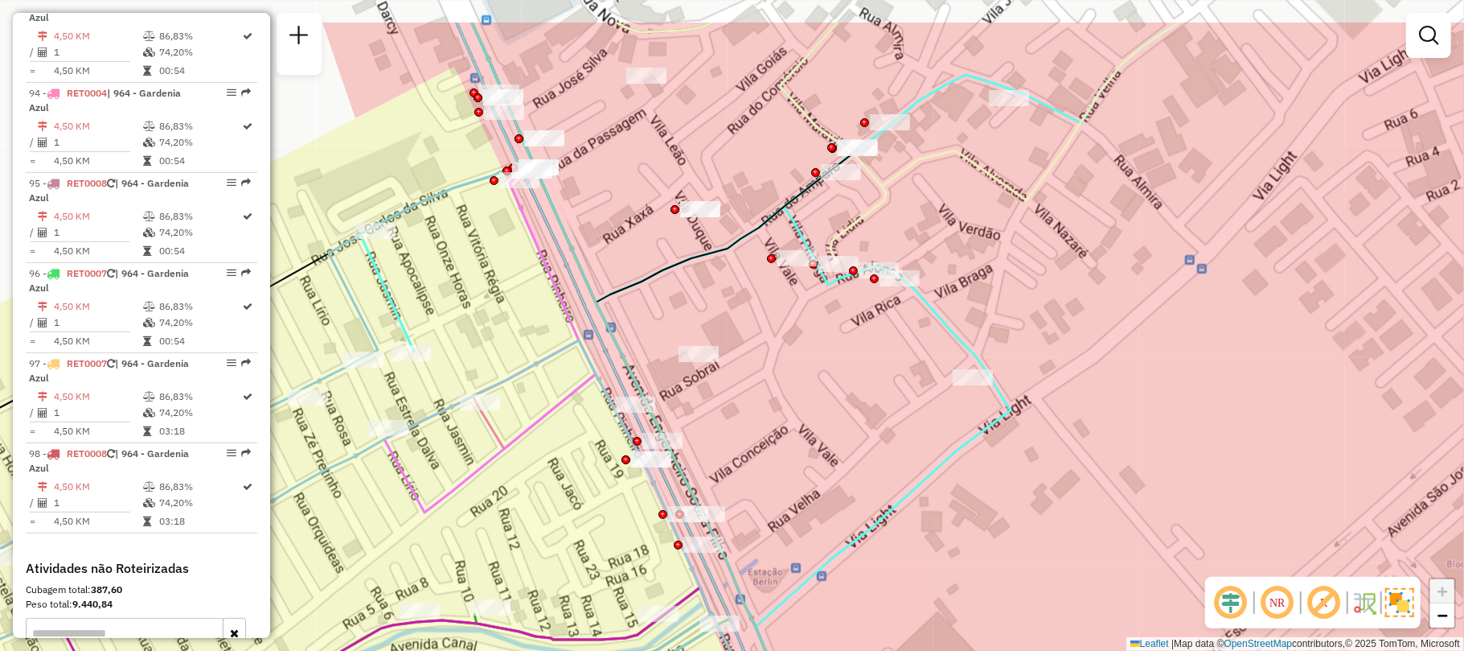
drag, startPoint x: 819, startPoint y: 310, endPoint x: 830, endPoint y: 352, distance: 44.1
click at [830, 352] on div "Janela de atendimento Grade de atendimento Capacidade Transportadoras Veículos …" at bounding box center [732, 325] width 1464 height 651
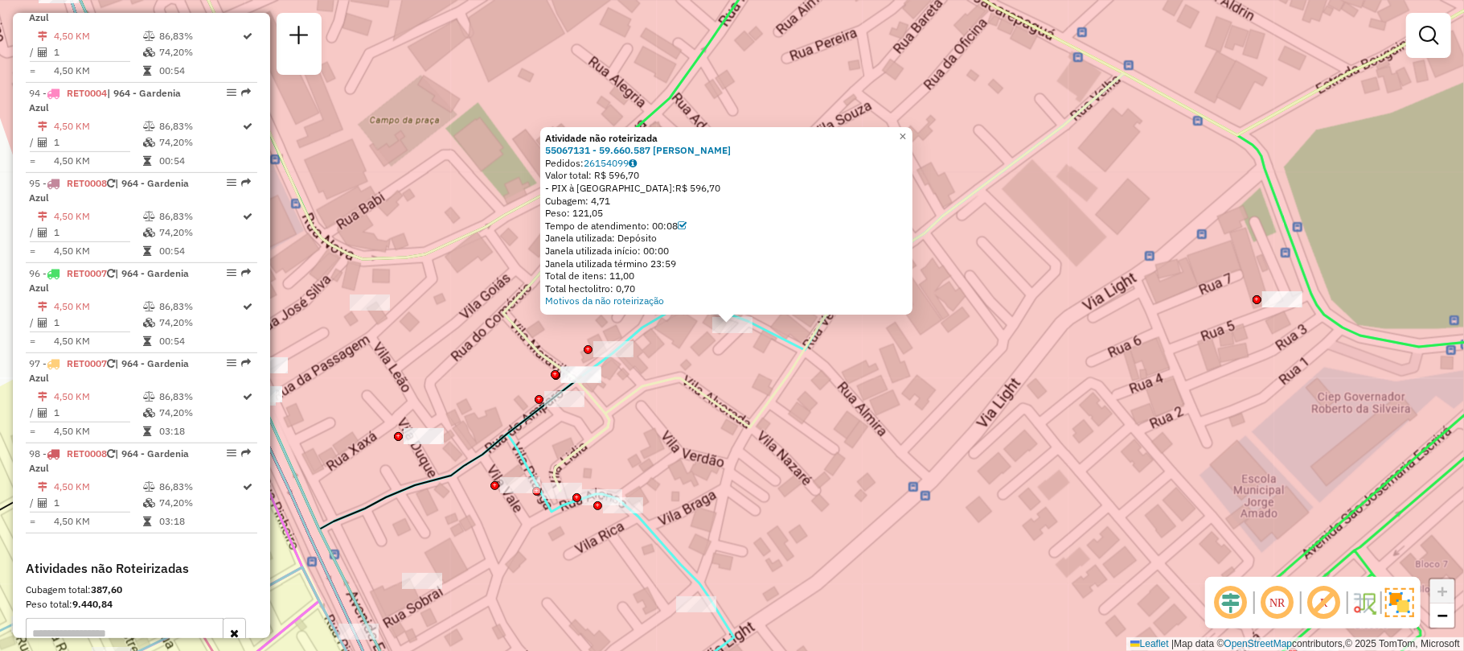
click at [759, 207] on div "Peso: 121,05" at bounding box center [726, 213] width 363 height 13
click at [666, 352] on div "Atividade não roteirizada 55067131 - 59.660.587 CARLOS COSTA DE ABREU Pedidos: …" at bounding box center [732, 325] width 1464 height 651
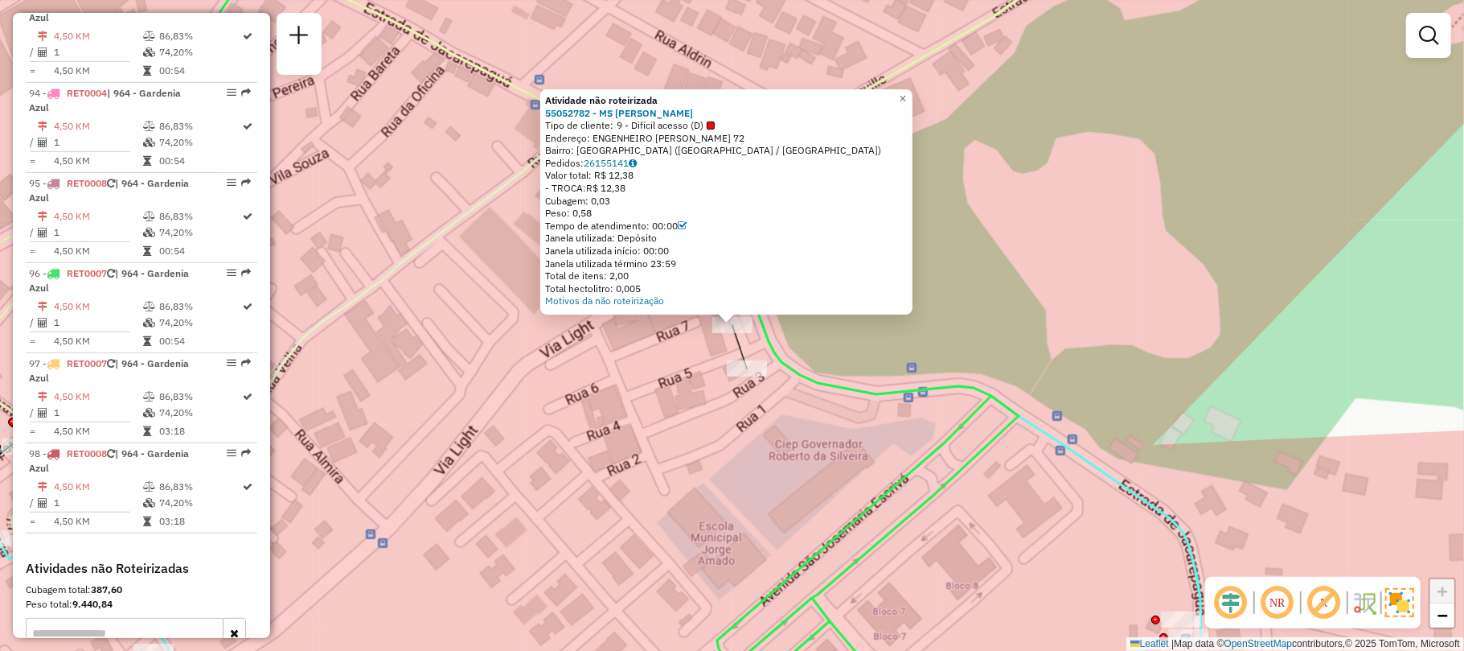
click at [1291, 333] on div "Atividade não roteirizada 55052782 - MS MERCADO Tipo de cliente: 9 - Difícil ac…" at bounding box center [732, 325] width 1464 height 651
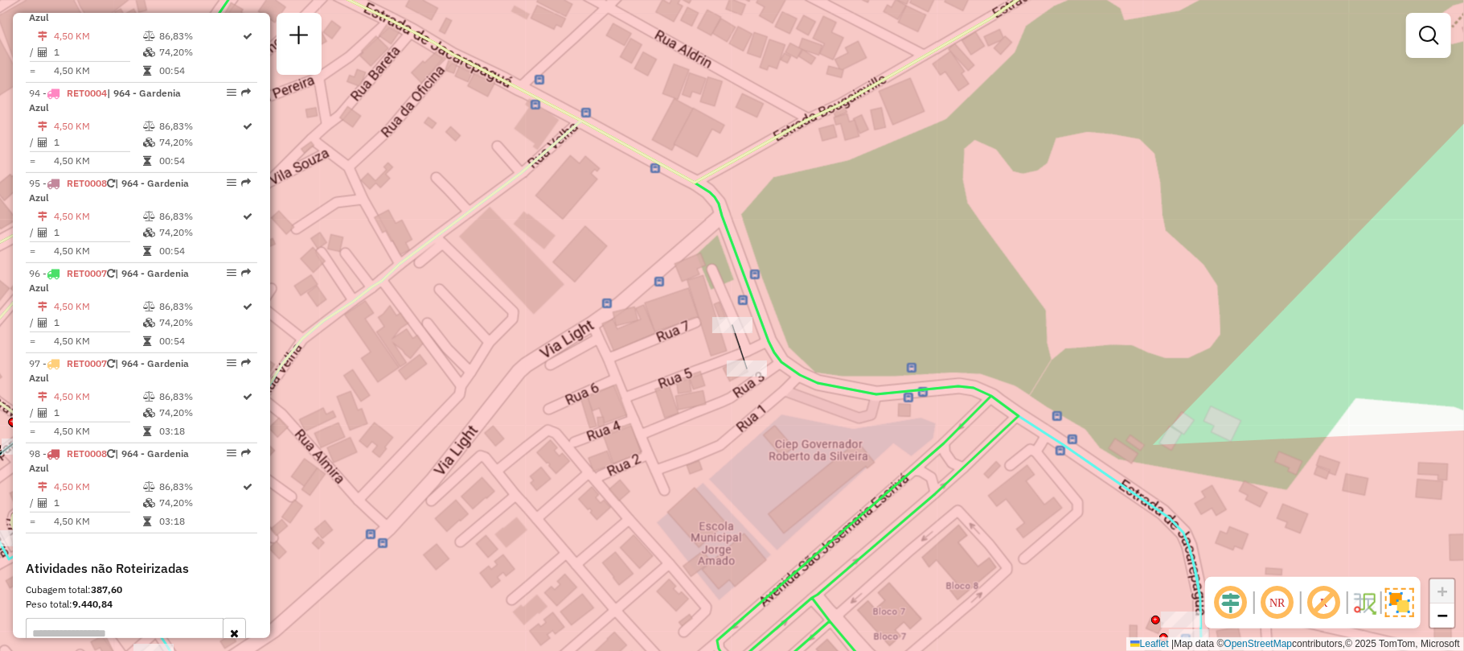
click at [1291, 333] on div "Janela de atendimento Grade de atendimento Capacidade Transportadoras Veículos …" at bounding box center [732, 325] width 1464 height 651
click at [1287, 326] on div "Janela de atendimento Grade de atendimento Capacidade Transportadoras Veículos …" at bounding box center [732, 325] width 1464 height 651
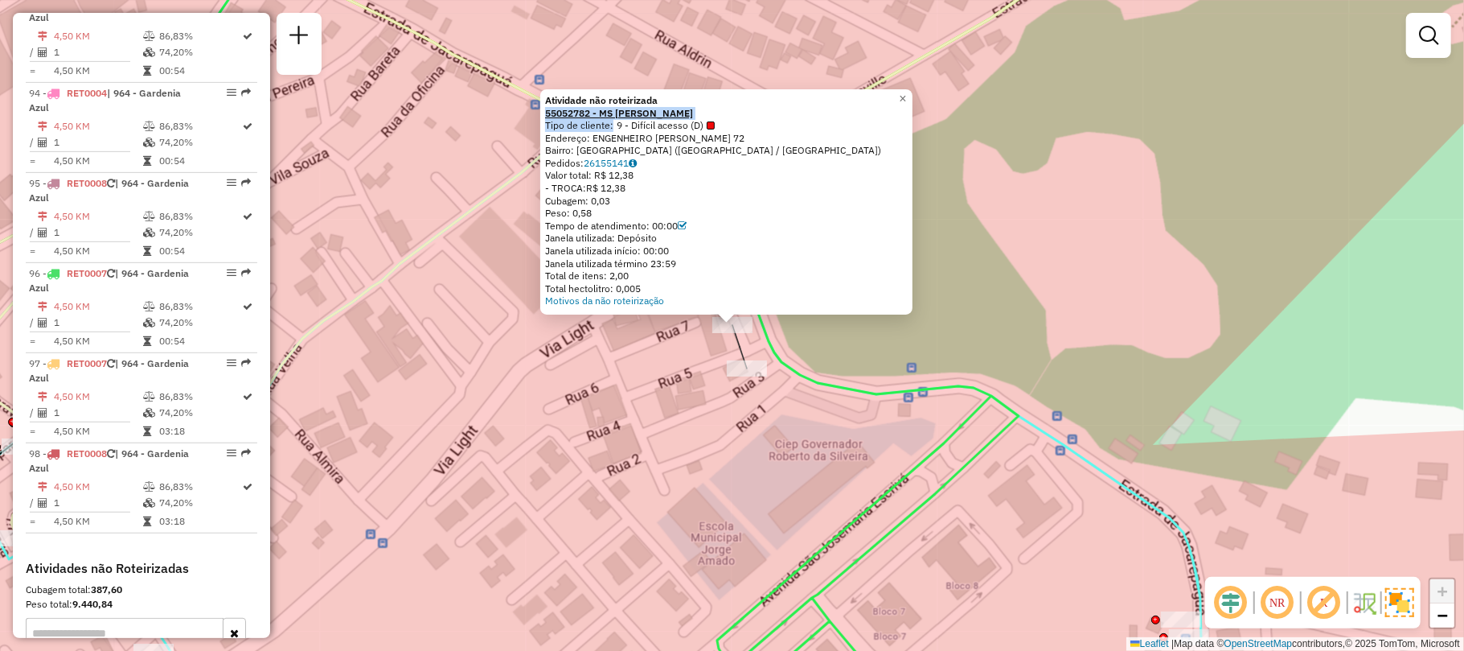
drag, startPoint x: 612, startPoint y: 130, endPoint x: 551, endPoint y: 109, distance: 64.6
click at [551, 109] on div "Atividade não roteirizada 55052782 - MS MERCADO Tipo de cliente: 9 - Difícil ac…" at bounding box center [726, 200] width 363 height 213
copy div "55052782 - MS MERCADO Tipo de cliente"
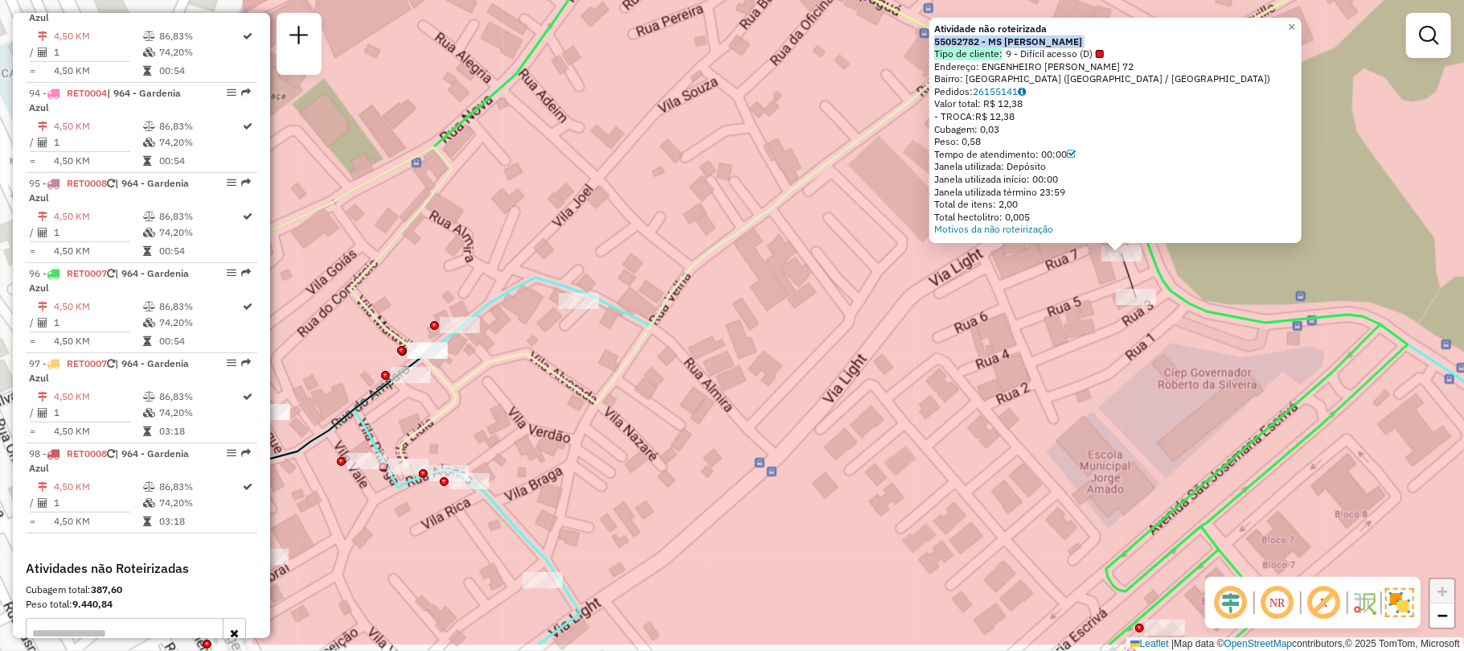
drag, startPoint x: 496, startPoint y: 465, endPoint x: 1071, endPoint y: 339, distance: 588.7
click at [1078, 339] on div "Atividade não roteirizada 55052782 - MS MERCADO Tipo de cliente: 9 - Difícil ac…" at bounding box center [732, 325] width 1464 height 651
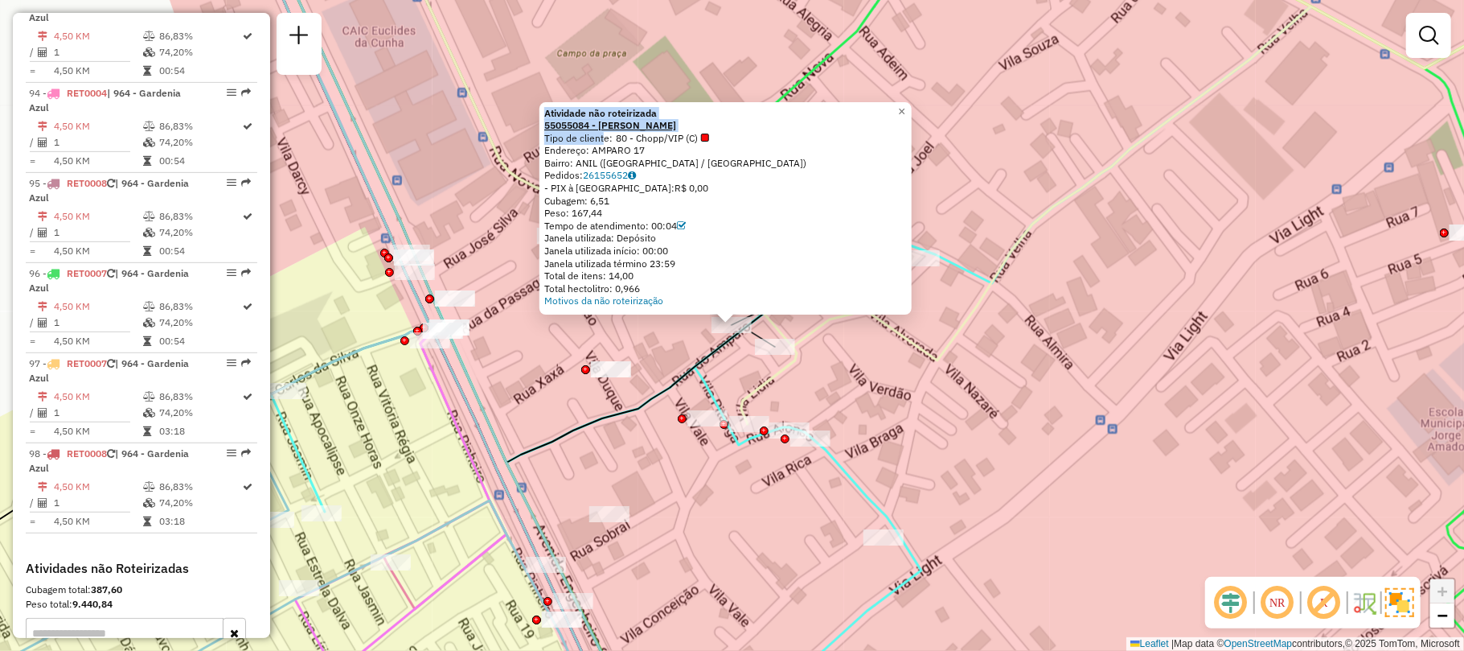
drag, startPoint x: 602, startPoint y: 139, endPoint x: 551, endPoint y: 124, distance: 52.9
click at [548, 122] on div "Atividade não roteirizada 55055084 - FRANCISCO MAIRLON Tipo de cliente: 80 - Ch…" at bounding box center [725, 207] width 363 height 201
copy div "Atividade não roteirizada 55055084 - FRANCISCO MAIRLON Tipo de clien"
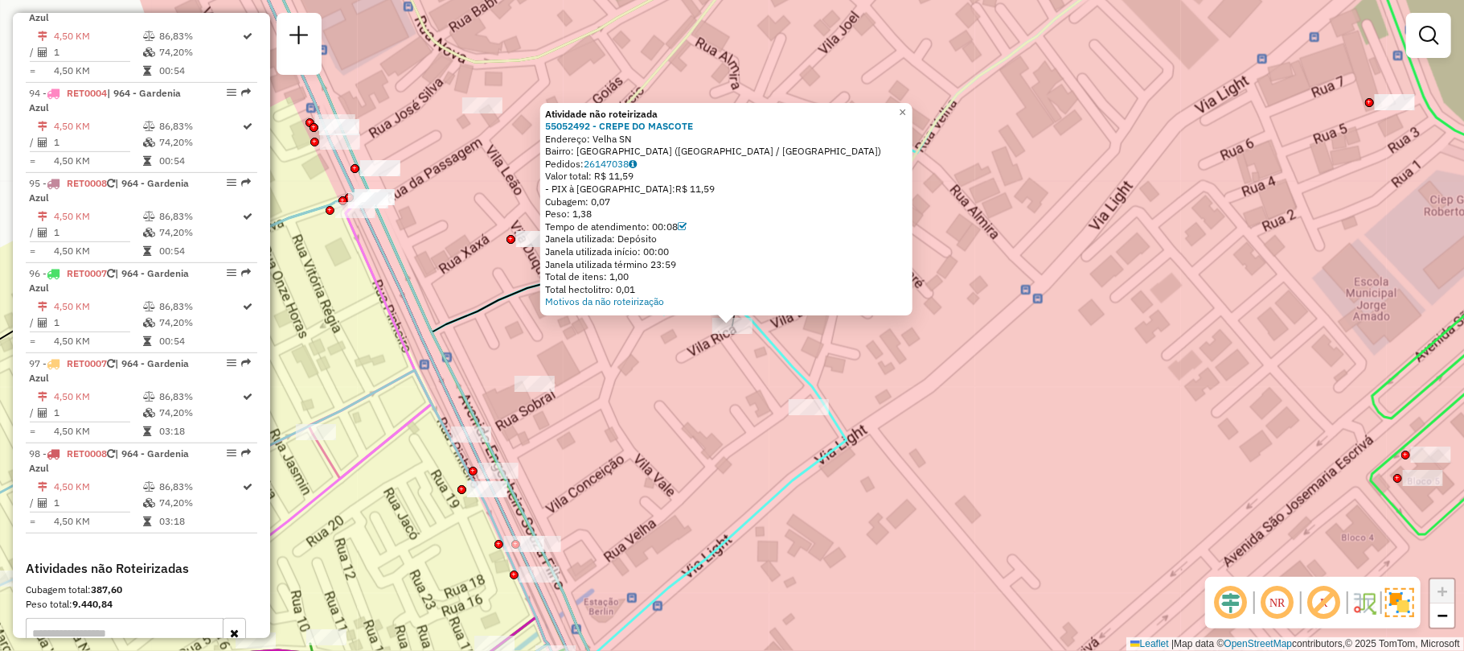
click at [542, 397] on div "Atividade não roteirizada 55052492 - CREPE DO MASCOTE Endereço: Velha SN Bairro…" at bounding box center [732, 325] width 1464 height 651
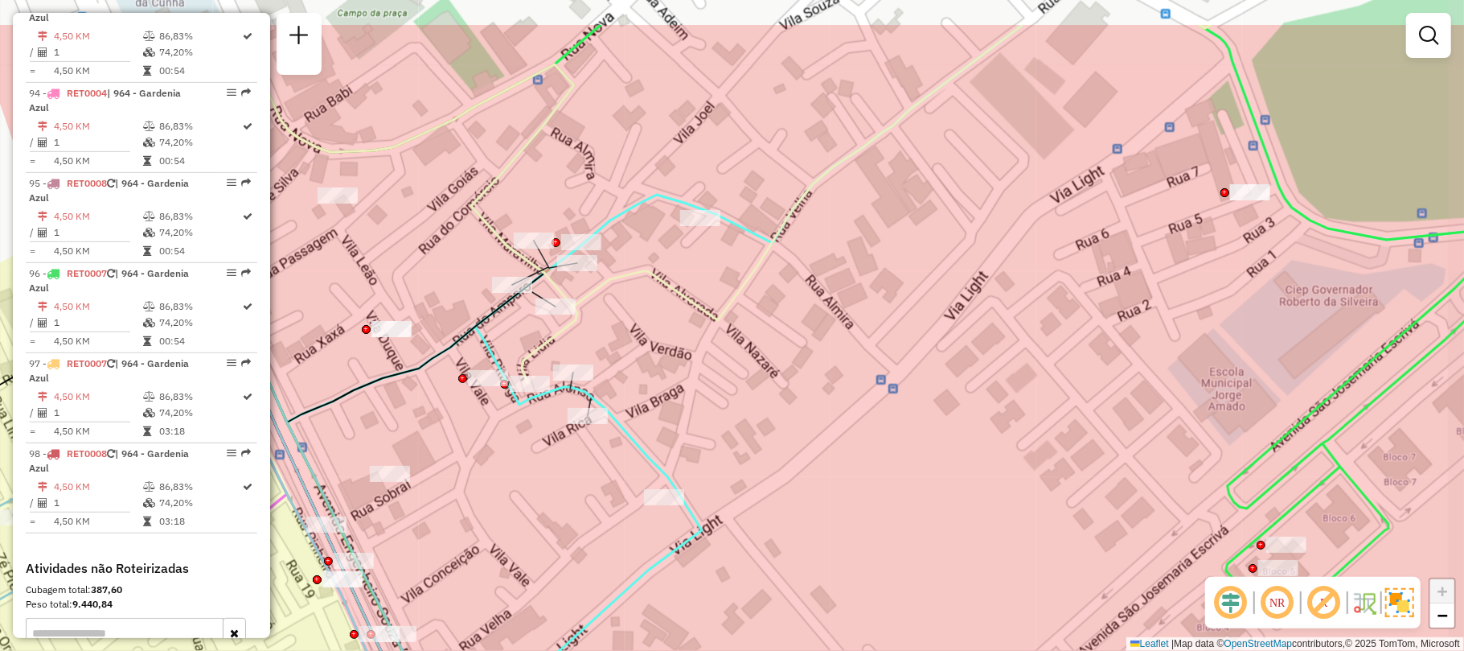
drag, startPoint x: 666, startPoint y: 413, endPoint x: 552, endPoint y: 555, distance: 181.9
click at [552, 555] on div "Janela de atendimento Grade de atendimento Capacidade Transportadoras Veículos …" at bounding box center [732, 325] width 1464 height 651
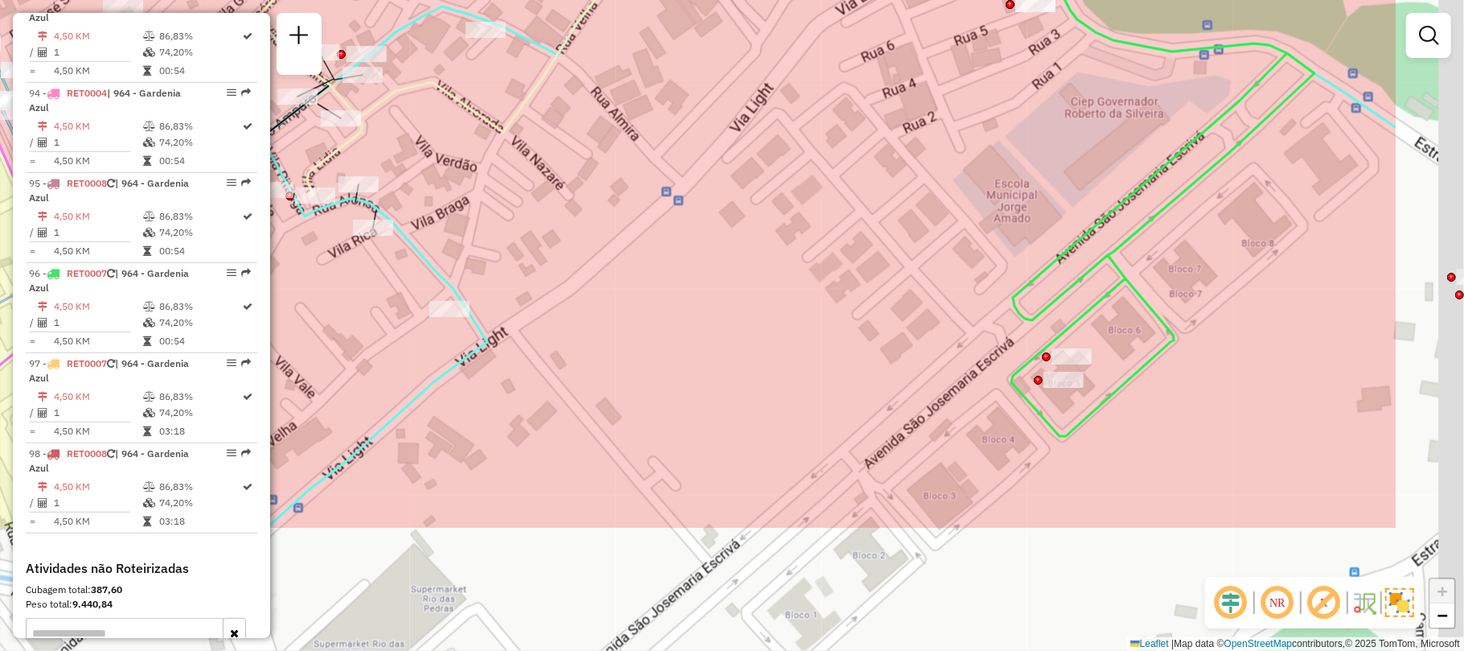
drag, startPoint x: 1031, startPoint y: 191, endPoint x: 857, endPoint y: 63, distance: 216.2
click at [857, 63] on div "Janela de atendimento Grade de atendimento Capacidade Transportadoras Veículos …" at bounding box center [732, 325] width 1464 height 651
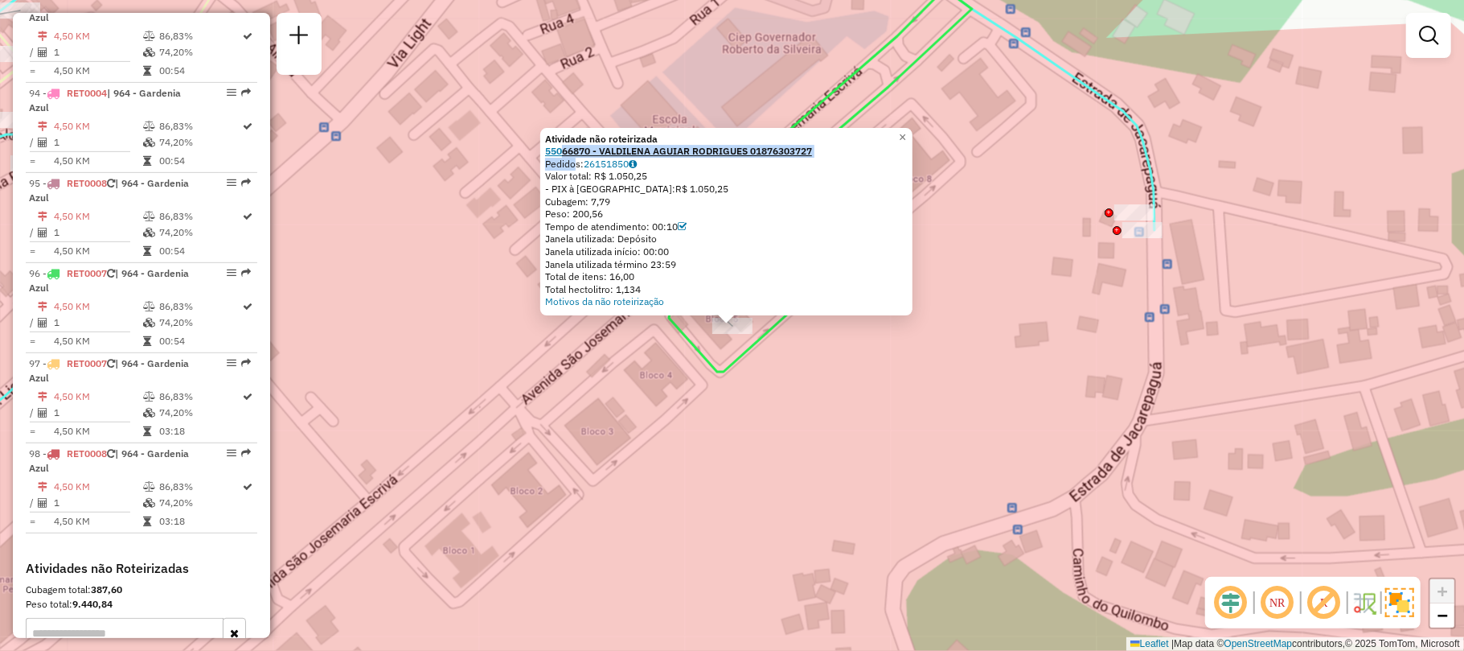
drag, startPoint x: 577, startPoint y: 161, endPoint x: 569, endPoint y: 145, distance: 18.0
click at [569, 145] on div "Atividade não roteirizada 55066870 - VALDILENA AGUIAR RODRIGUES 01876303727 Ped…" at bounding box center [726, 220] width 363 height 175
copy div "66870 - VALDILENA AGUIAR RODRIGUES 01876303727 Pedid"
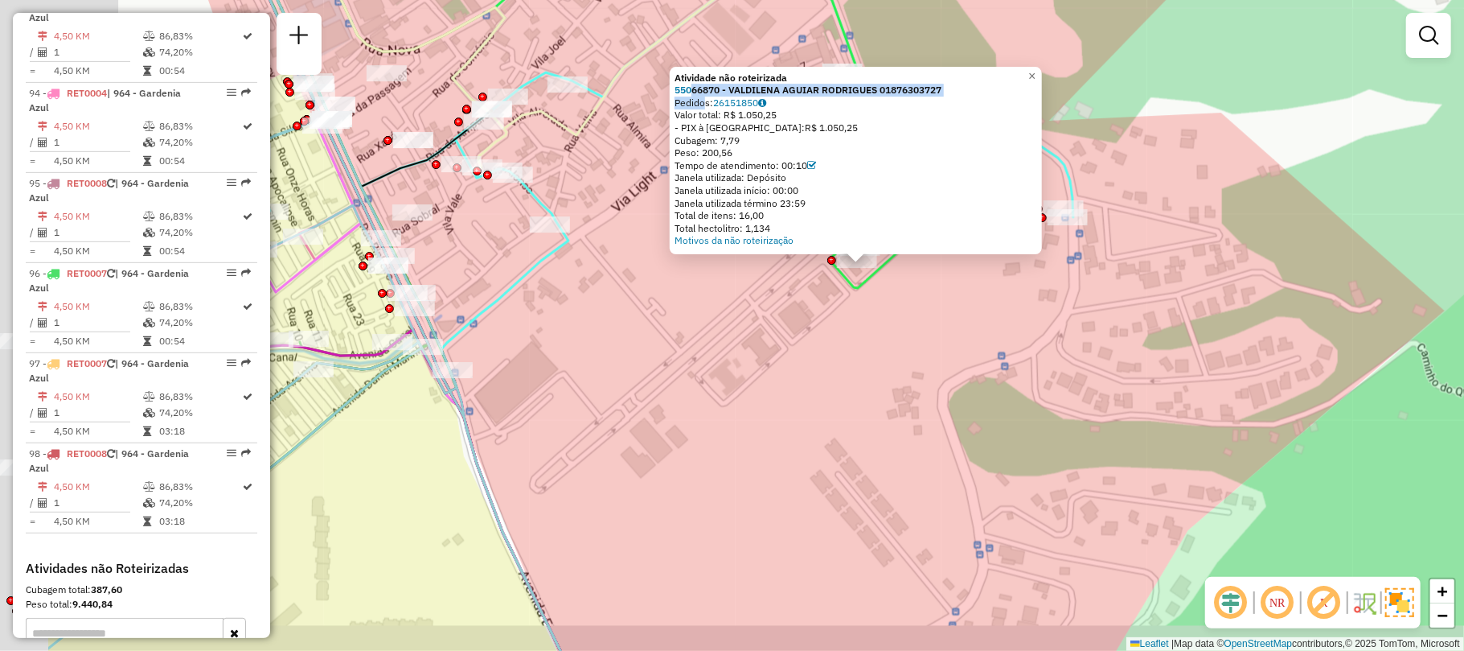
drag, startPoint x: 520, startPoint y: 422, endPoint x: 757, endPoint y: 345, distance: 249.5
click at [757, 345] on div "Atividade não roteirizada 55066870 - VALDILENA AGUIAR RODRIGUES 01876303727 Ped…" at bounding box center [732, 325] width 1464 height 651
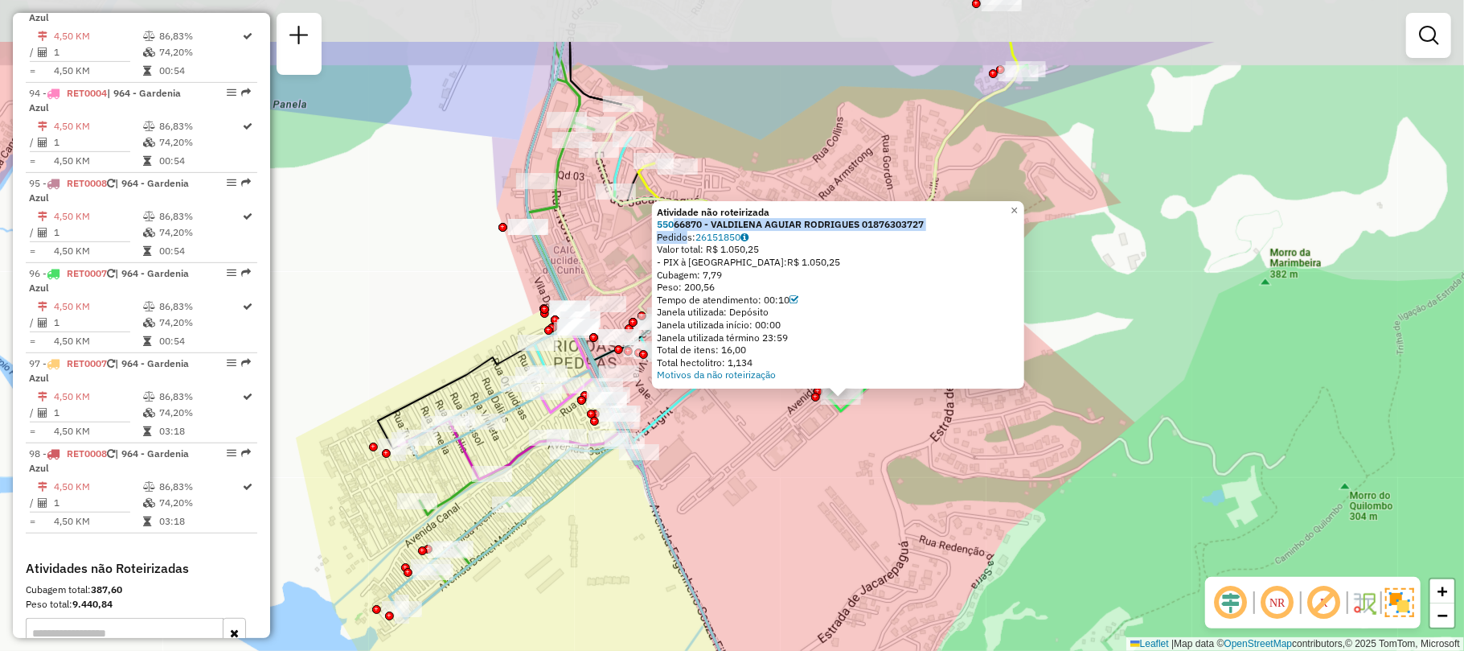
drag, startPoint x: 708, startPoint y: 371, endPoint x: 721, endPoint y: 478, distance: 107.8
click at [721, 478] on div "Atividade não roteirizada 55066870 - VALDILENA AGUIAR RODRIGUES 01876303727 Ped…" at bounding box center [732, 325] width 1464 height 651
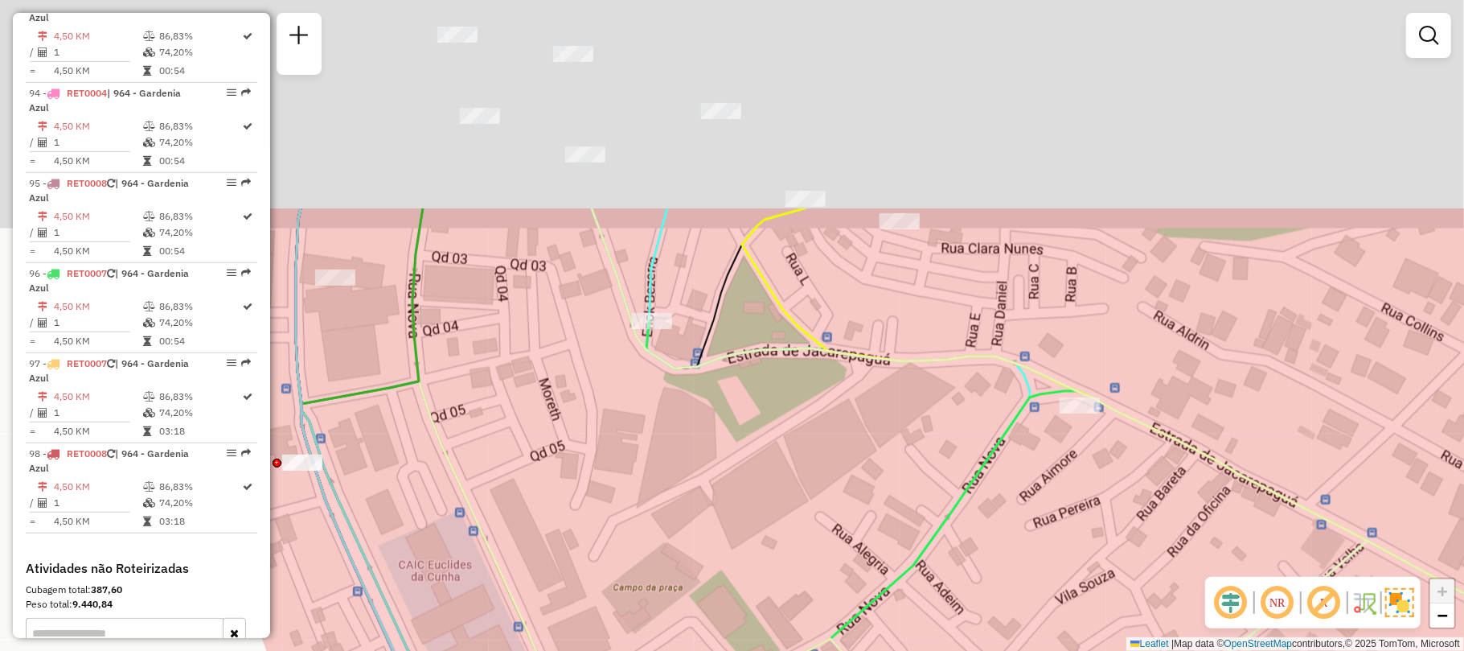
drag, startPoint x: 751, startPoint y: 175, endPoint x: 792, endPoint y: 425, distance: 254.2
click at [796, 431] on div "Atividade não roteirizada 55066870 - VALDILENA AGUIAR RODRIGUES 01876303727 Ped…" at bounding box center [732, 325] width 1464 height 651
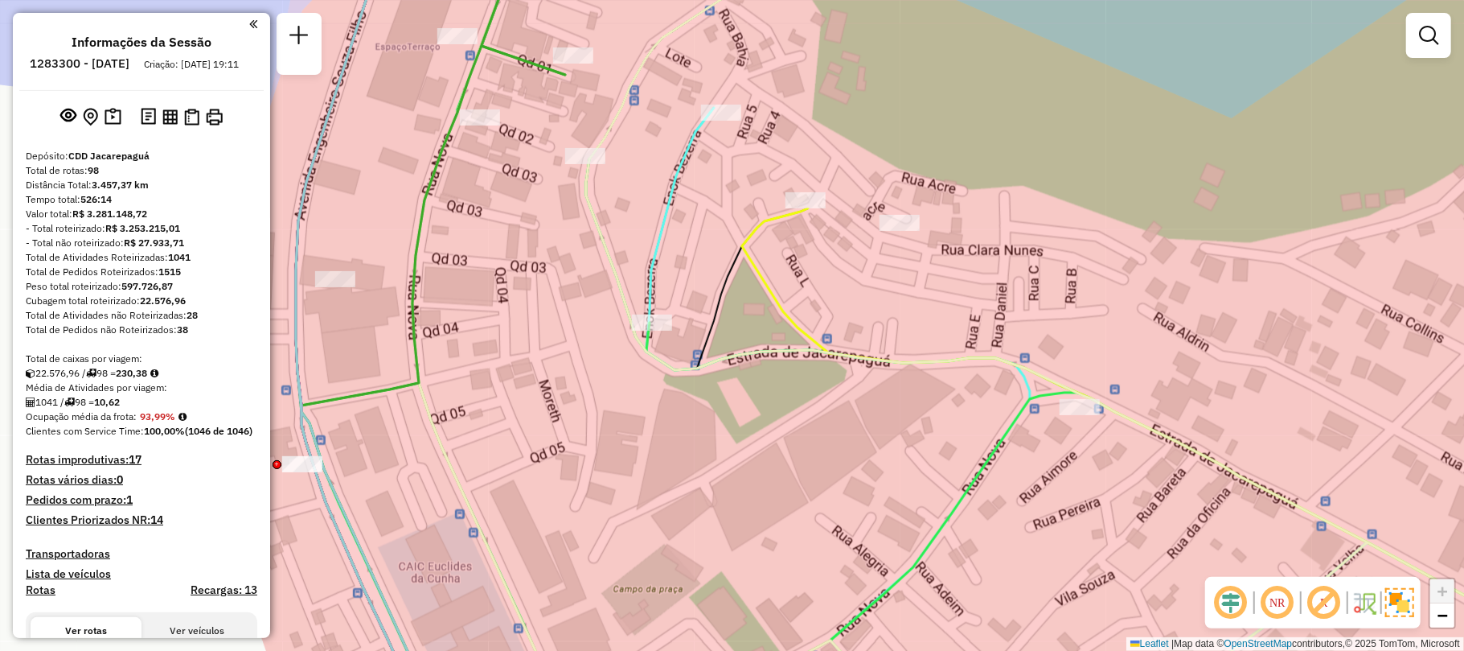
scroll to position [9261, 0]
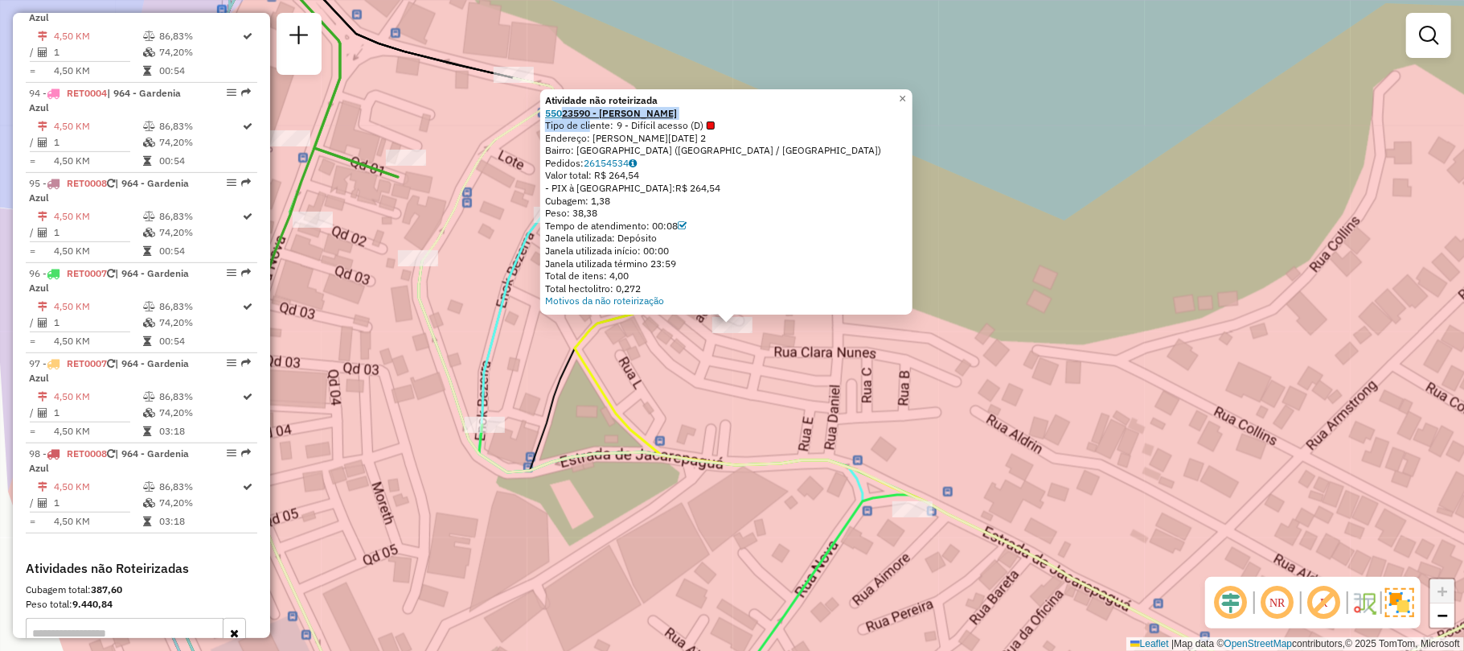
drag, startPoint x: 592, startPoint y: 129, endPoint x: 569, endPoint y: 110, distance: 29.7
click at [569, 110] on div "Atividade não roteirizada 55023590 - FRANCISCO ERIBERTO D Tipo de cliente: 9 - …" at bounding box center [726, 200] width 363 height 213
click at [569, 110] on strong "55023590 - FRANCISCO ERIBERTO D" at bounding box center [611, 112] width 132 height 12
